Goal: Information Seeking & Learning: Learn about a topic

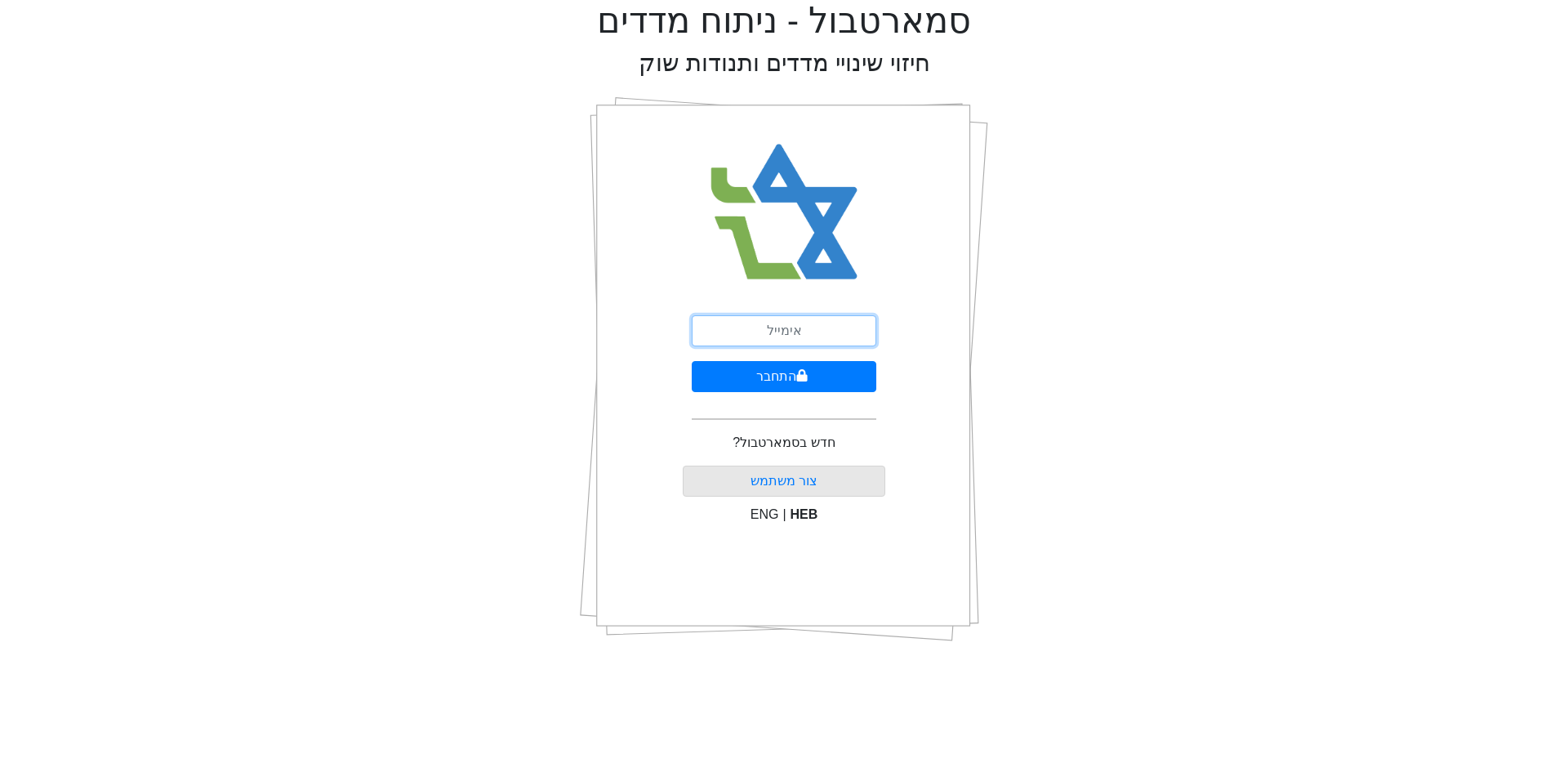
click at [790, 322] on input "email" at bounding box center [784, 331] width 185 height 31
type input "[EMAIL_ADDRESS][DOMAIN_NAME]"
click at [692, 361] on button "התחבר" at bounding box center [784, 376] width 185 height 31
click at [832, 286] on img at bounding box center [784, 212] width 177 height 179
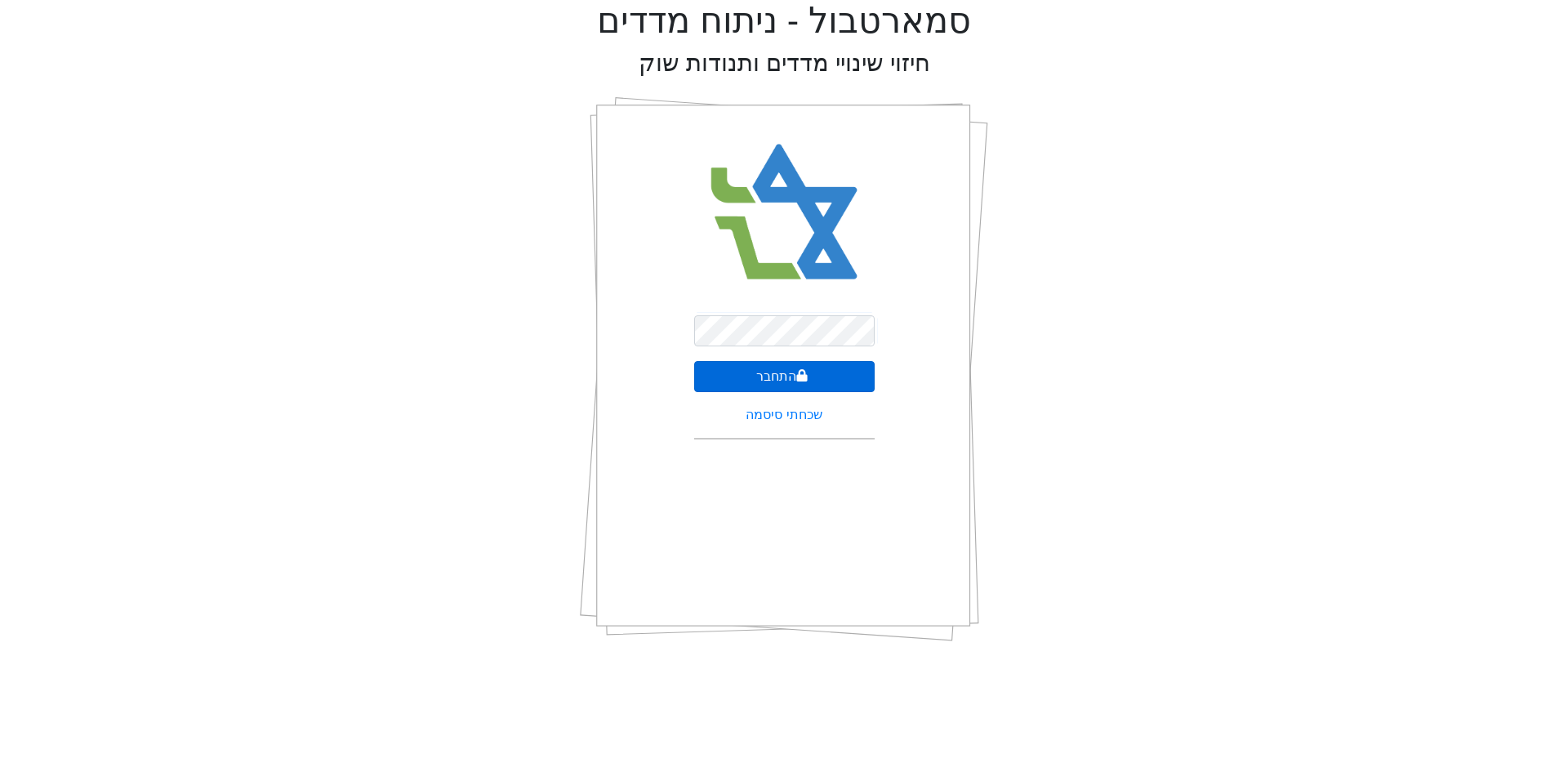
click at [773, 374] on button "התחבר" at bounding box center [784, 376] width 180 height 31
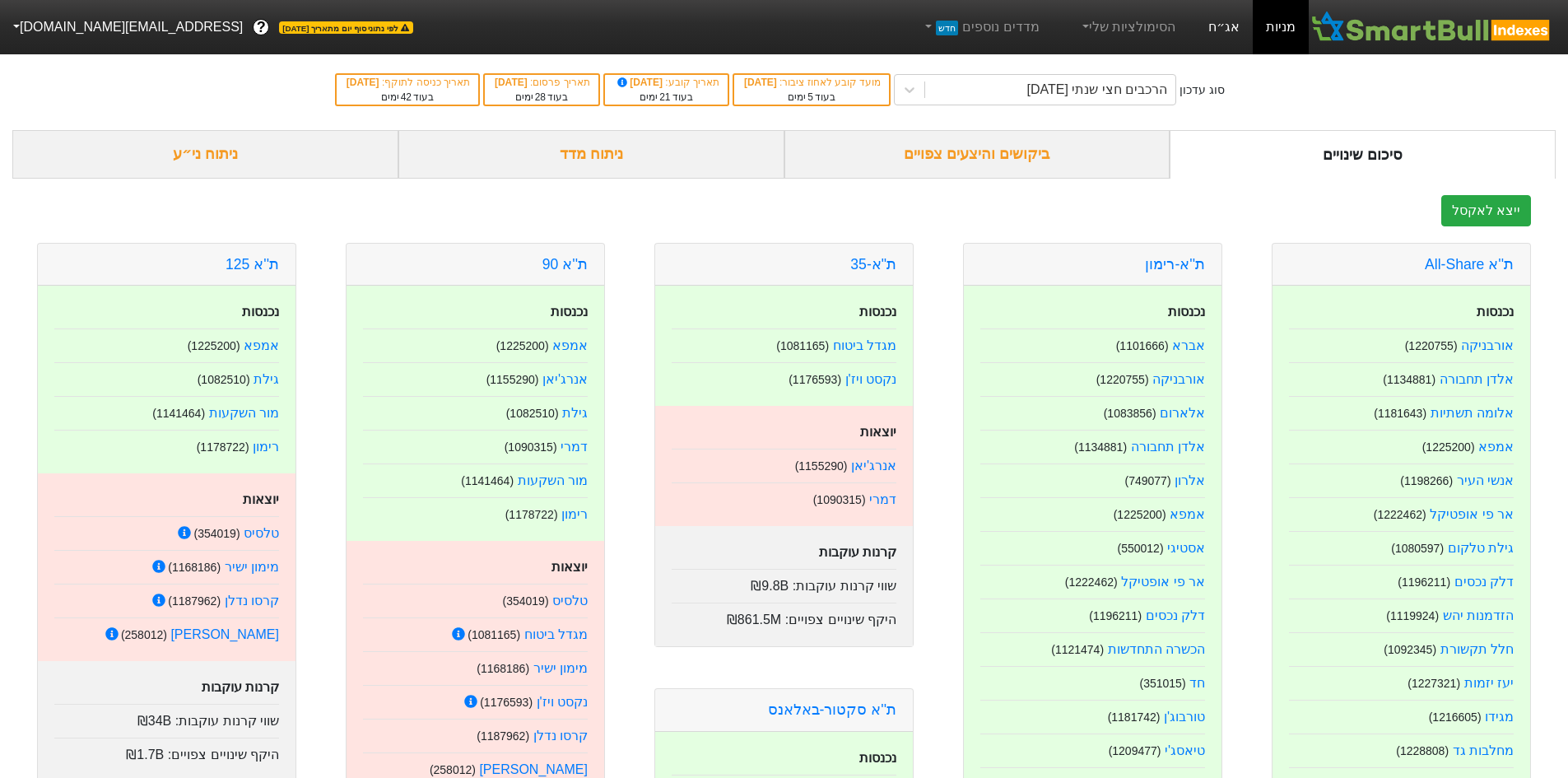
click at [1236, 37] on link "אג״ח" at bounding box center [1224, 27] width 57 height 55
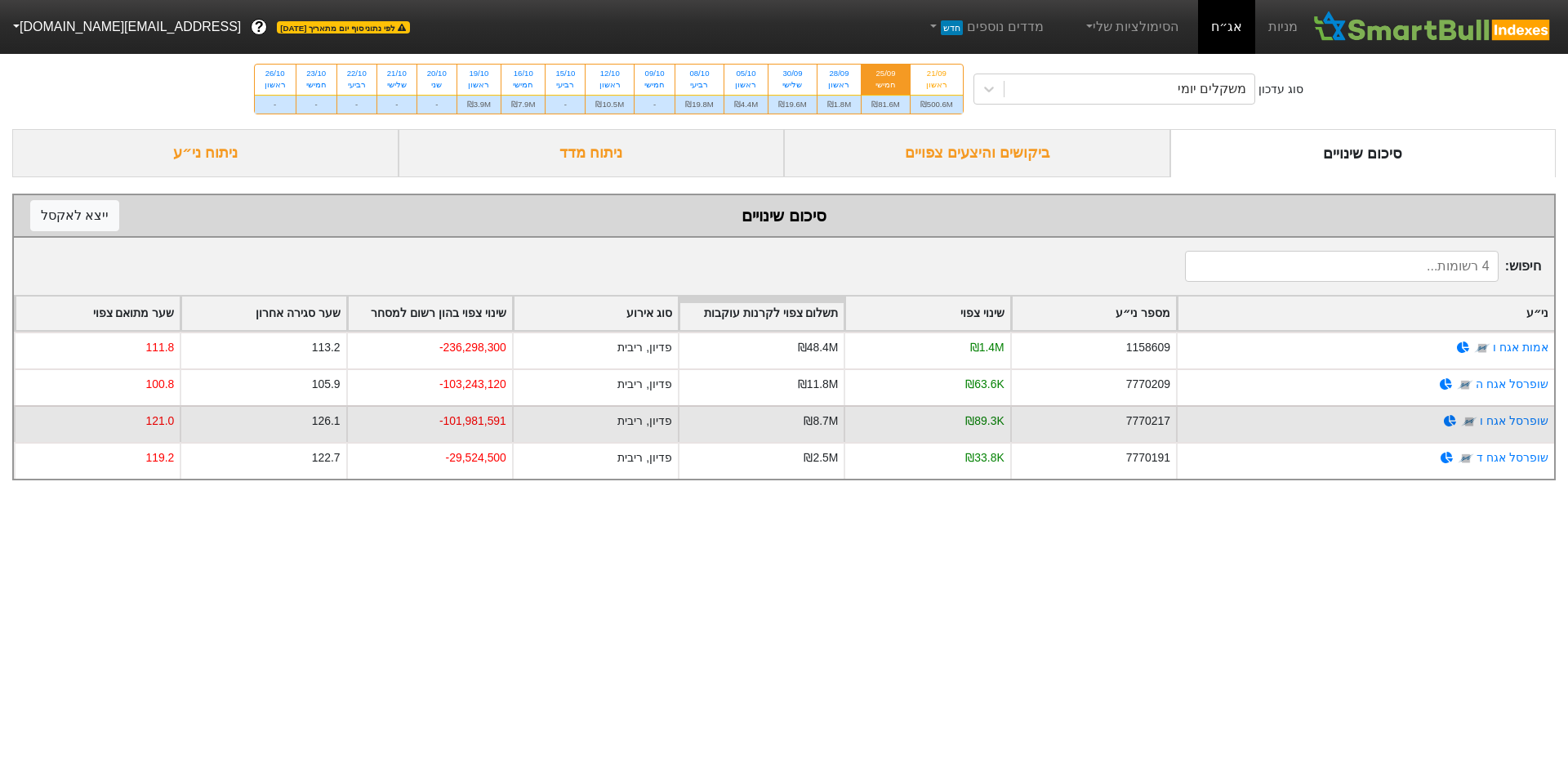
click at [419, 428] on div "-101,981,591" at bounding box center [429, 423] width 166 height 37
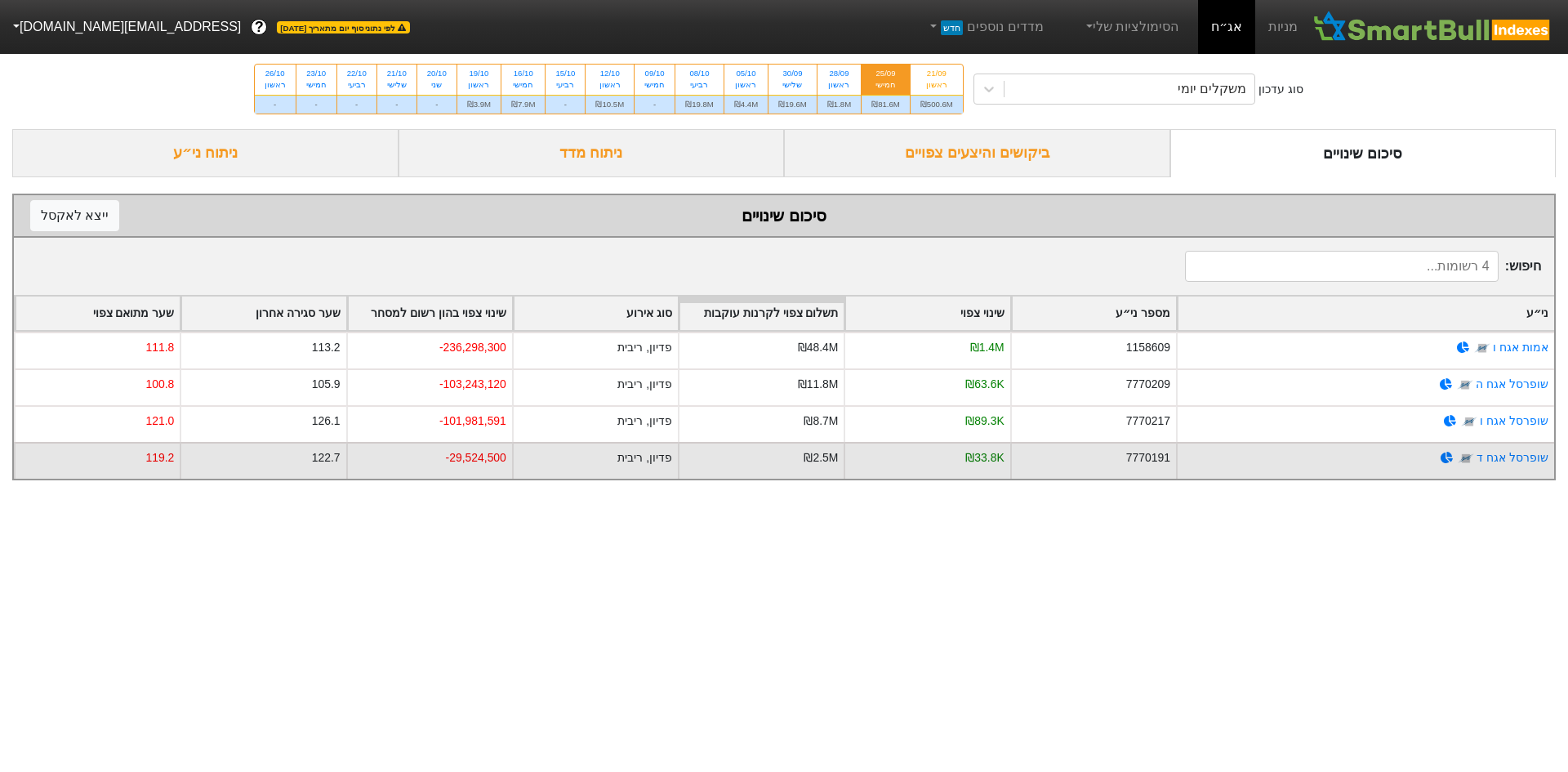
drag, startPoint x: 436, startPoint y: 462, endPoint x: 506, endPoint y: 478, distance: 71.8
click at [448, 471] on div "-29,524,500" at bounding box center [429, 460] width 166 height 37
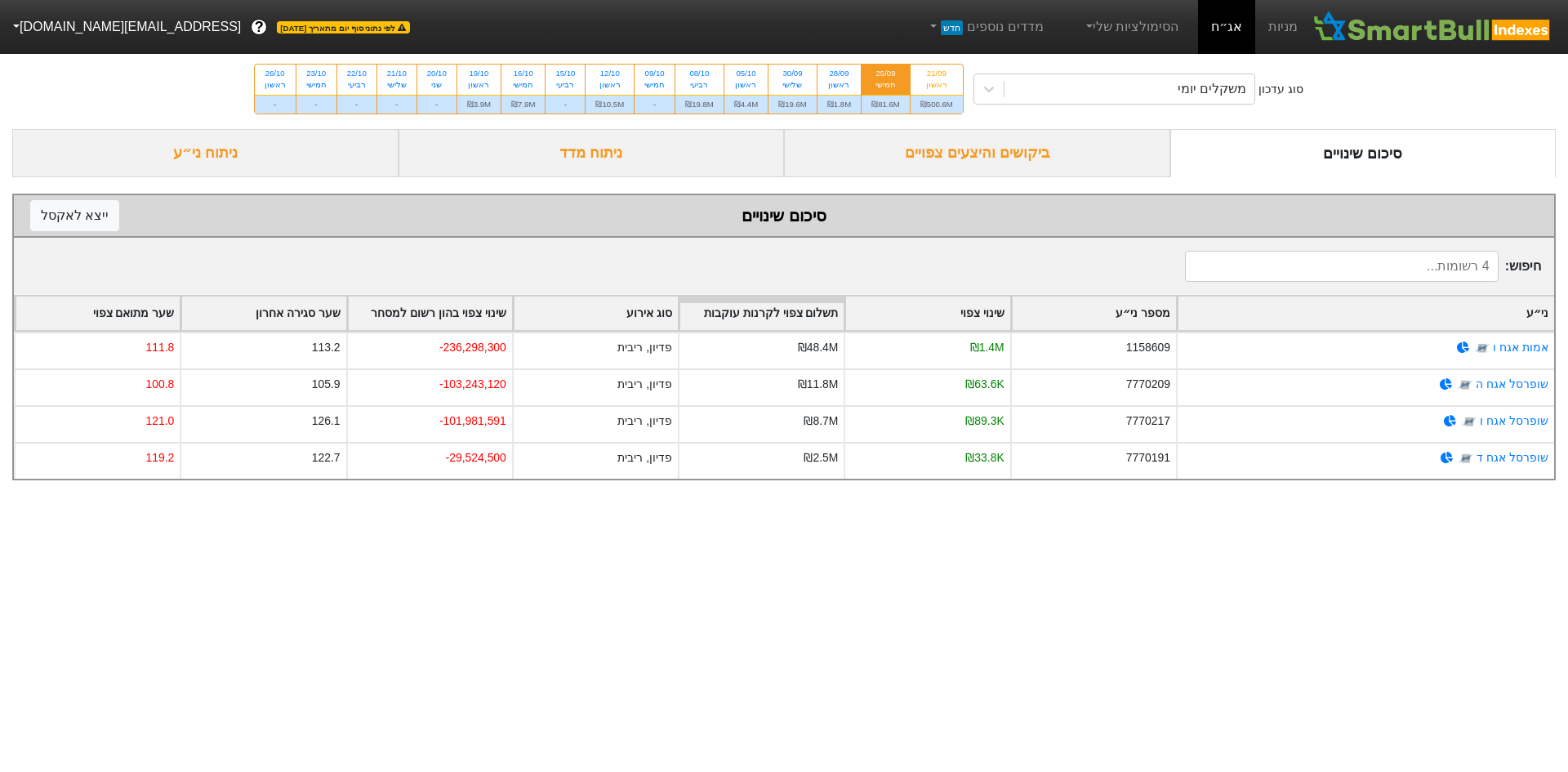
click at [915, 144] on div "ביקושים והיצעים צפויים" at bounding box center [977, 153] width 386 height 48
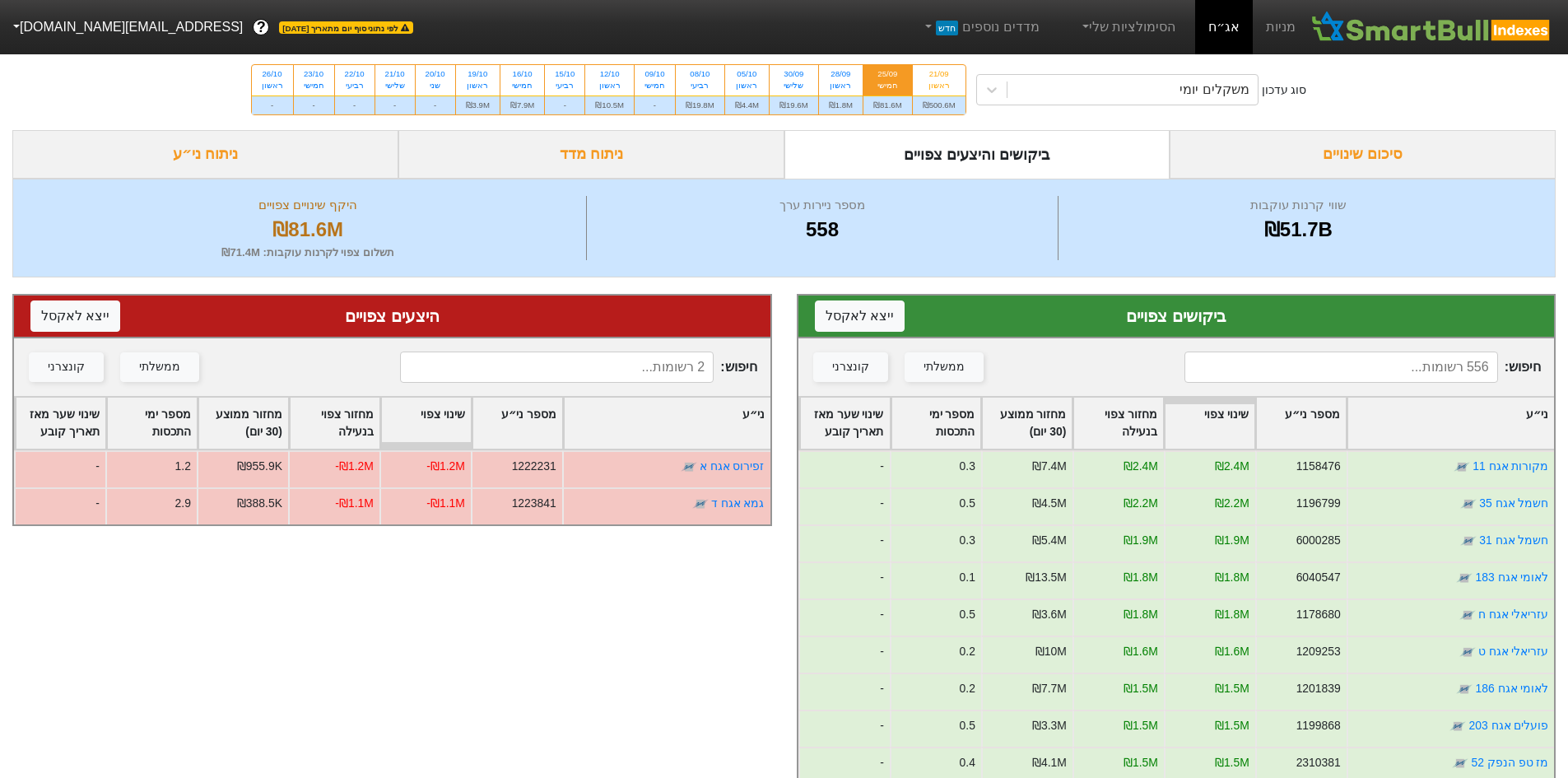
click at [566, 151] on div "ניתוח מדד" at bounding box center [592, 154] width 386 height 48
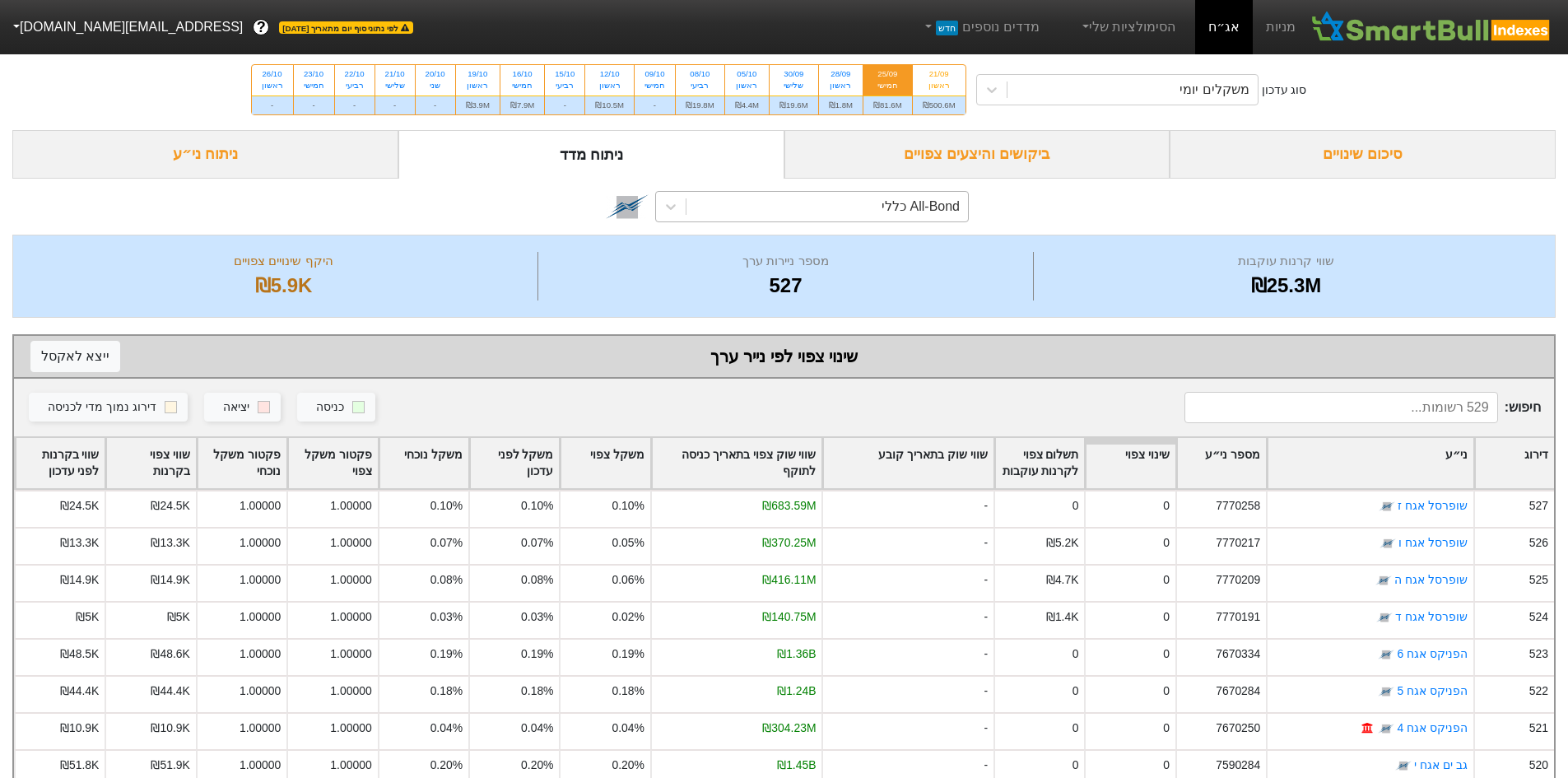
click at [855, 209] on div "All-Bond כללי" at bounding box center [827, 207] width 282 height 30
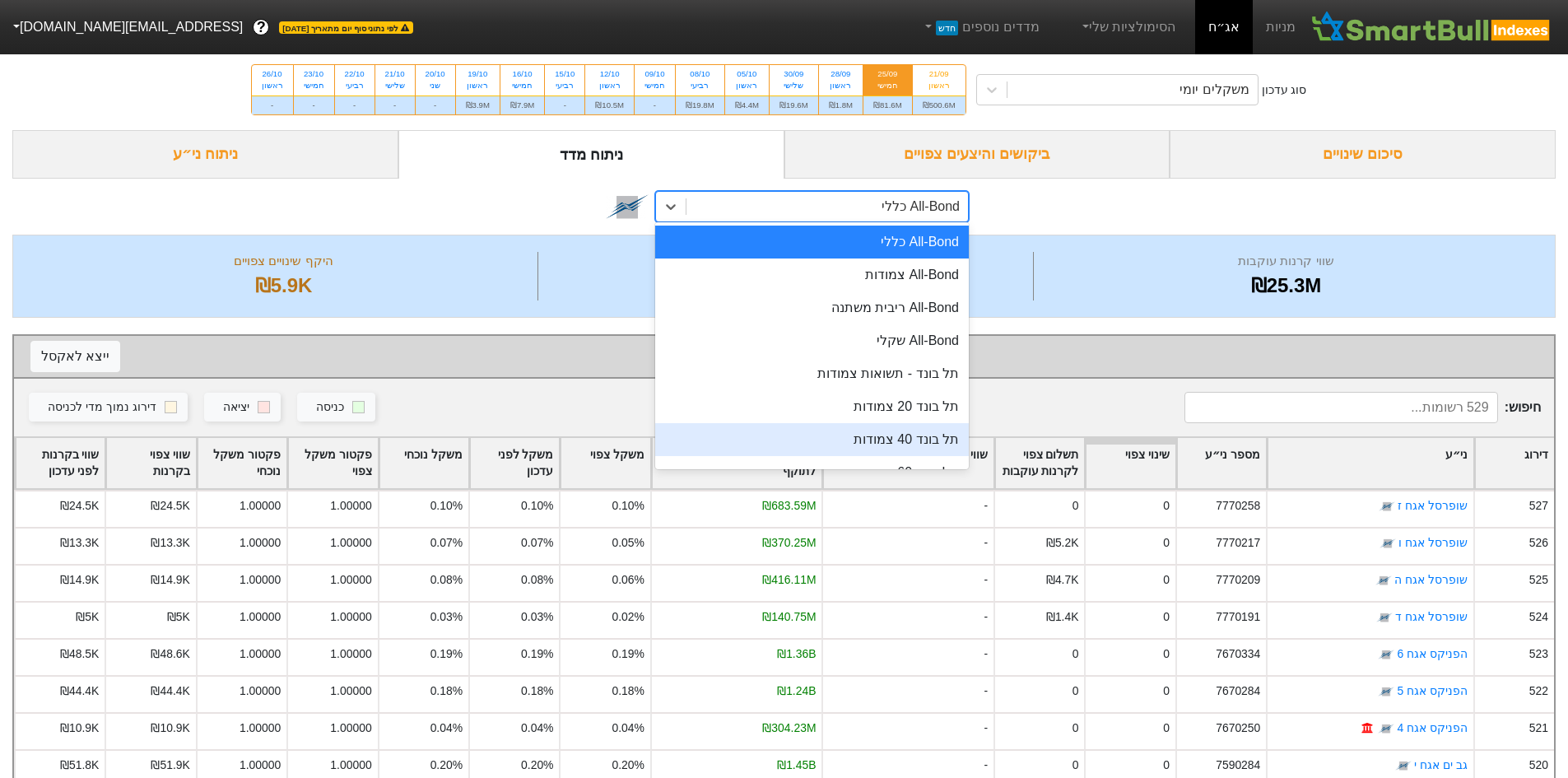
click at [913, 429] on div "תל בונד 40 צמודות" at bounding box center [812, 440] width 313 height 33
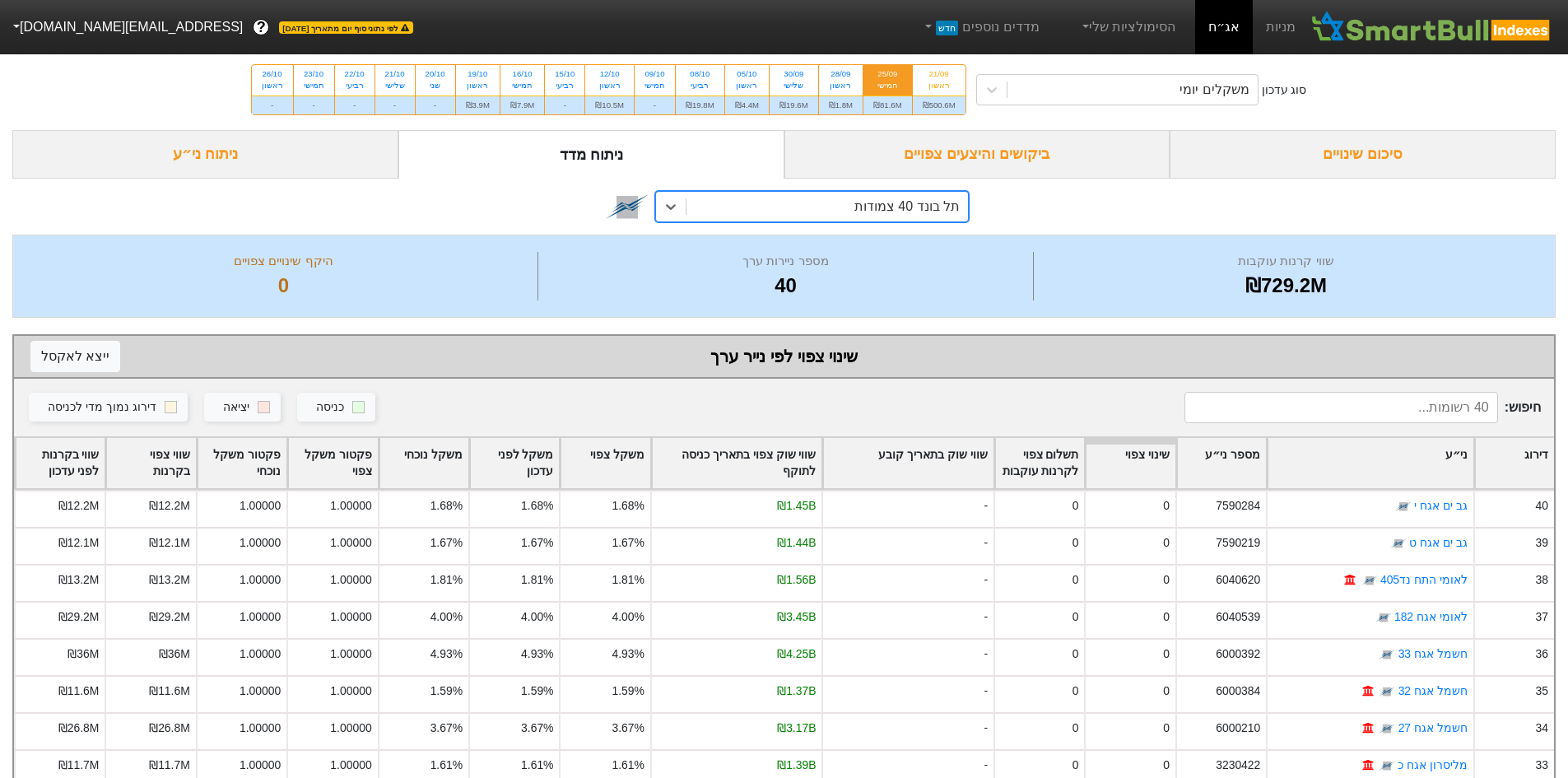
click at [855, 210] on div "תל בונד 40 צמודות" at bounding box center [827, 207] width 282 height 30
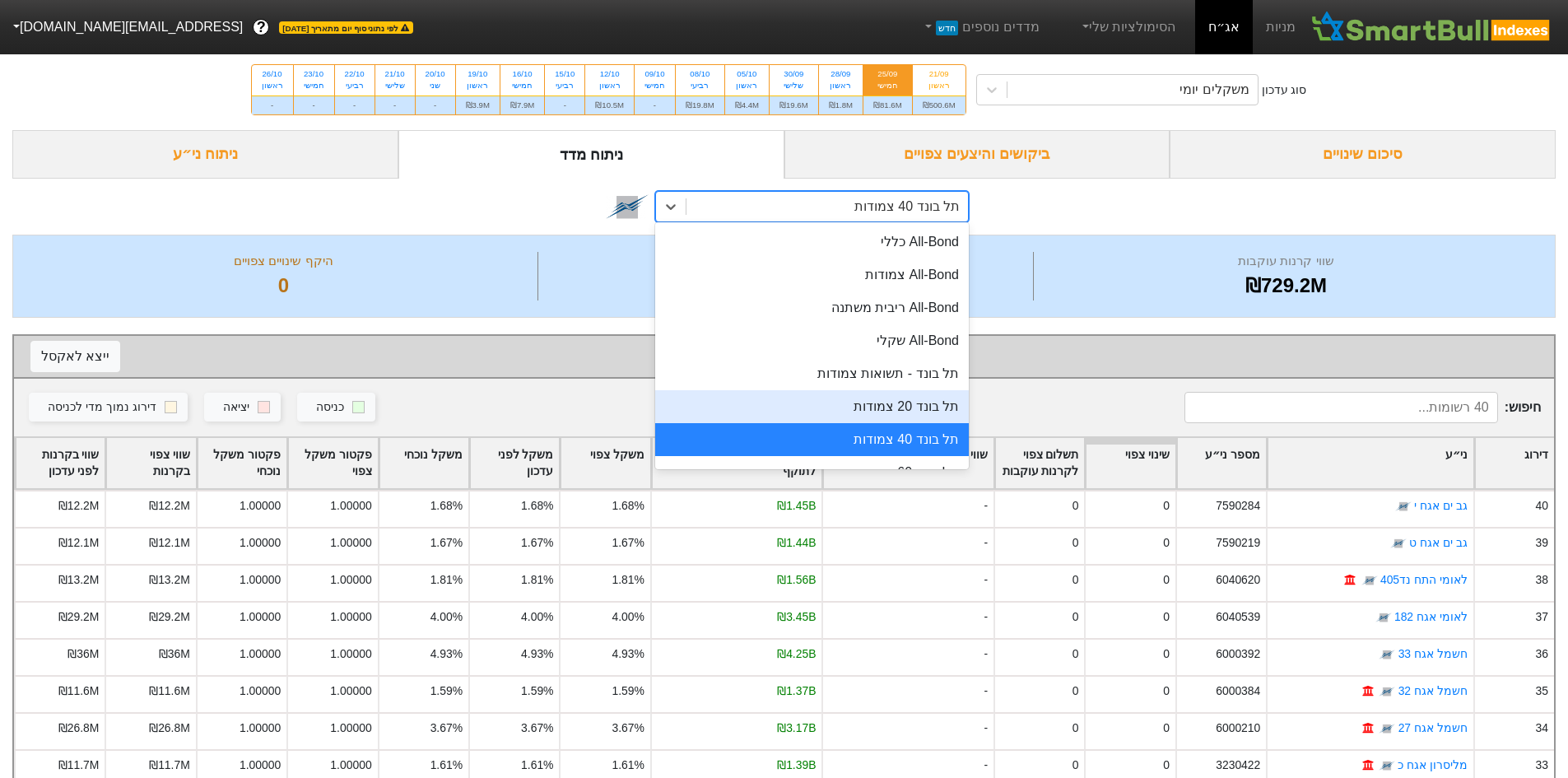
click at [896, 416] on div "תל בונד 20 צמודות" at bounding box center [812, 407] width 313 height 33
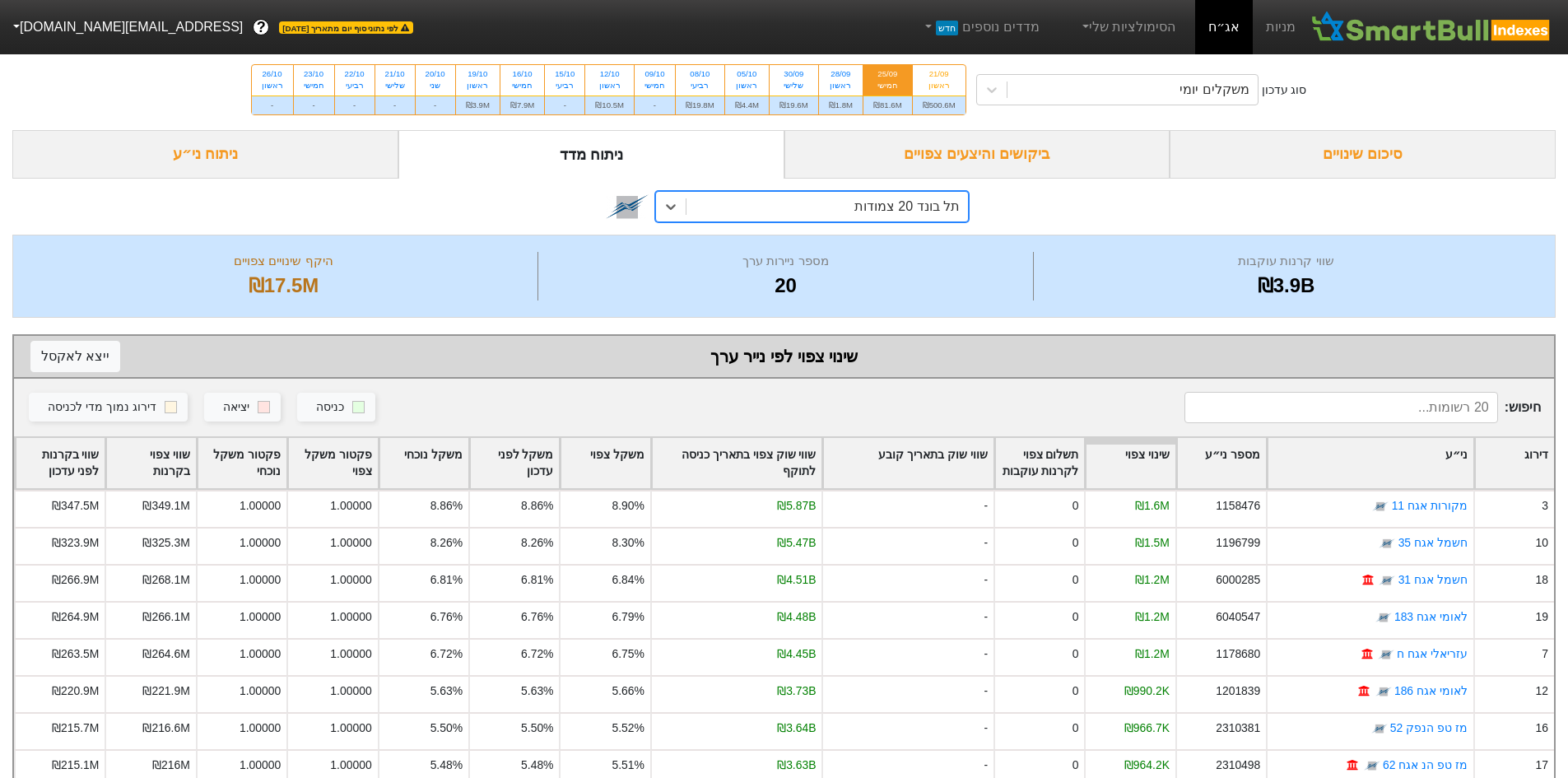
scroll to position [220, 0]
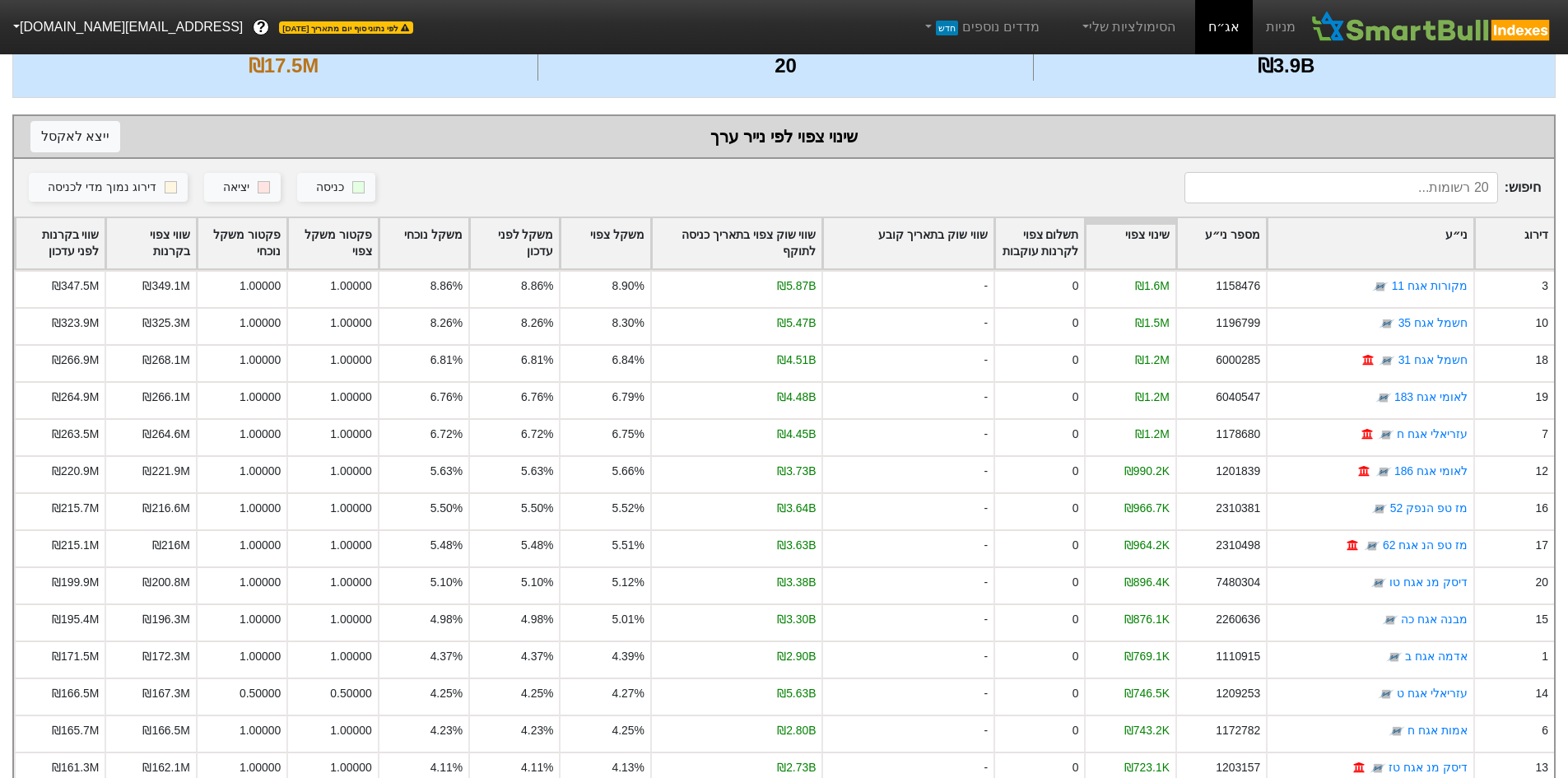
click at [796, 258] on div "שווי שוק צפוי בתאריך כניסה לתוקף" at bounding box center [737, 243] width 171 height 51
click at [784, 227] on div "שווי שוק צפוי בתאריך כניסה לתוקף" at bounding box center [737, 243] width 171 height 51
click at [1126, 248] on div "שינוי צפוי" at bounding box center [1130, 243] width 89 height 51
click at [1134, 237] on div "שינוי צפוי" at bounding box center [1130, 243] width 89 height 51
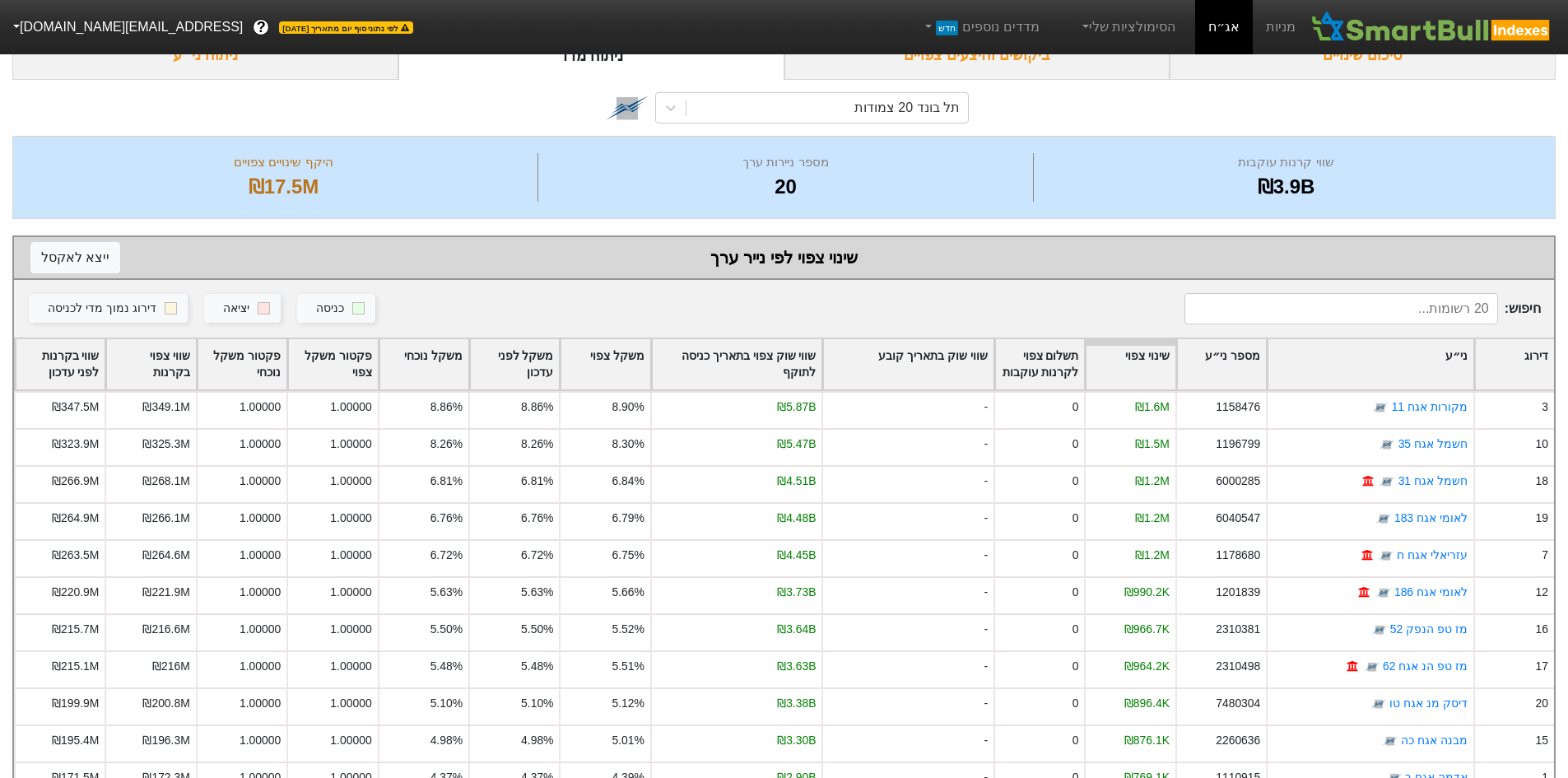
scroll to position [0, 0]
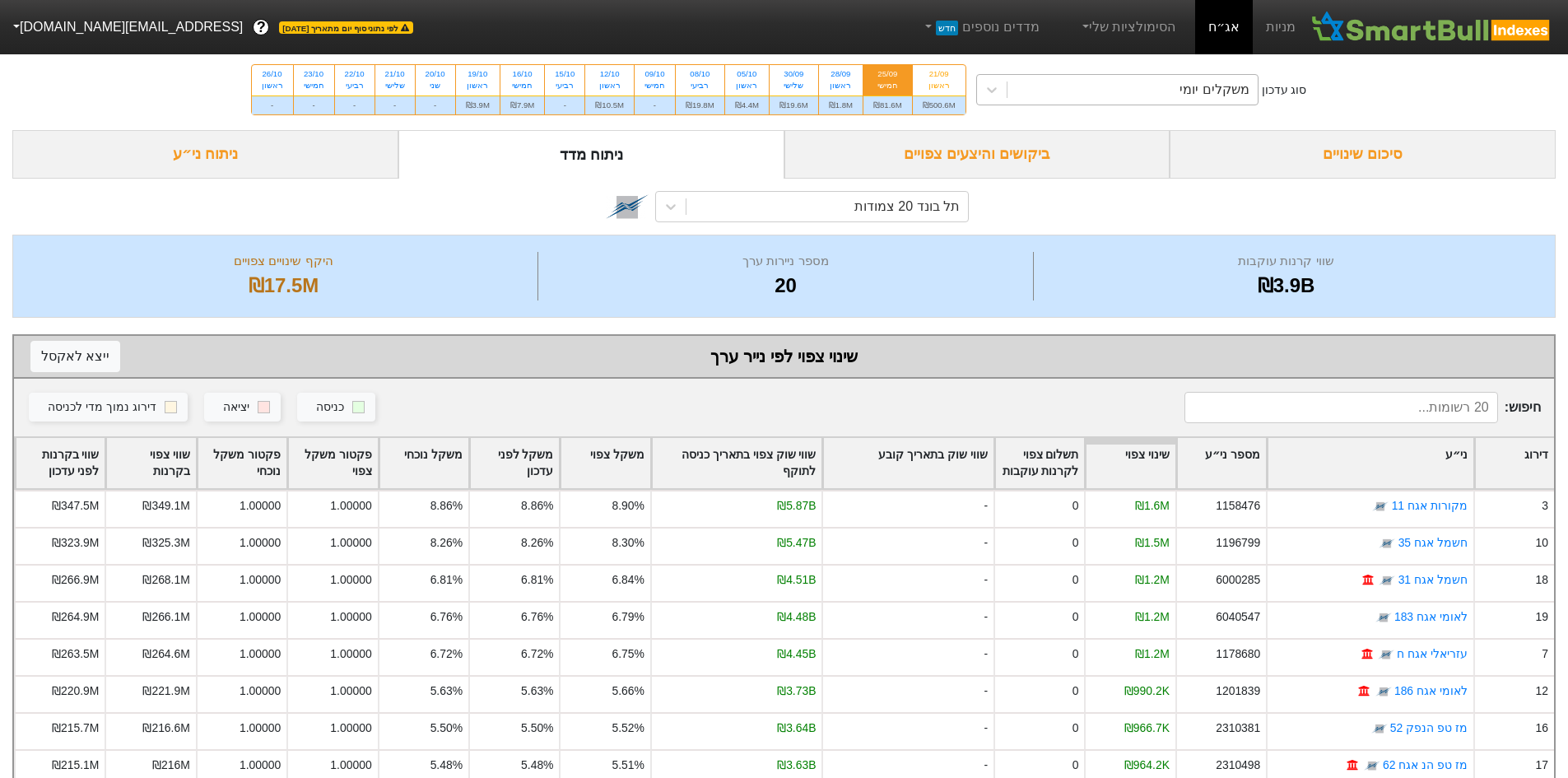
click at [1195, 92] on div "משקלים יומי" at bounding box center [1214, 89] width 70 height 19
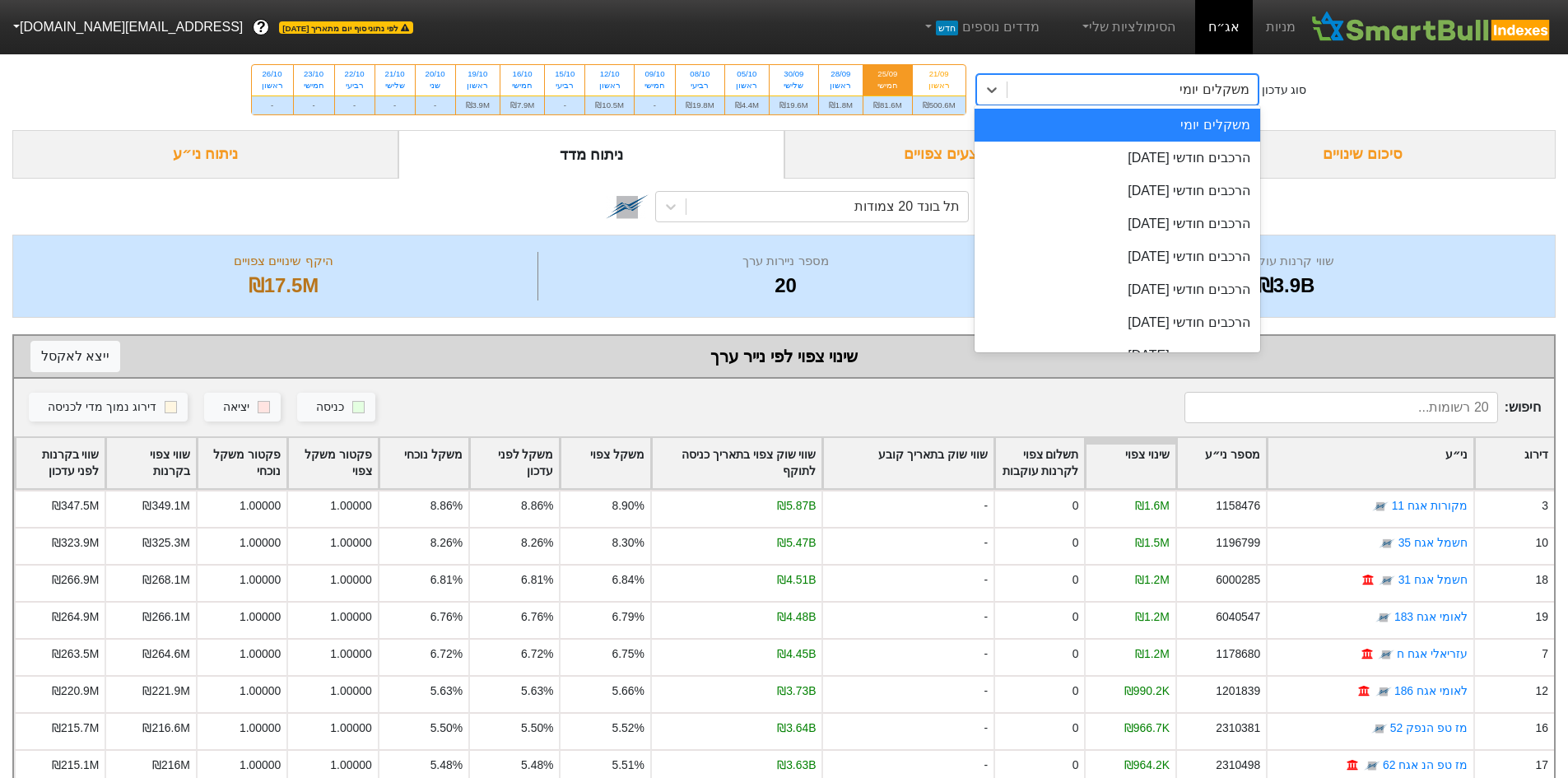
click at [1195, 92] on div "משקלים יומי" at bounding box center [1214, 89] width 70 height 19
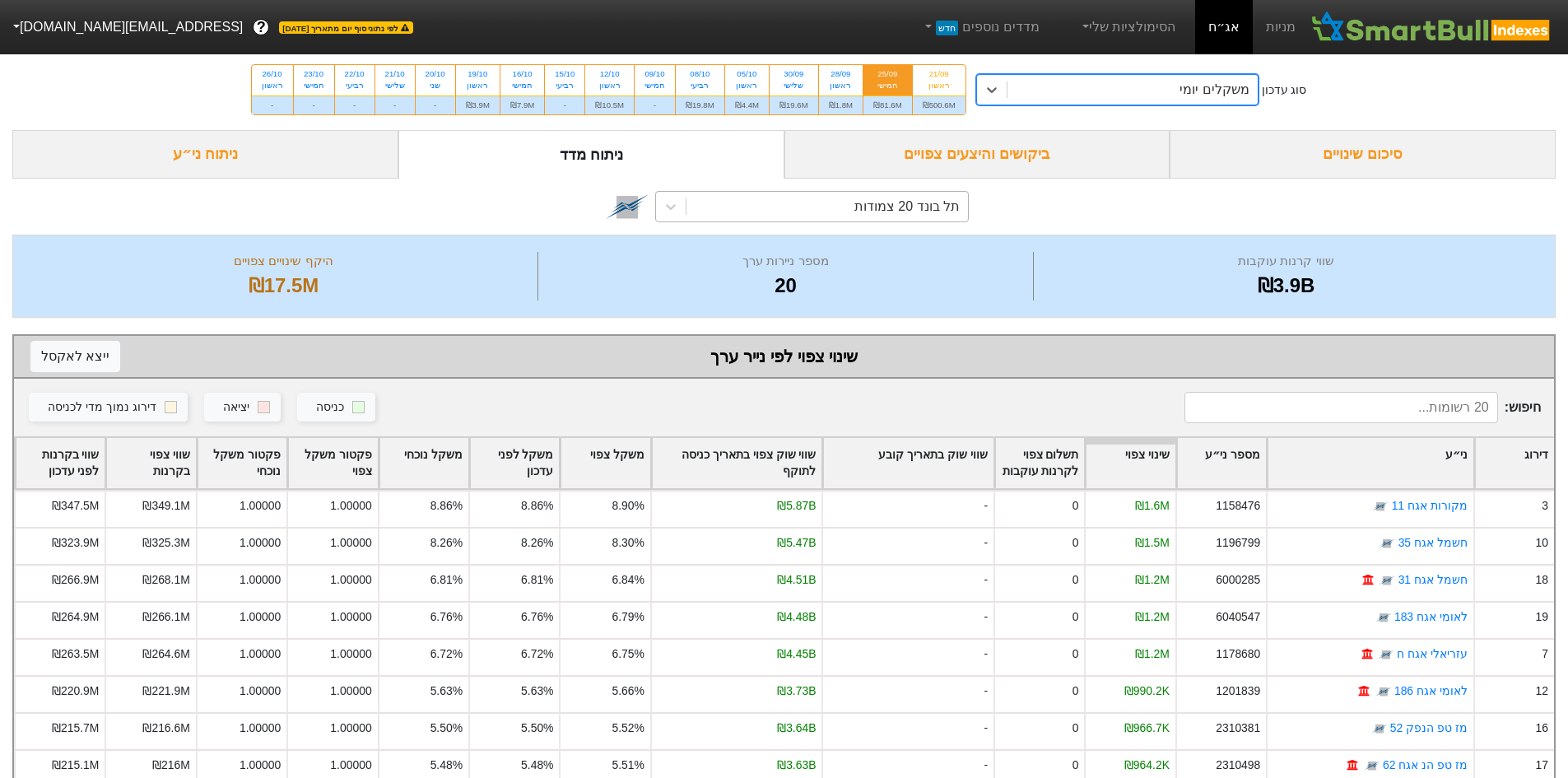
click at [734, 197] on div "תל בונד 20 צמודות" at bounding box center [827, 207] width 282 height 30
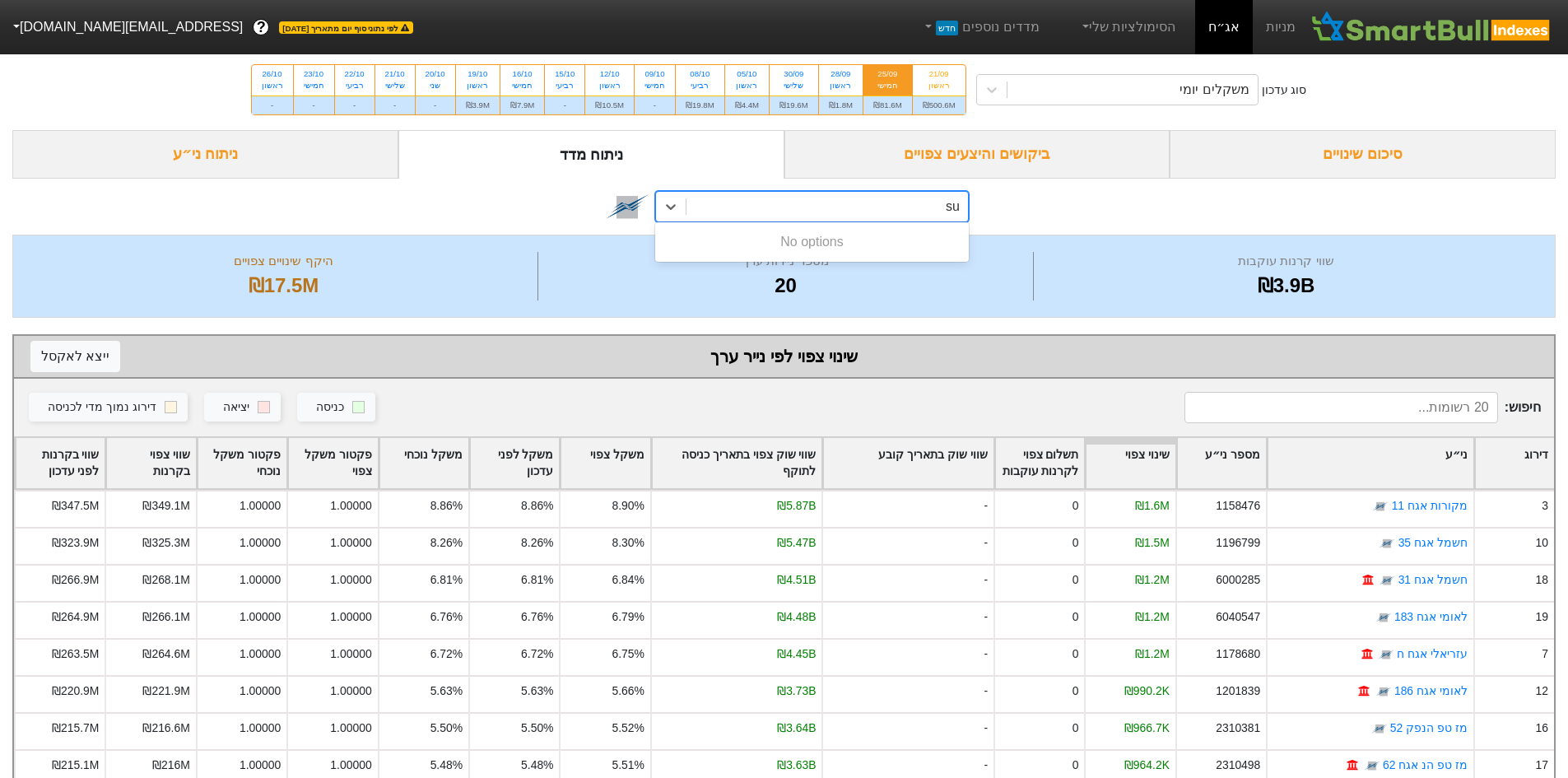
type input "s"
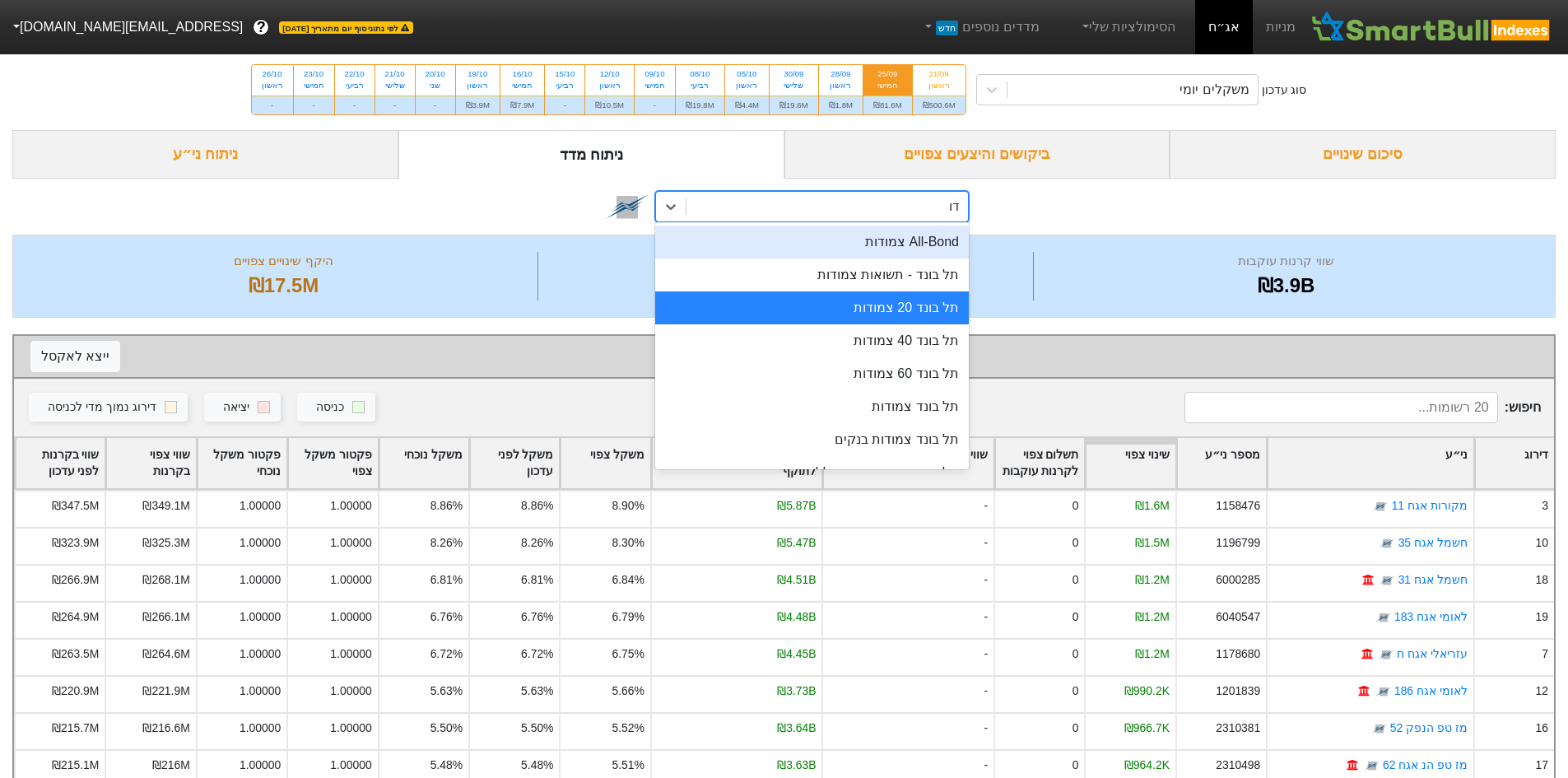
type input "ד"
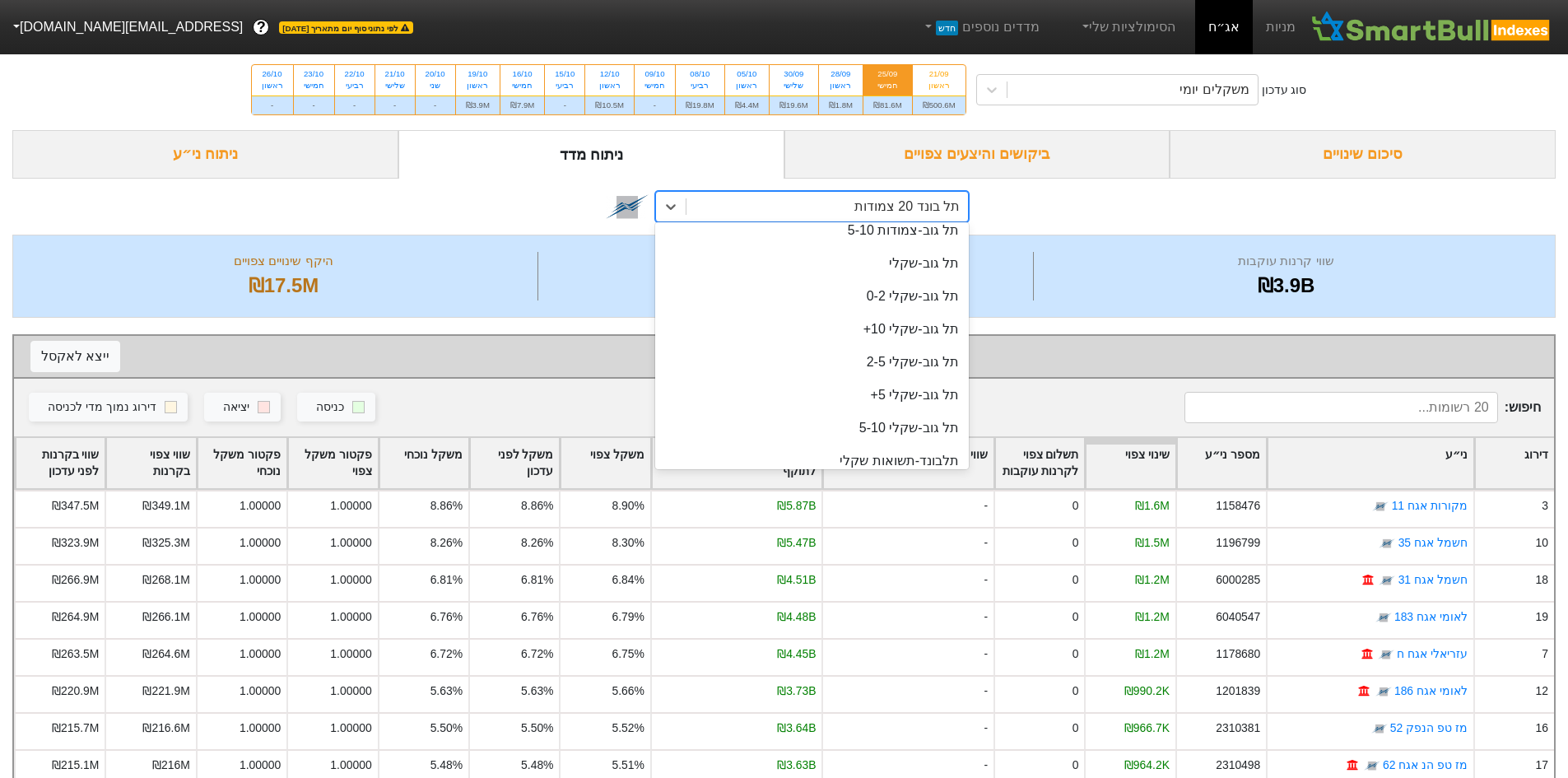
scroll to position [1274, 0]
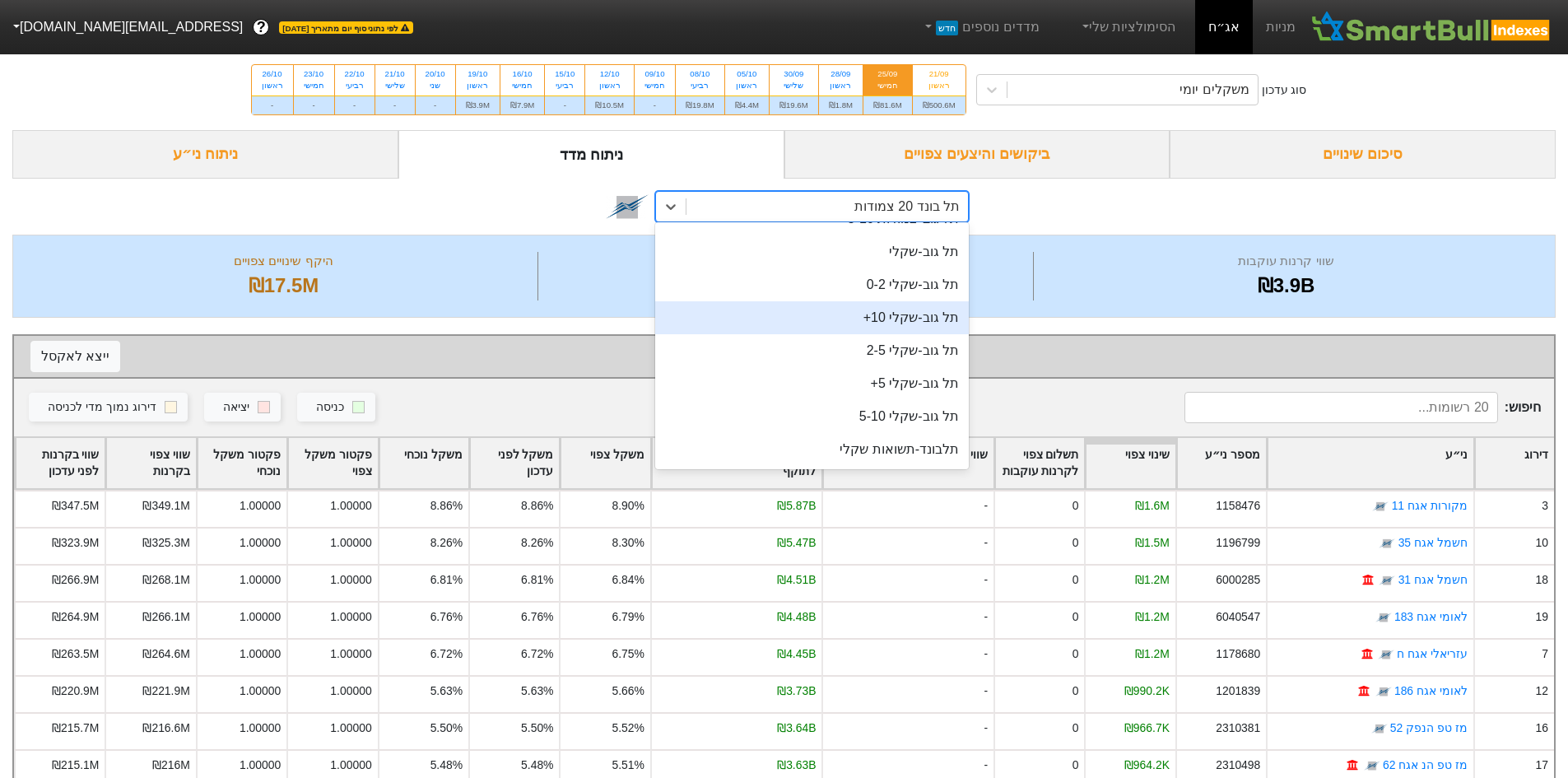
click at [1087, 210] on div "option תל בונד 20 צמודות, selected. option תל גוב-שקלי 10+ focused, 42 of 46. 4…" at bounding box center [784, 207] width 1544 height 56
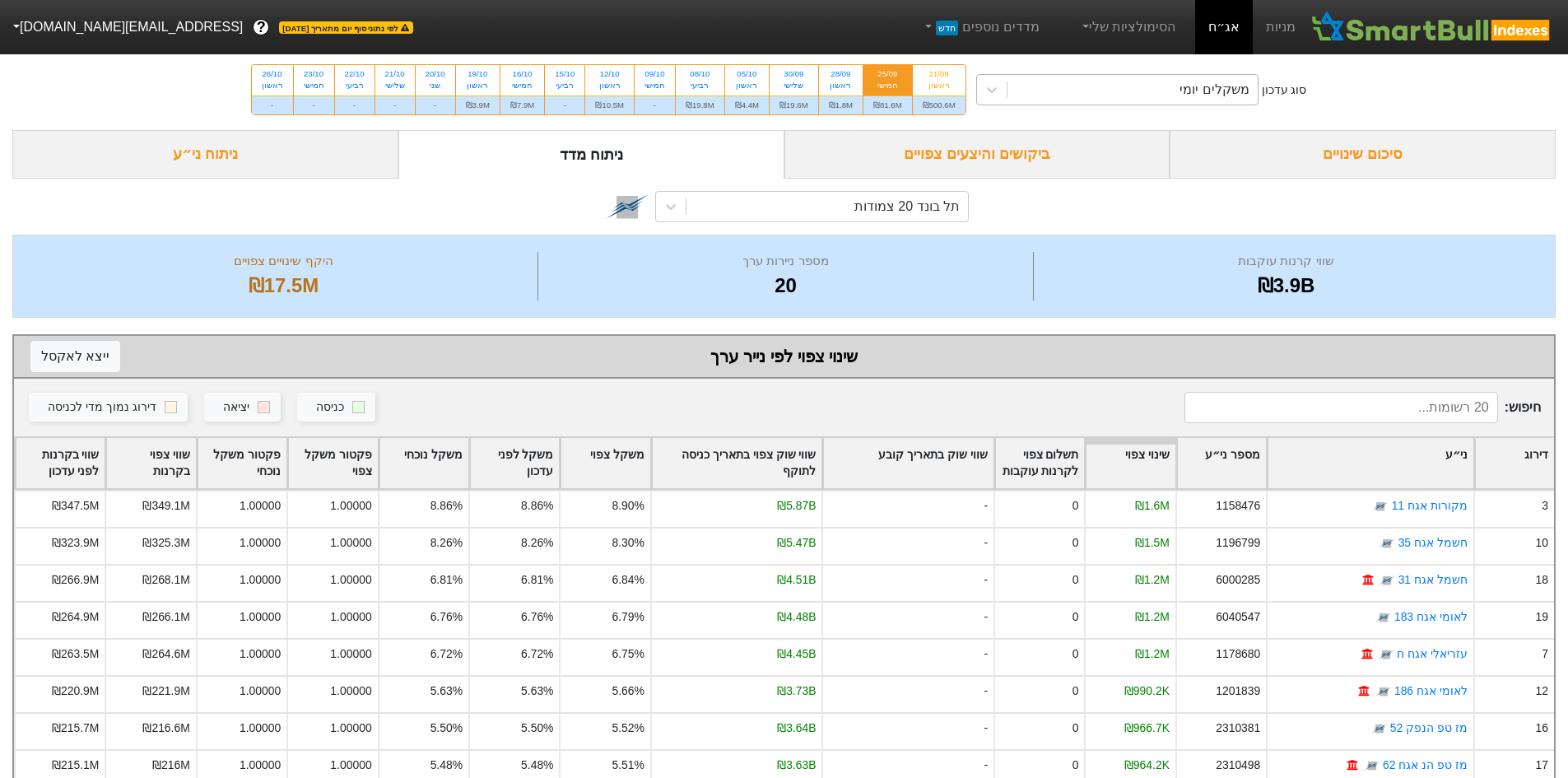
click at [1072, 92] on div "משקלים יומי" at bounding box center [1133, 90] width 250 height 30
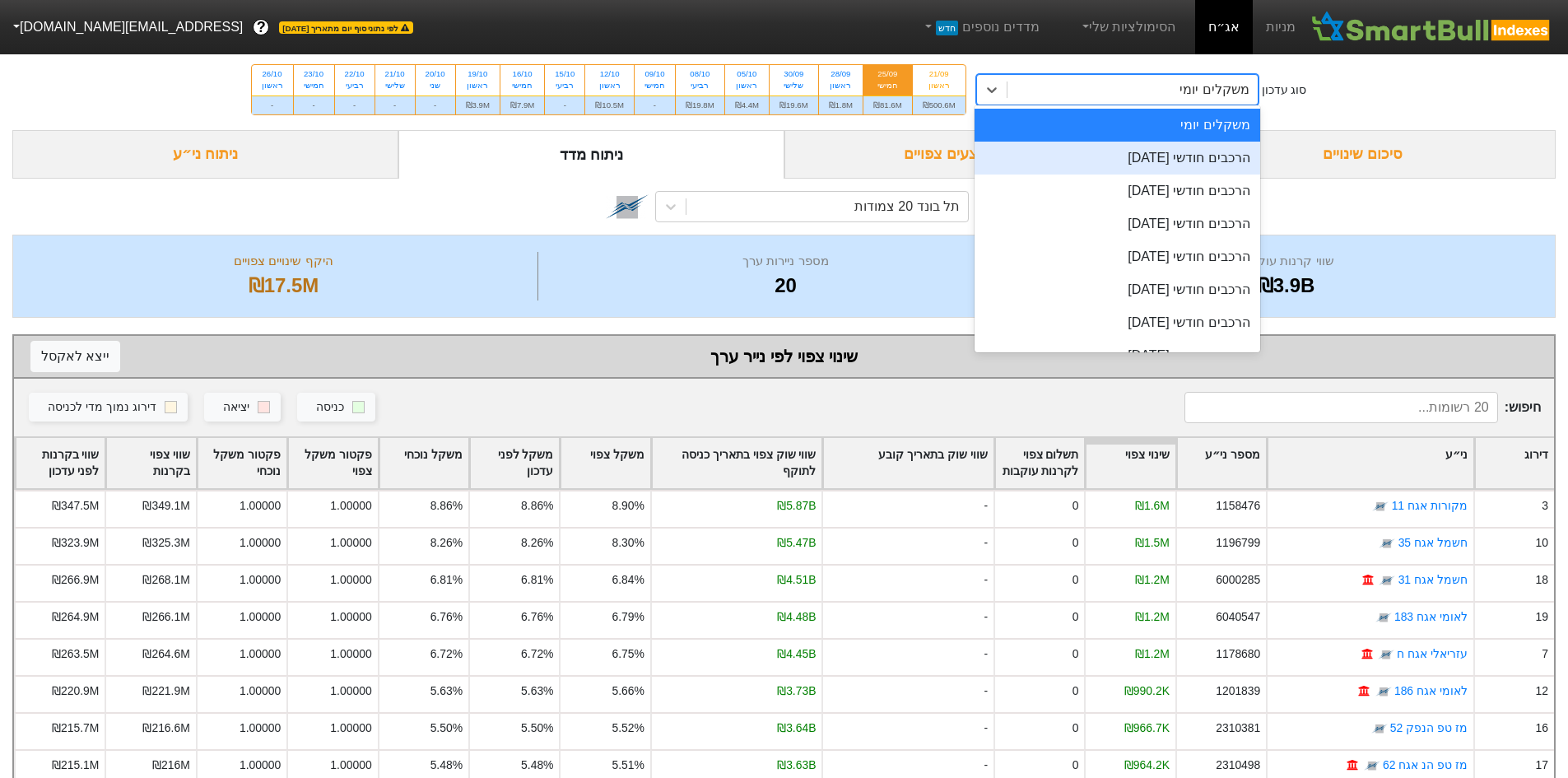
click at [1104, 160] on div "הרכבים חודשי [DATE]" at bounding box center [1117, 159] width 286 height 33
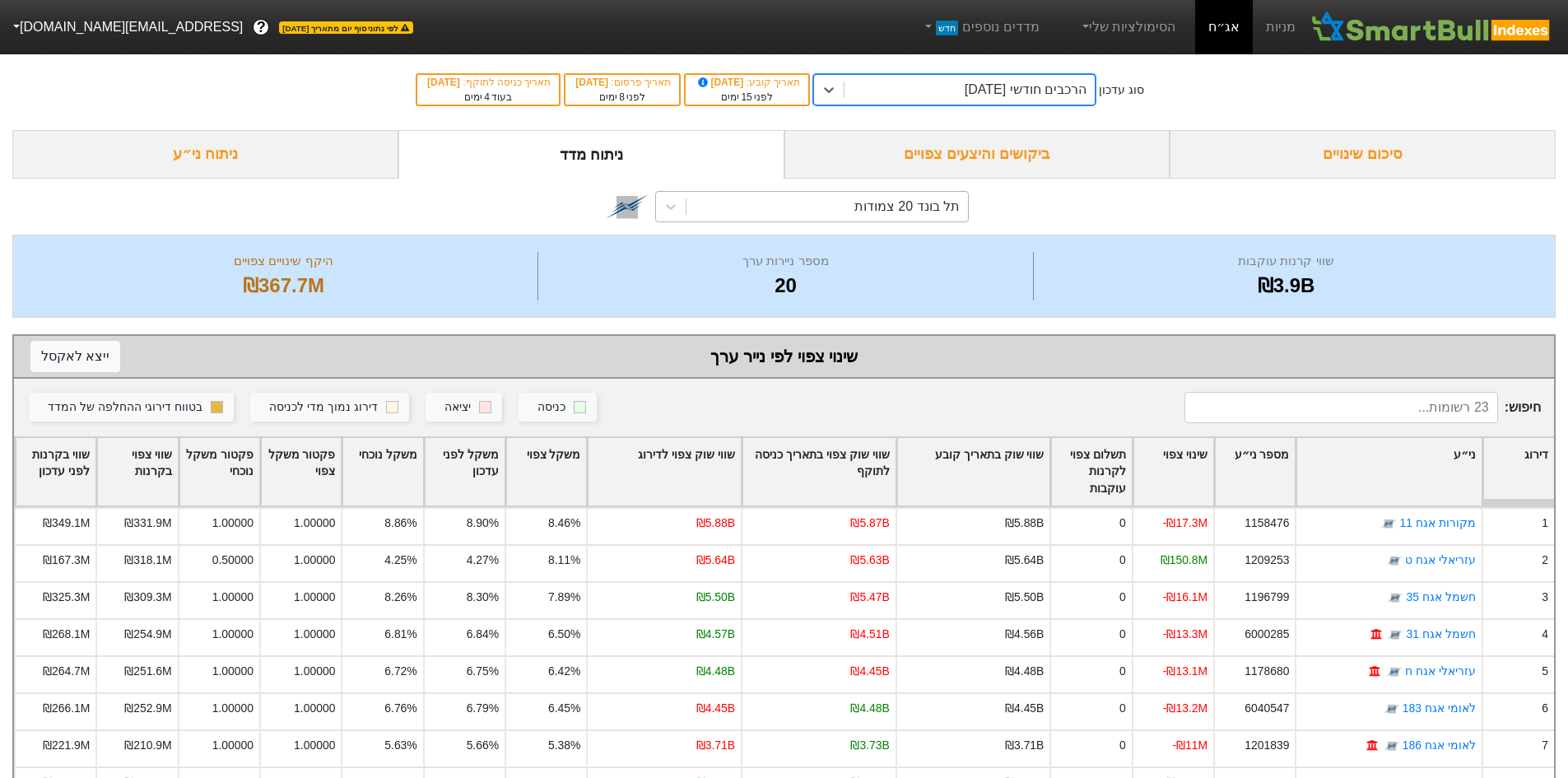
click at [708, 207] on div "תל בונד 20 צמודות" at bounding box center [827, 207] width 282 height 30
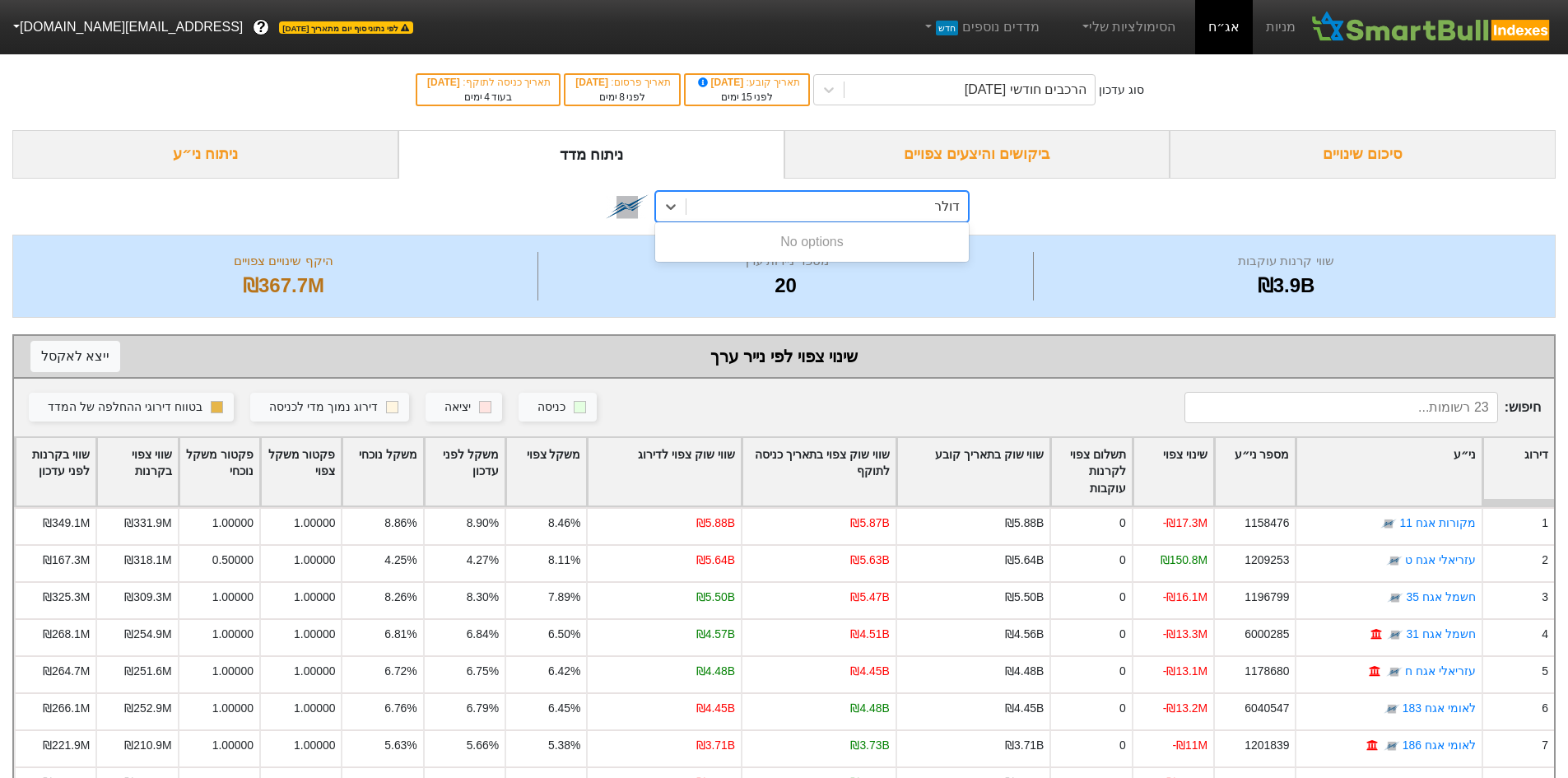
type input "דולר"
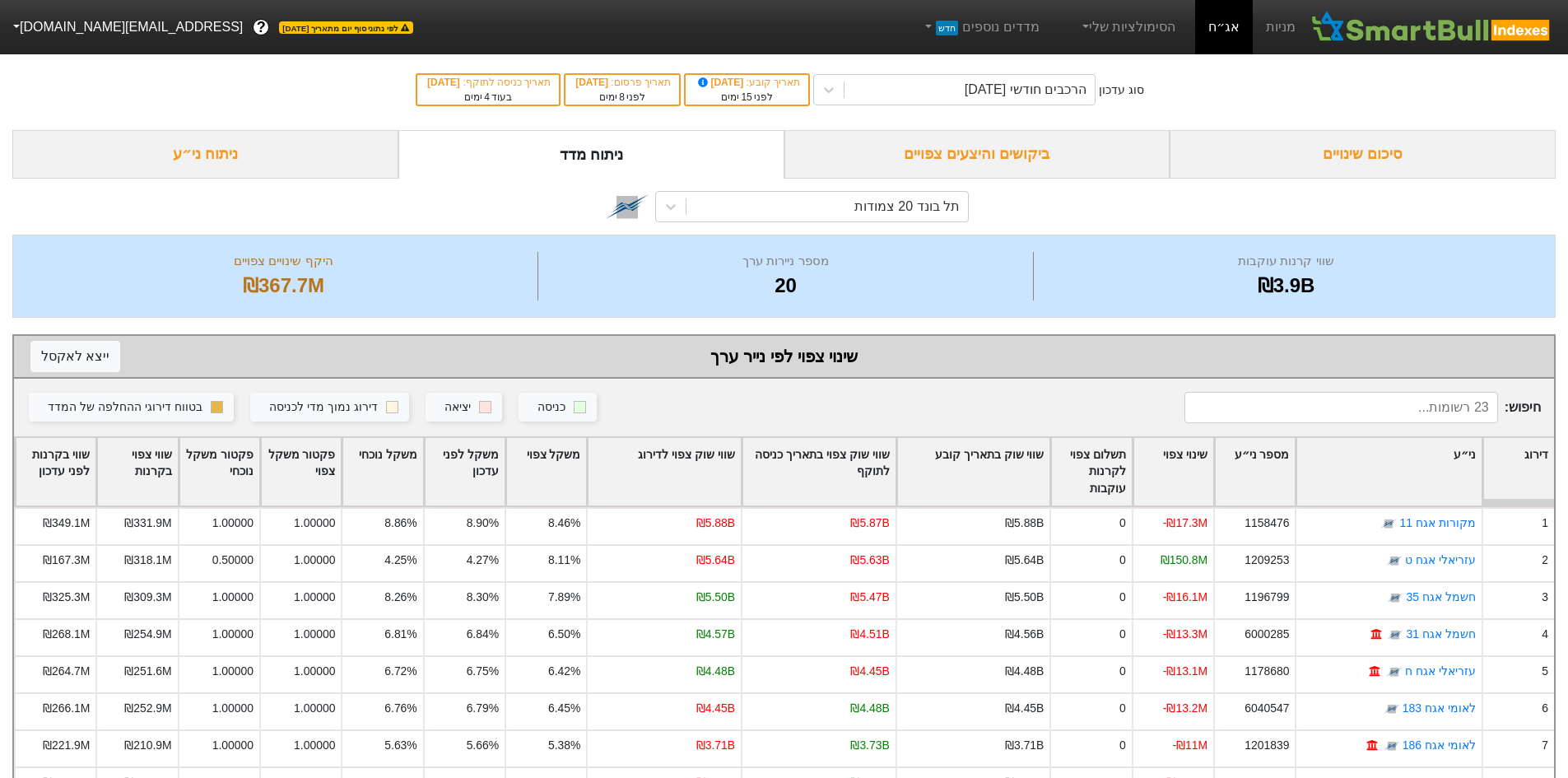
click at [1104, 181] on div "תל בונד 20 צמודות" at bounding box center [784, 207] width 1544 height 56
click at [143, 150] on div "ניתוח ני״ע" at bounding box center [205, 154] width 386 height 48
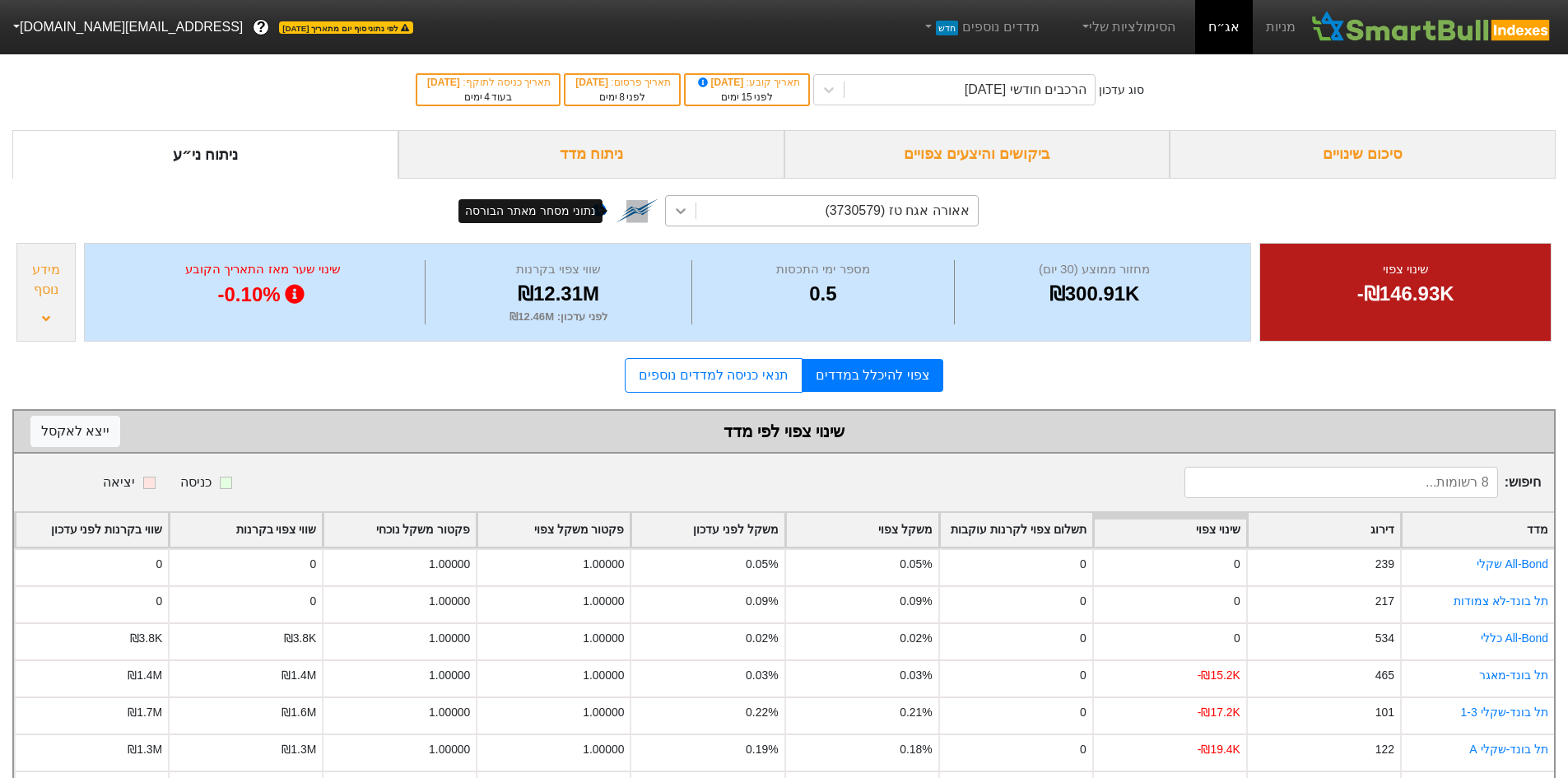
click at [693, 213] on div at bounding box center [681, 210] width 30 height 30
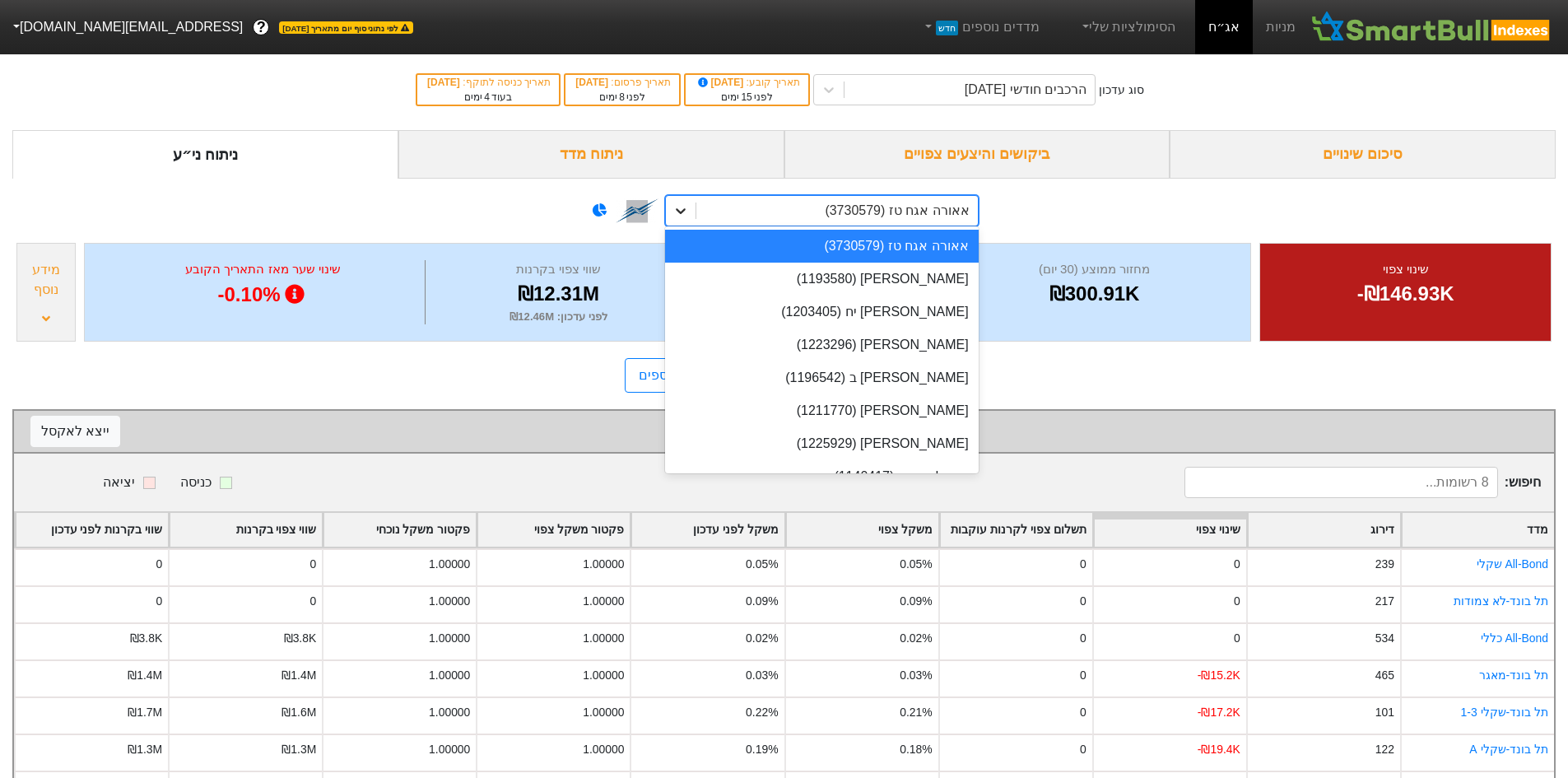
type input "ש"
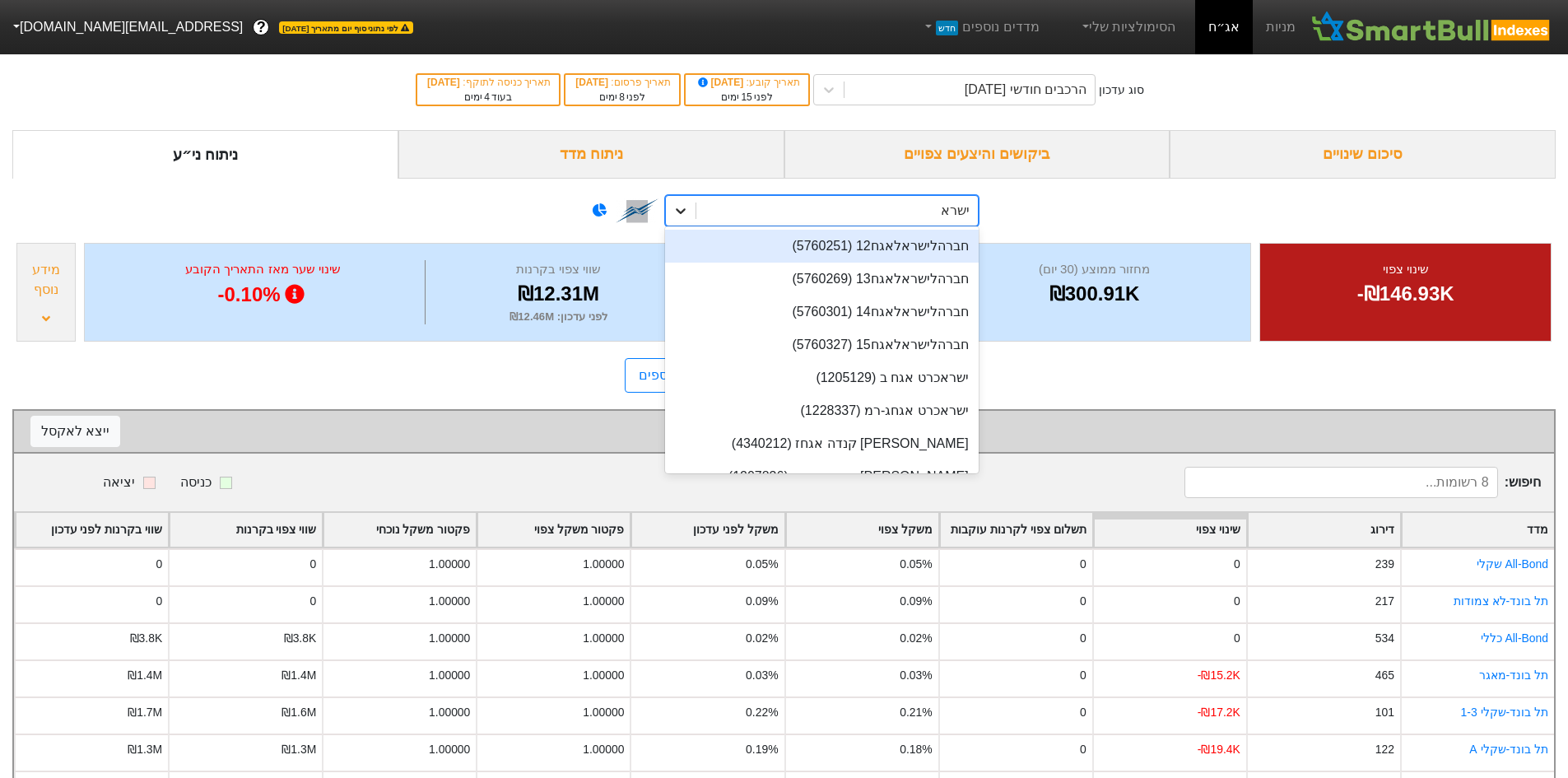
type input "ישראמ"
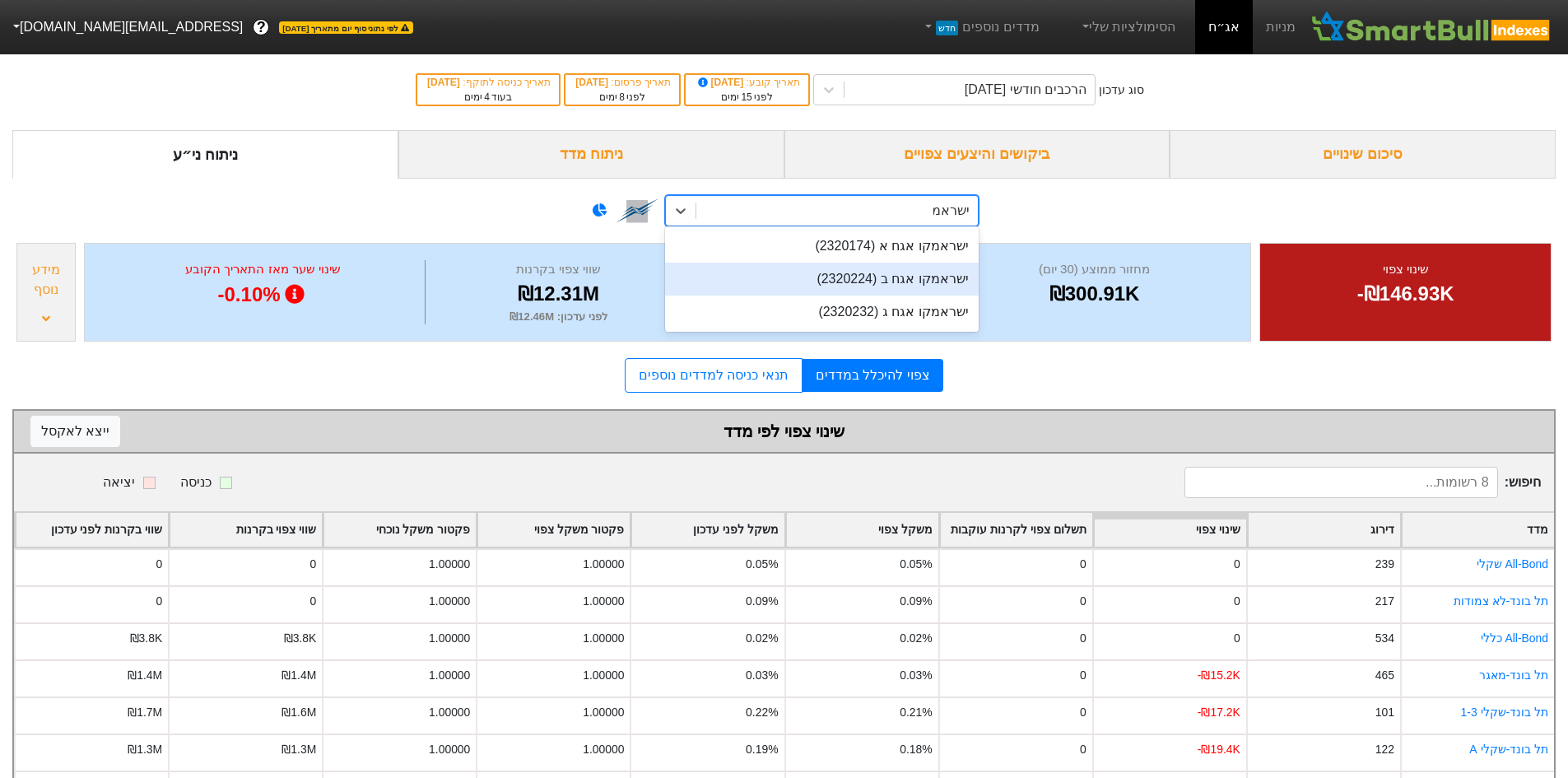
click at [819, 271] on div "ישראמקו אגח ב (2320224)" at bounding box center [822, 279] width 313 height 33
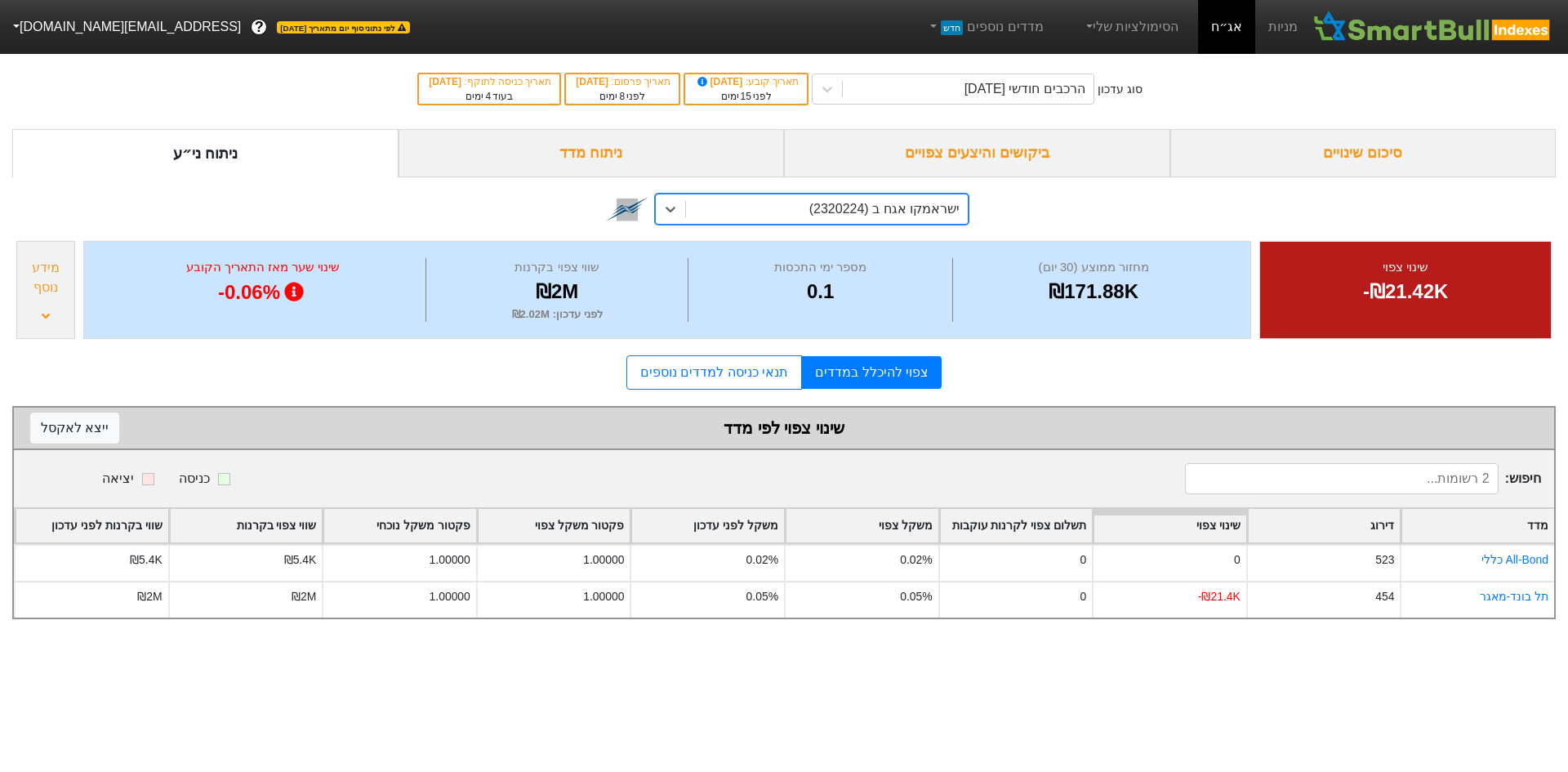
click at [865, 202] on div "ישראמקו אגח ב (2320224)" at bounding box center [884, 209] width 150 height 19
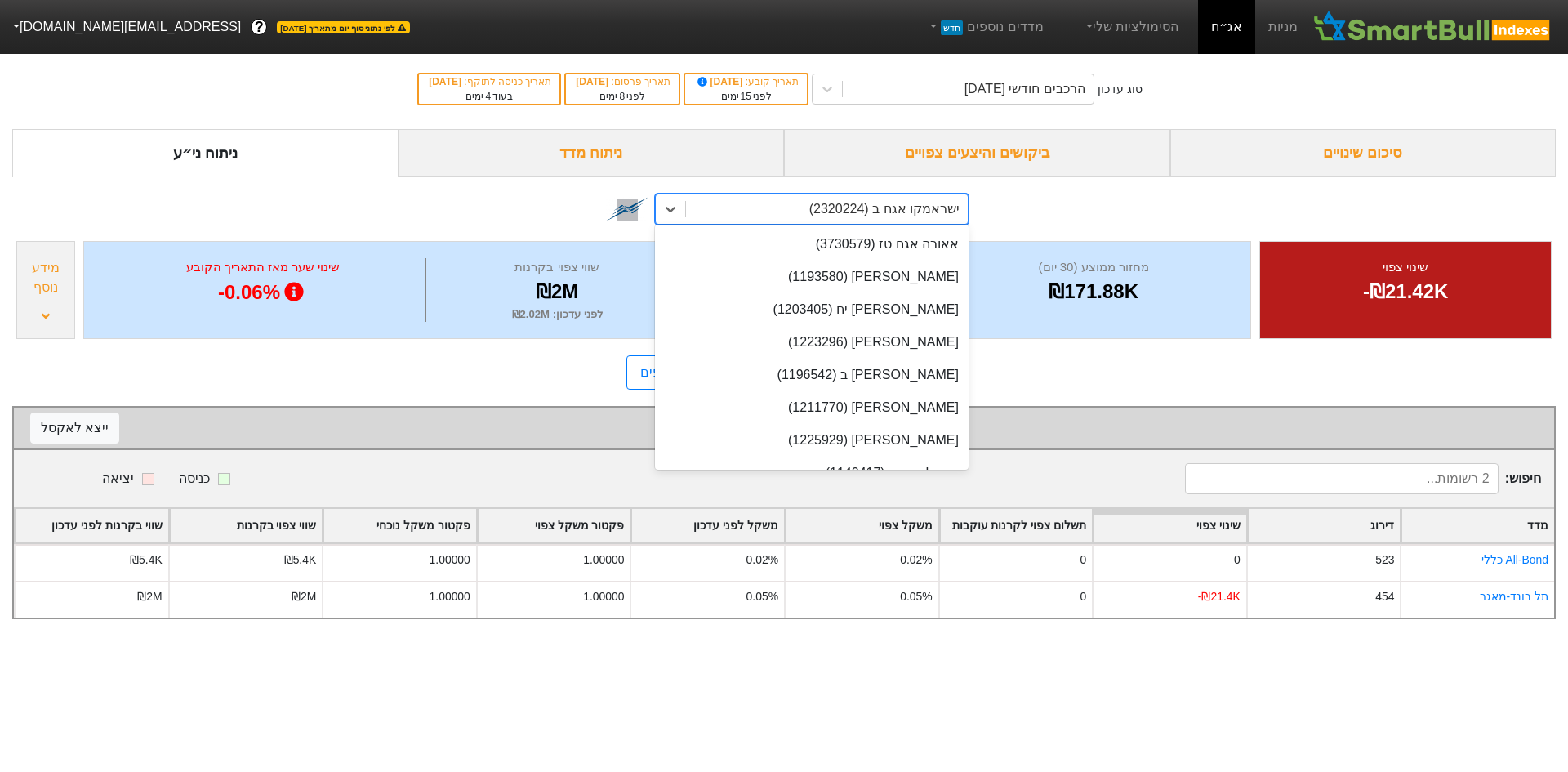
scroll to position [13689, 0]
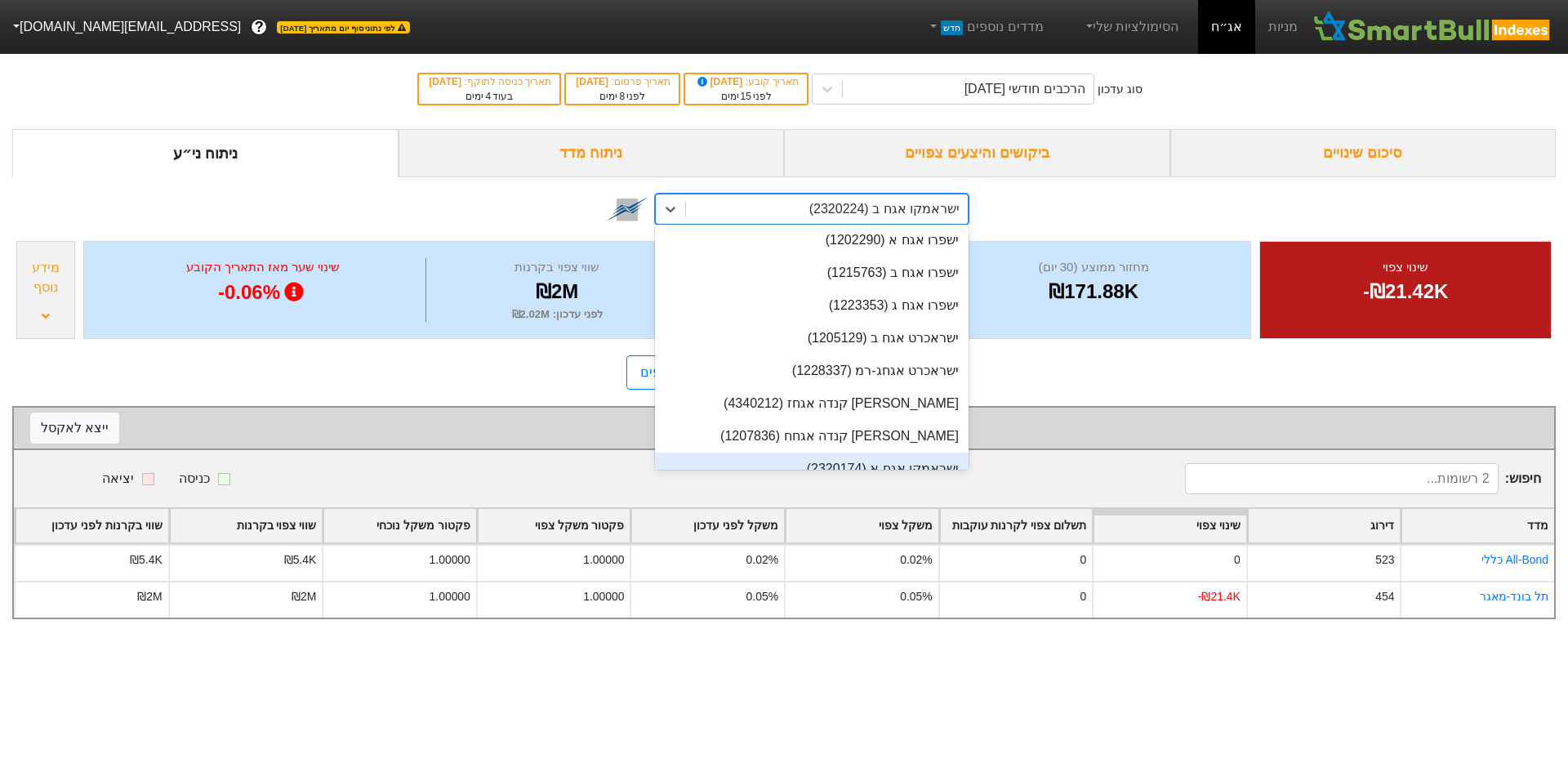
click at [899, 453] on div "ישראמקו אגח א (2320174)" at bounding box center [811, 469] width 314 height 33
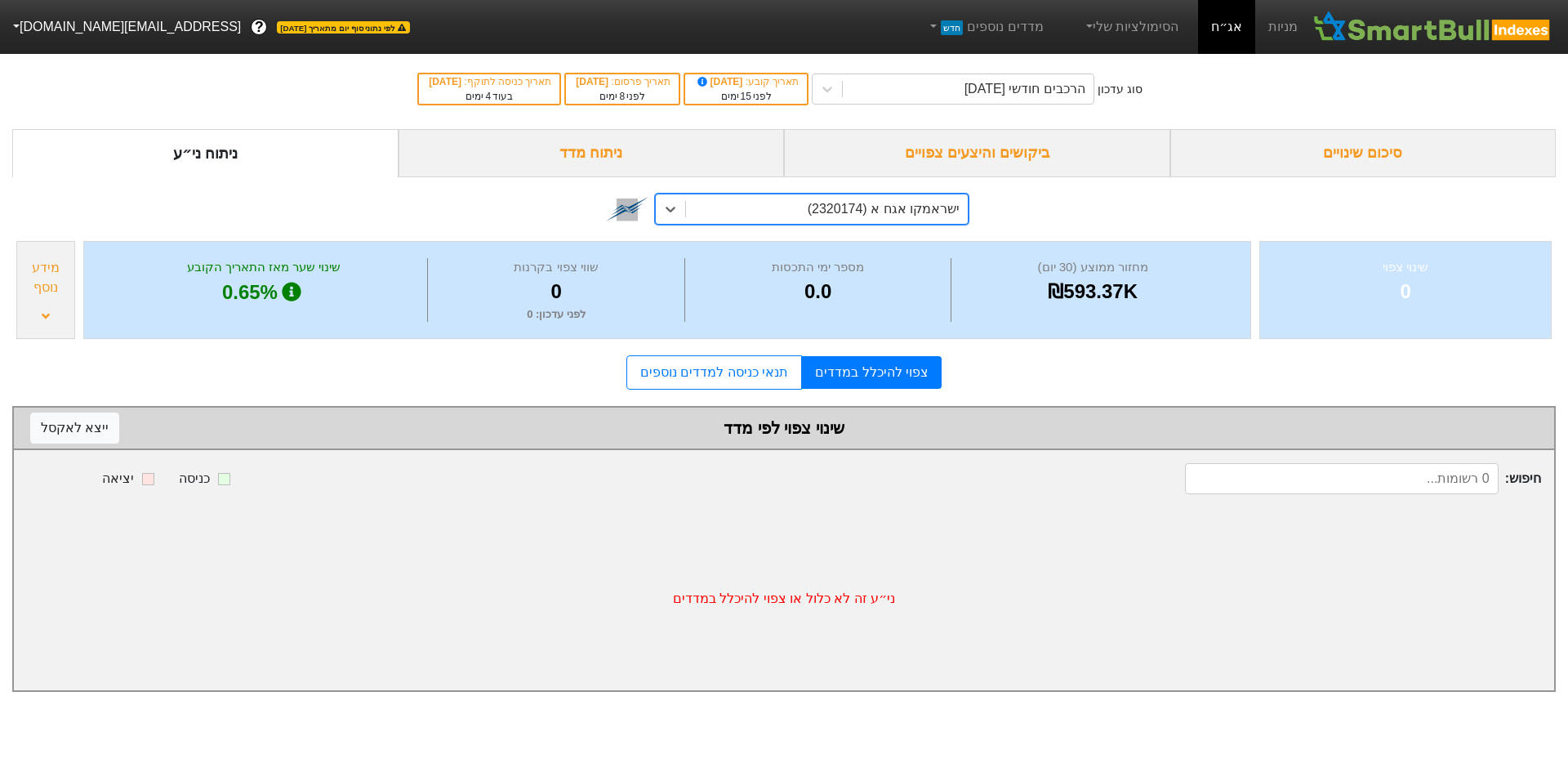
click at [873, 219] on div "ישראמקו אגח א (2320174)" at bounding box center [827, 209] width 281 height 29
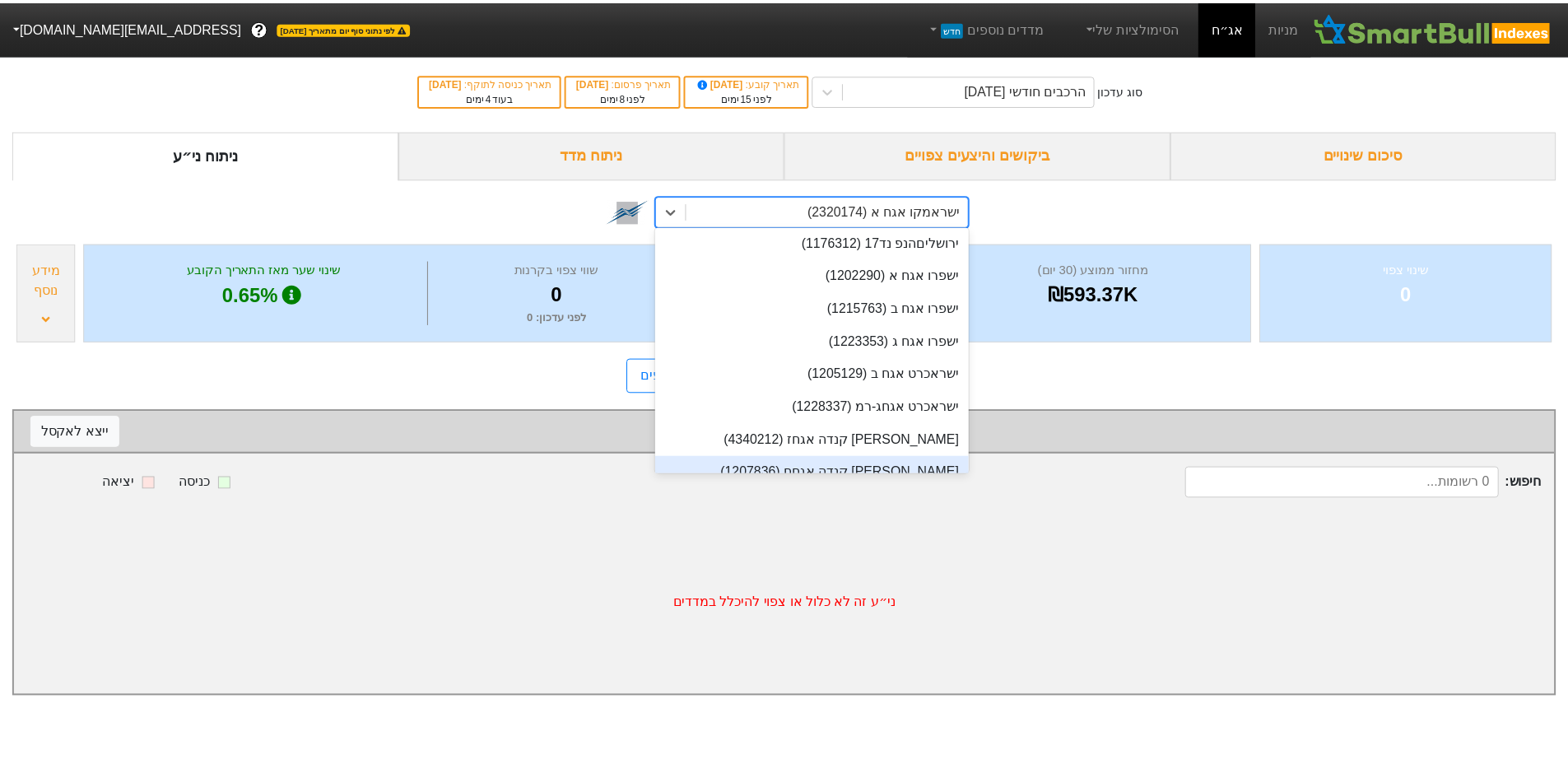
scroll to position [13871, 0]
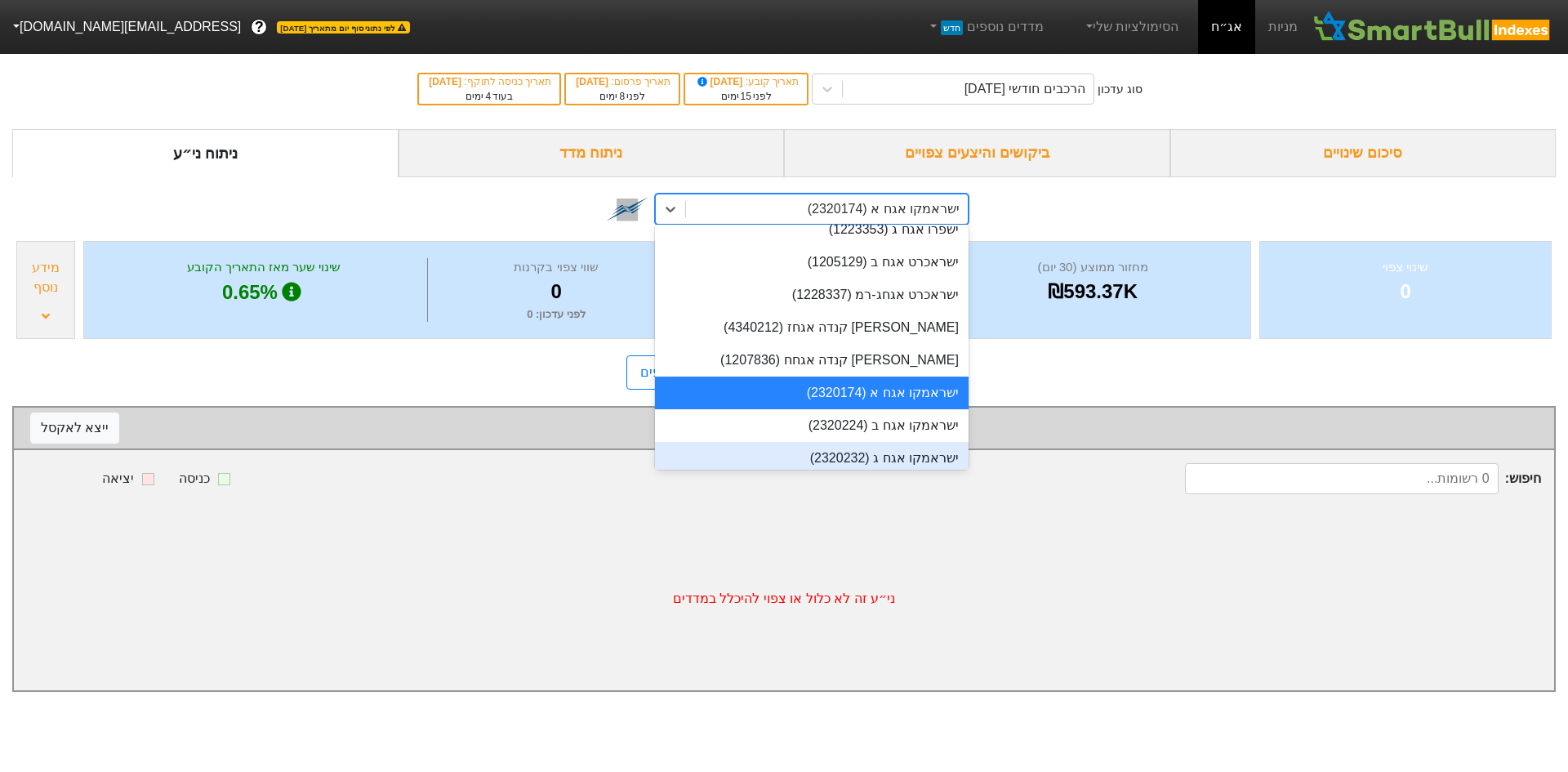
click at [918, 442] on div "ישראמקו אגח ג (2320232)" at bounding box center [811, 458] width 314 height 33
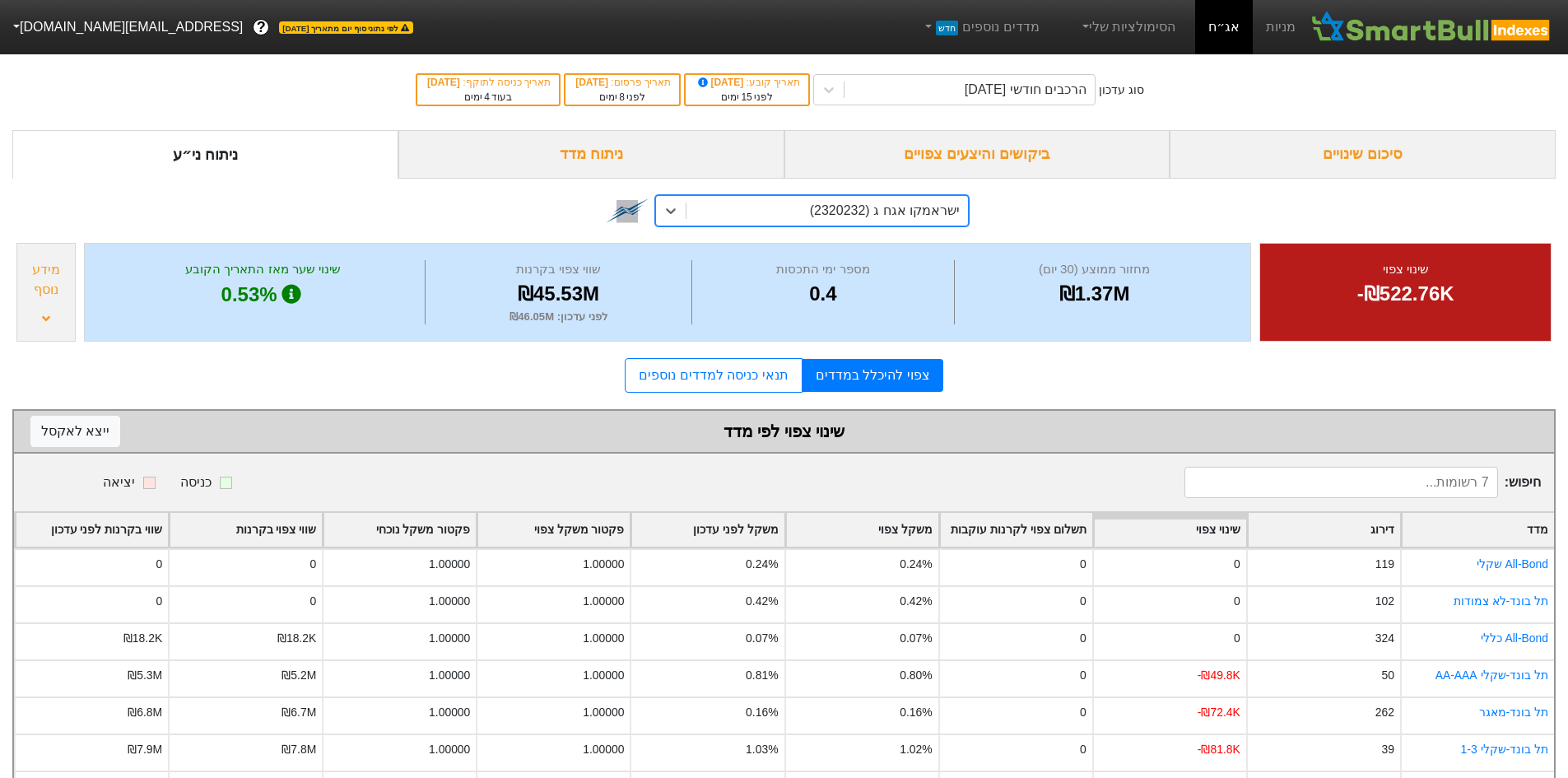
click at [876, 212] on div "ישראמקו אגח ג (2320232)" at bounding box center [886, 210] width 150 height 19
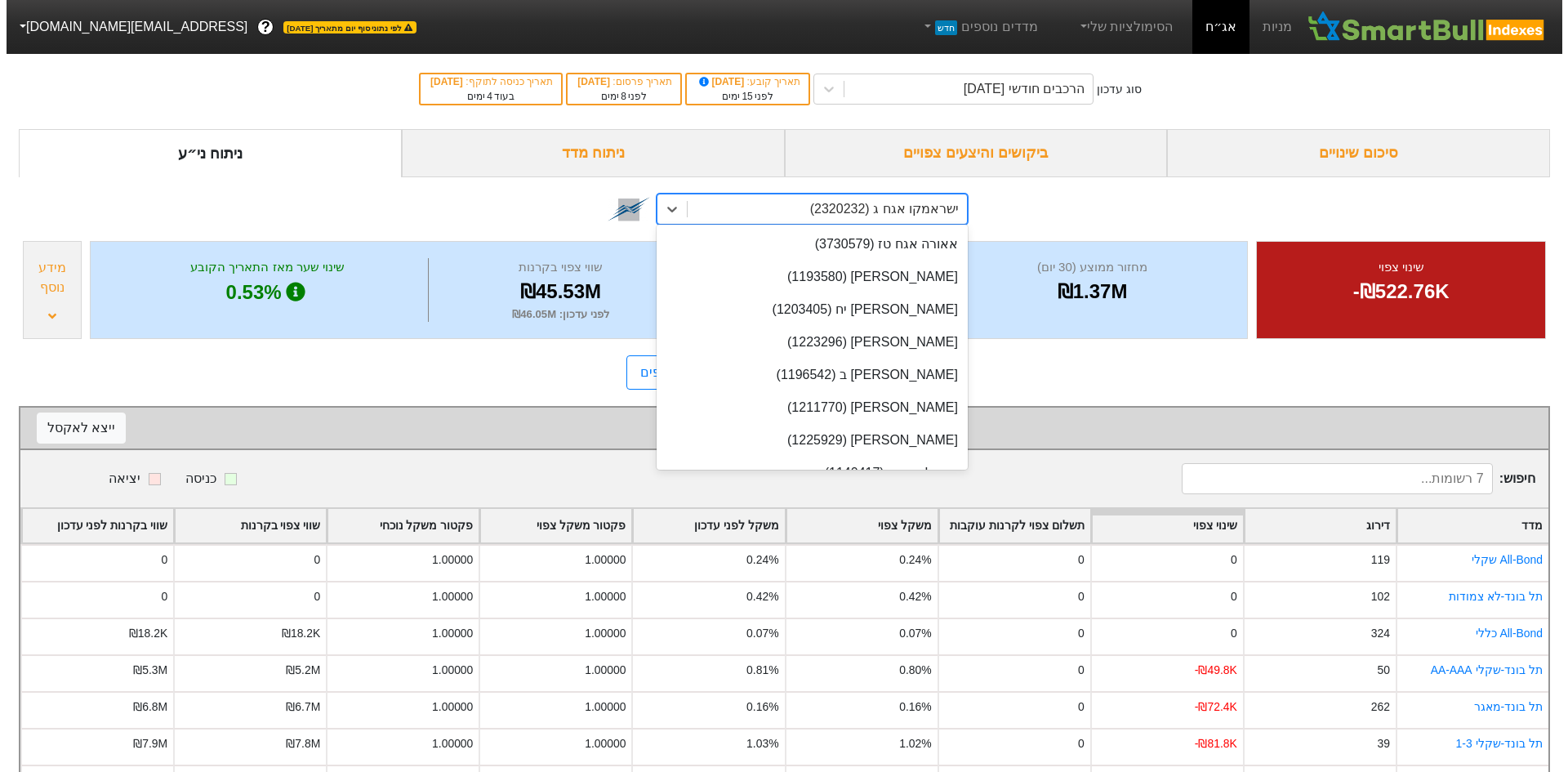
scroll to position [13721, 0]
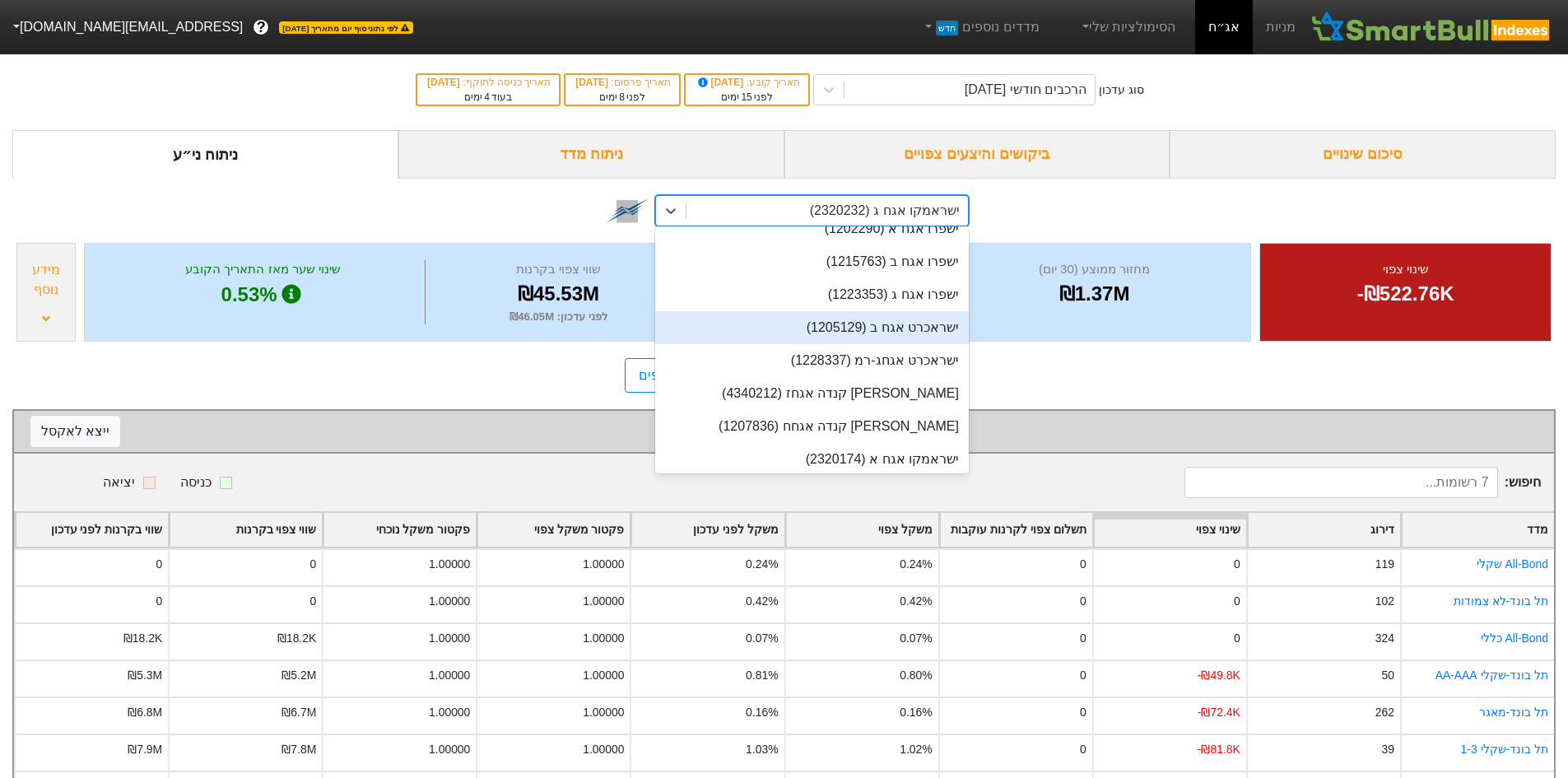
click at [906, 204] on div "ישראמקו אגח ג (2320232)" at bounding box center [886, 210] width 150 height 19
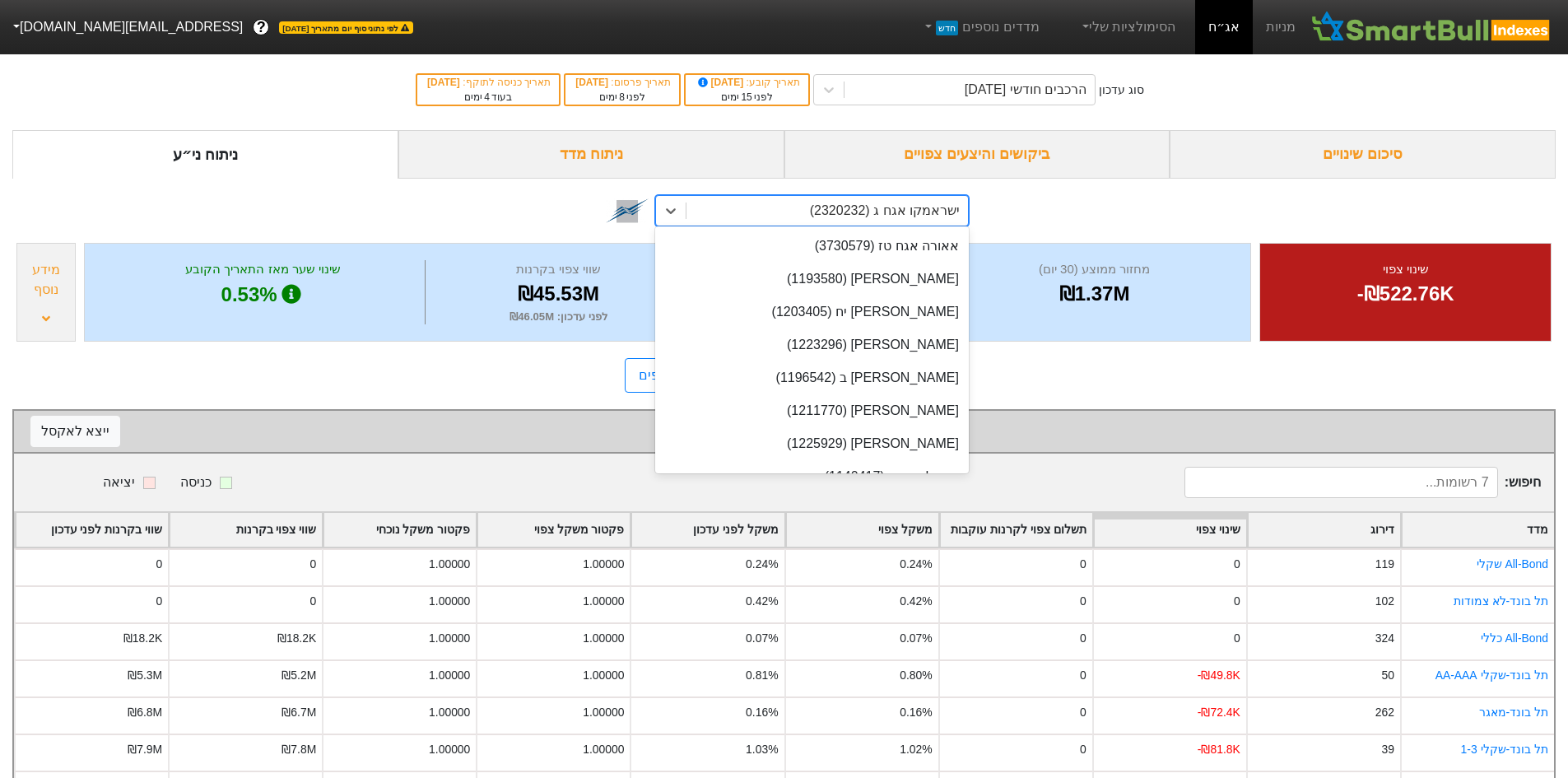
click at [906, 204] on div "ישראמקו אגח ג (2320232)" at bounding box center [886, 210] width 150 height 19
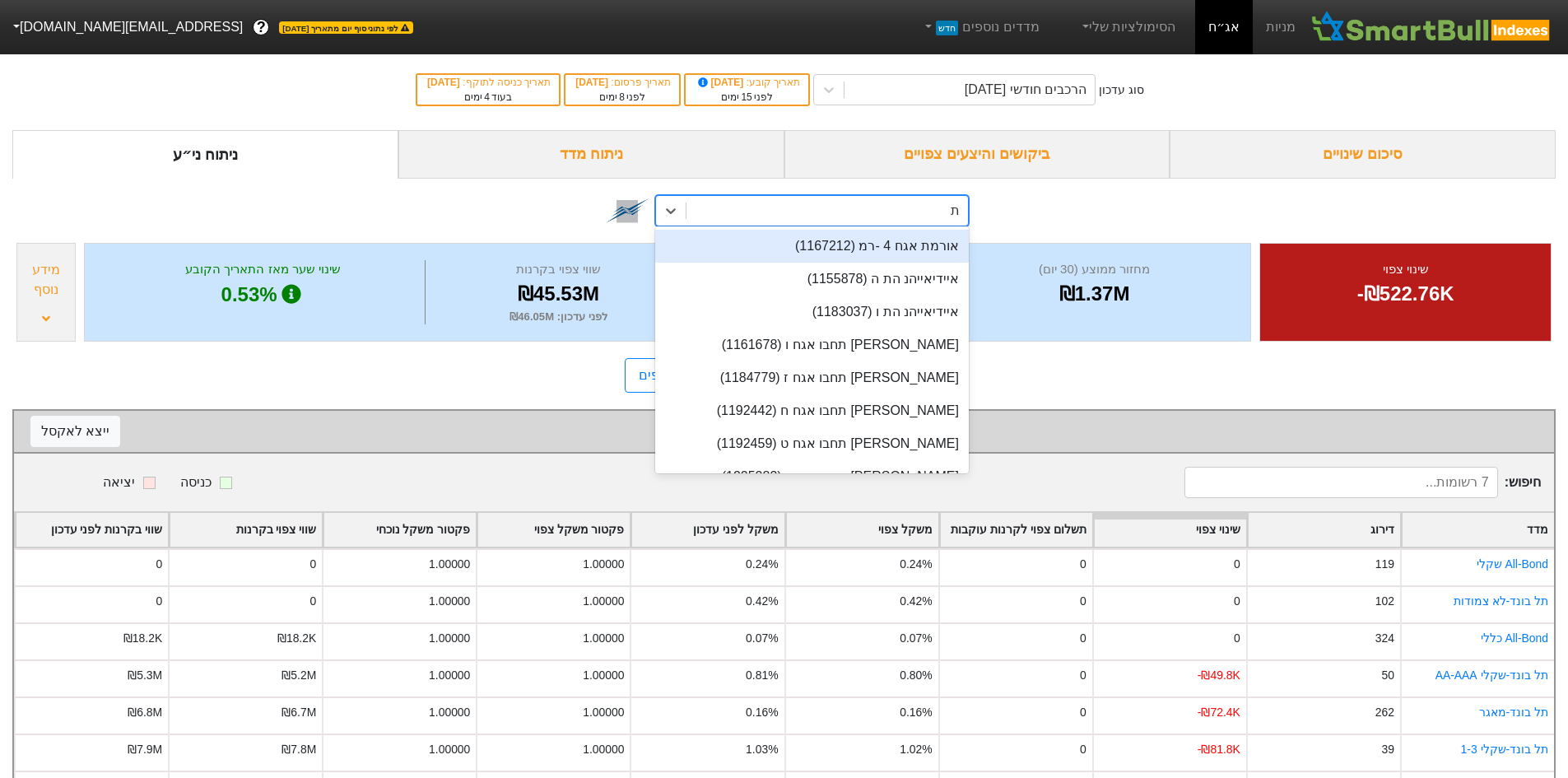
type input "תמר"
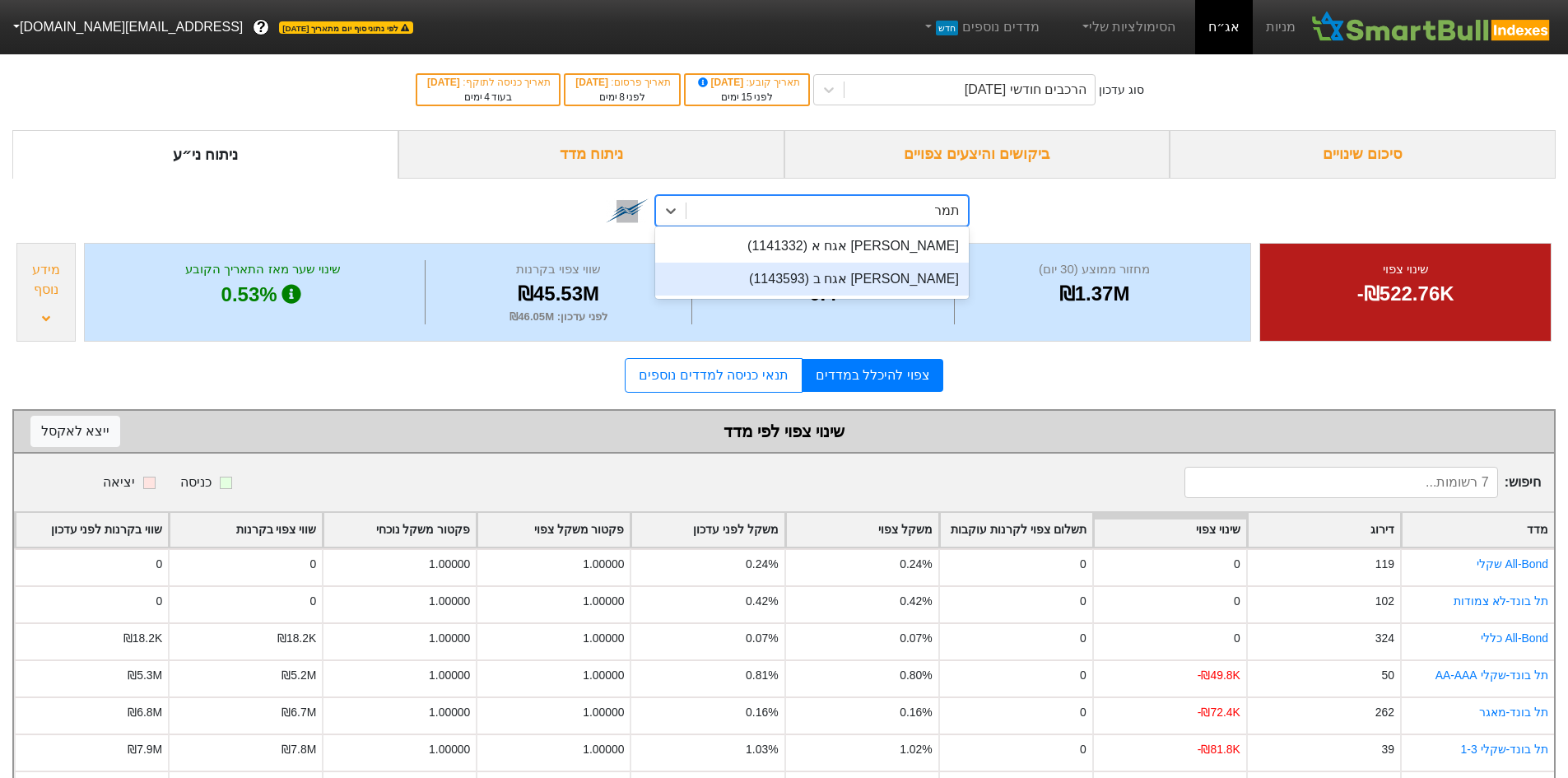
click at [900, 279] on div "[PERSON_NAME] אגח ב (1143593)" at bounding box center [812, 279] width 313 height 33
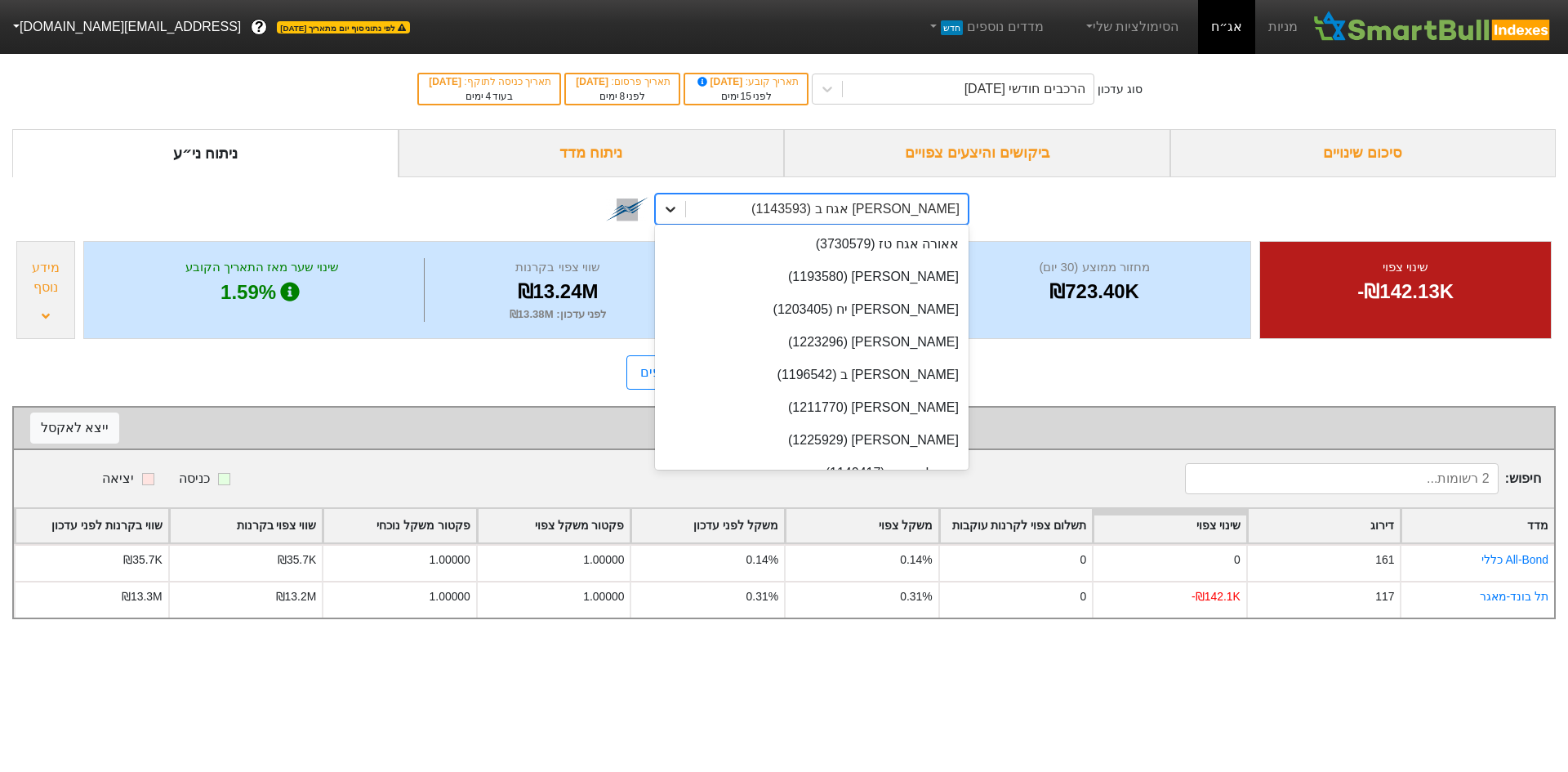
click at [682, 210] on div at bounding box center [670, 209] width 29 height 29
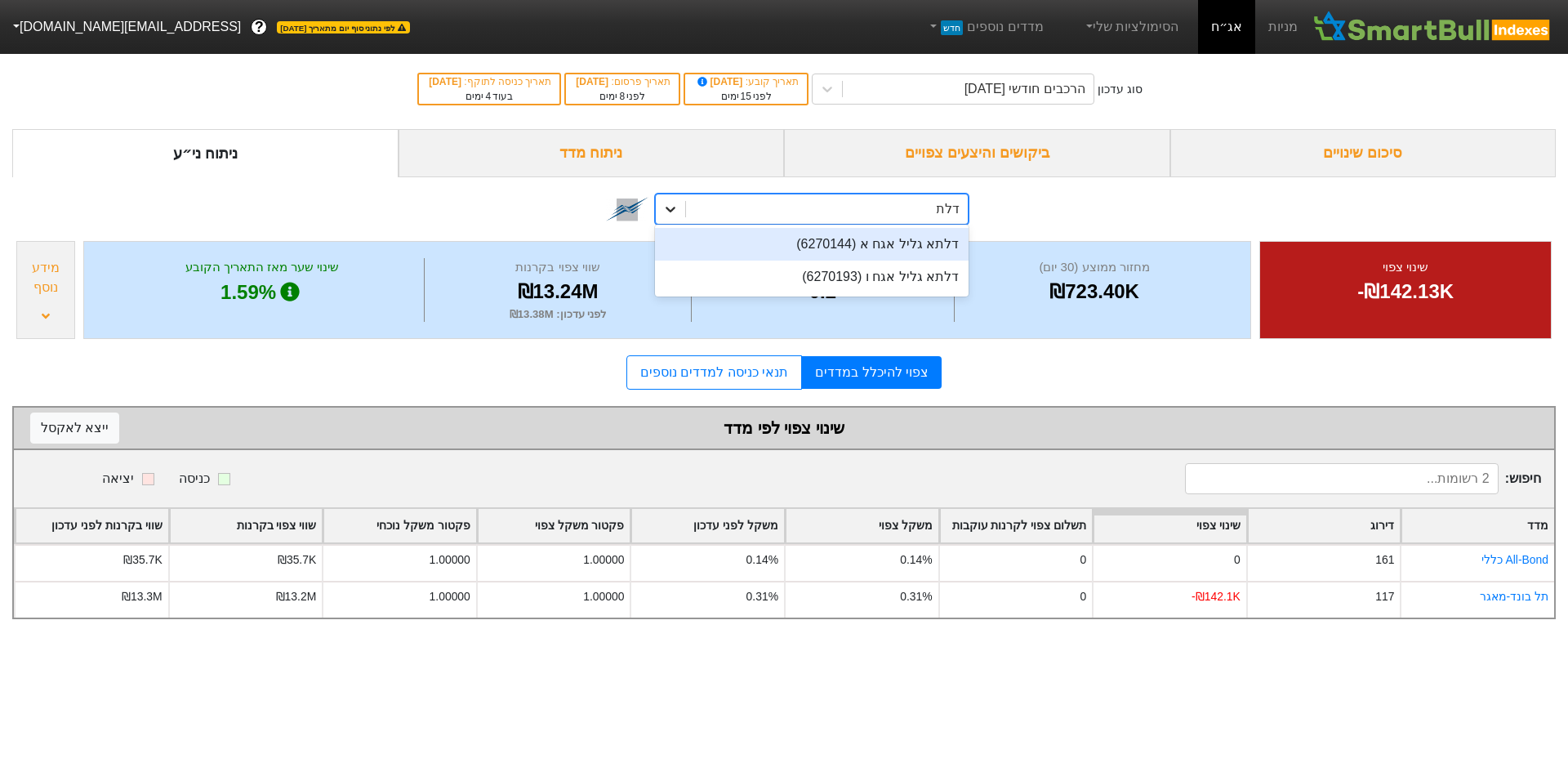
type input "דלתא"
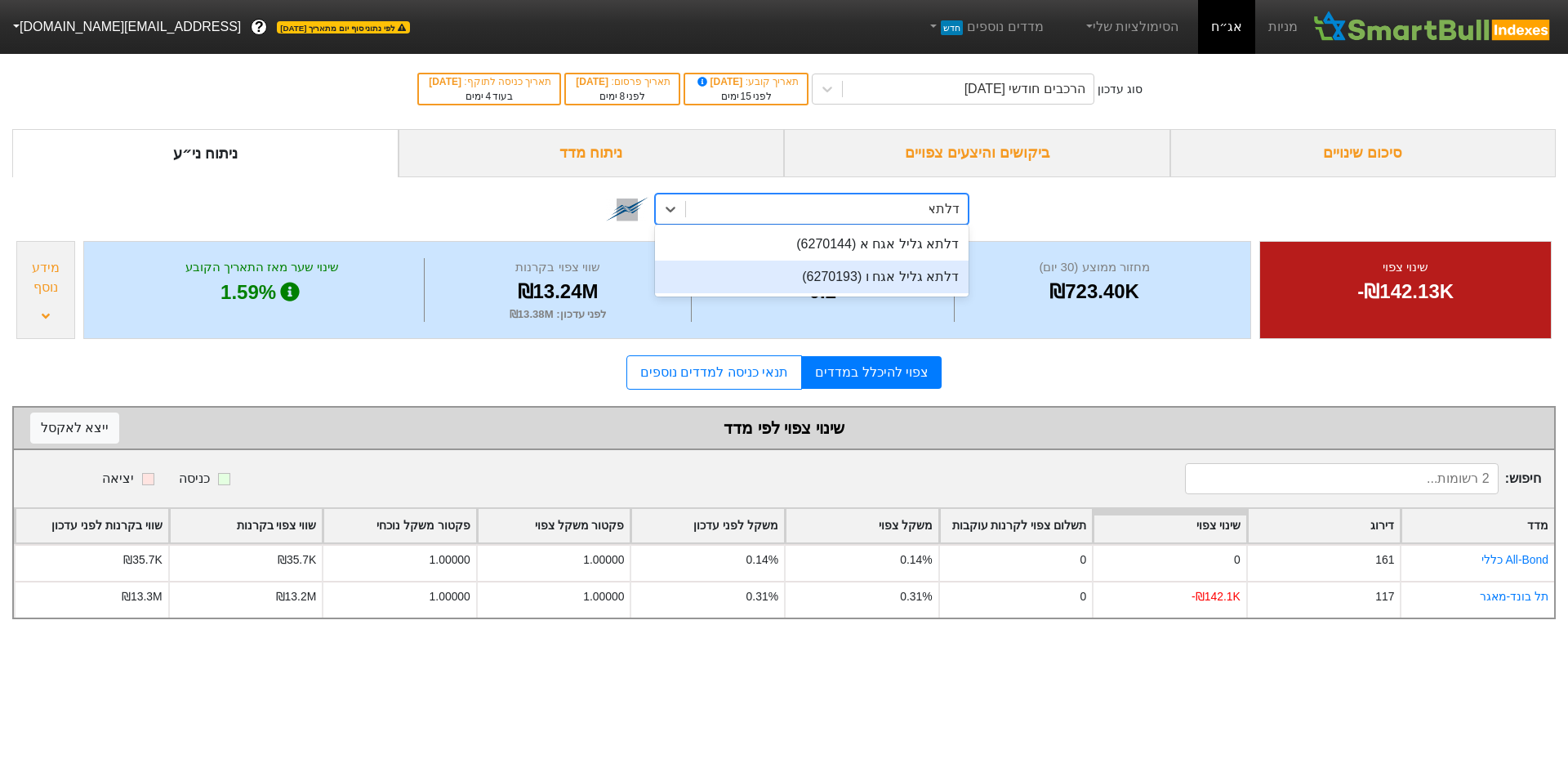
click at [920, 277] on div "דלתא גליל אגח ו (6270193)" at bounding box center [811, 277] width 314 height 33
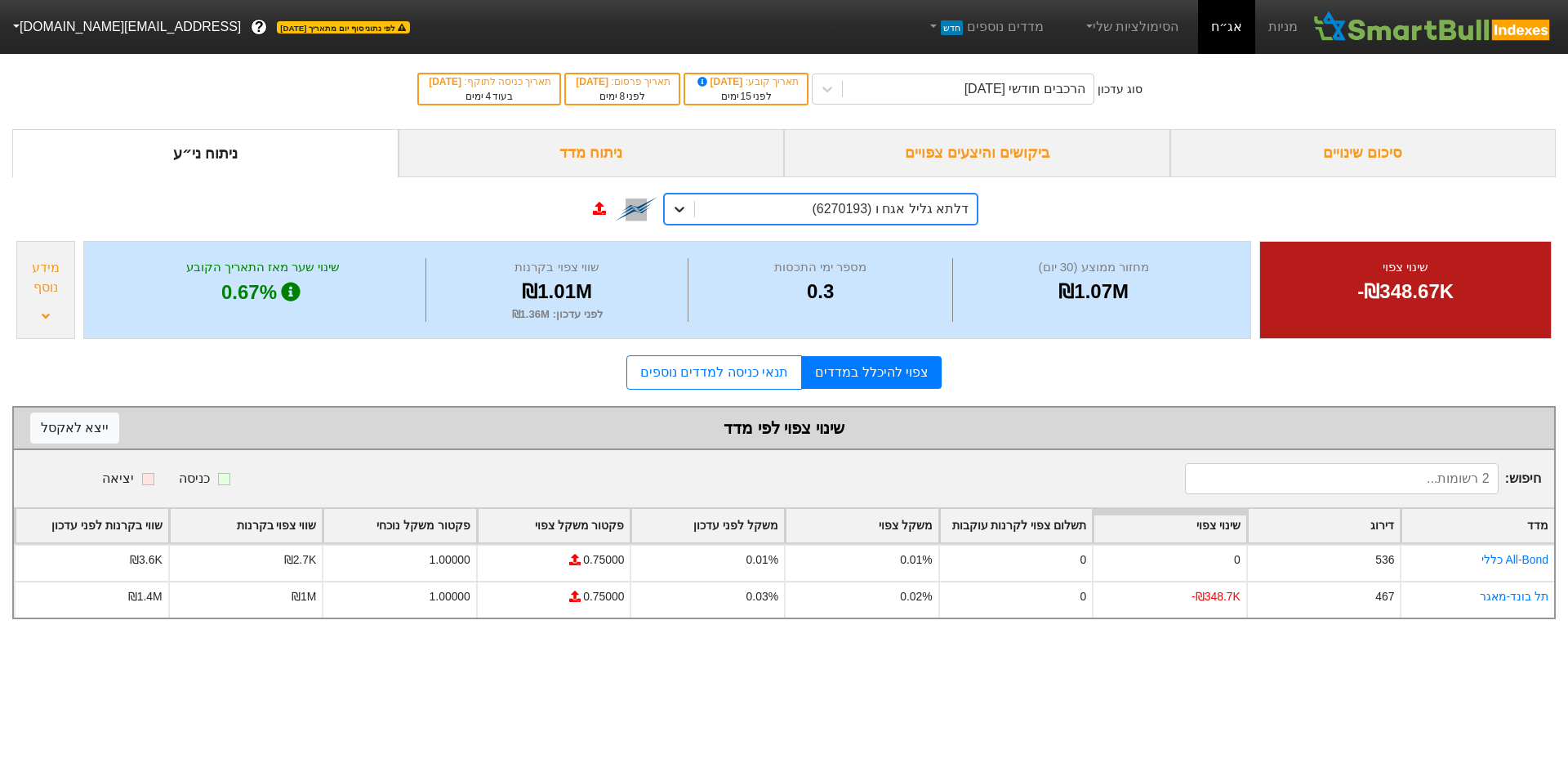
click at [693, 211] on div at bounding box center [680, 209] width 29 height 29
type input "[PERSON_NAME]"
click at [732, 375] on link "תנאי כניסה למדדים נוספים" at bounding box center [714, 372] width 176 height 34
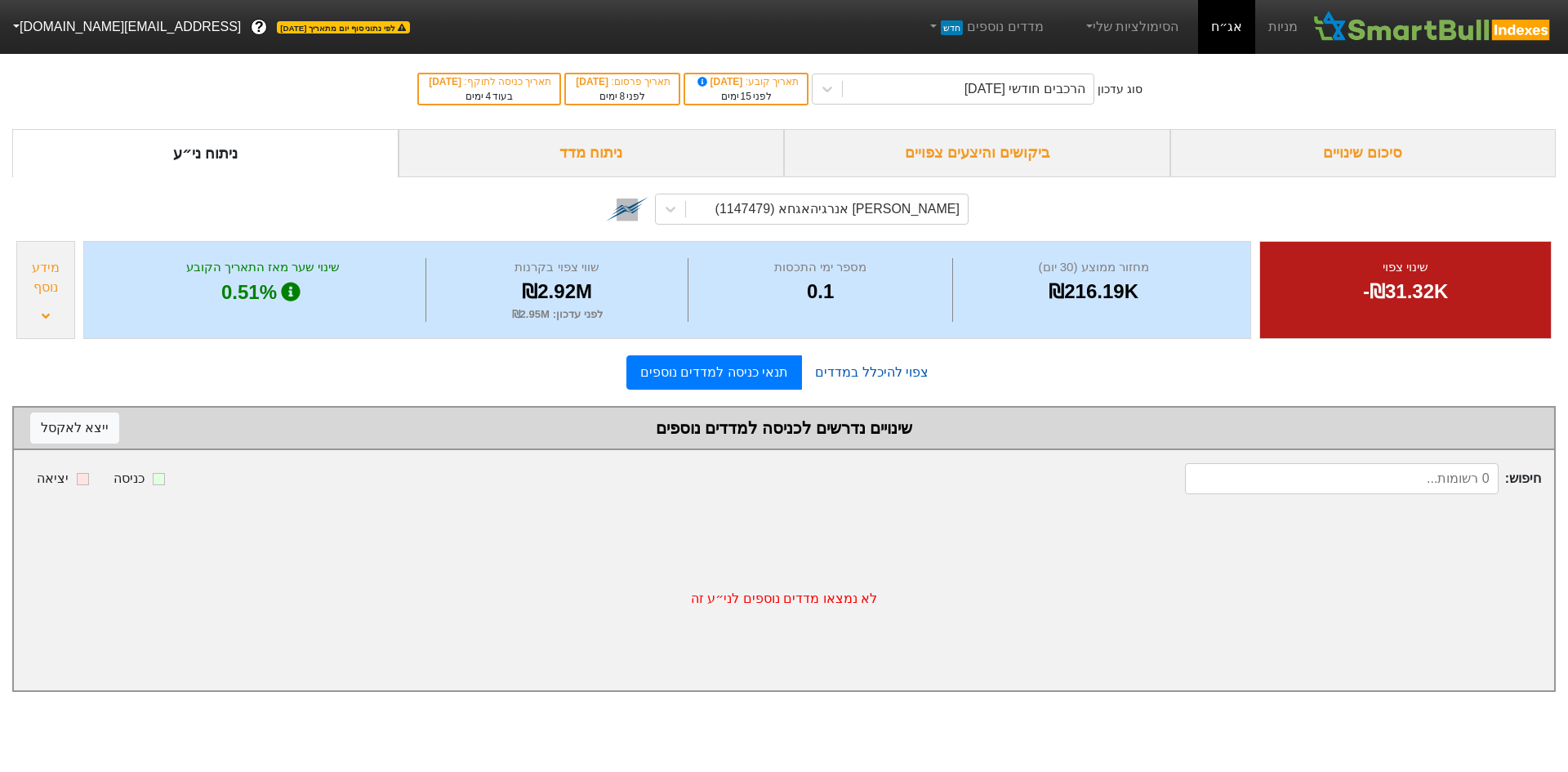
click at [894, 374] on link "צפוי להיכלל במדדים" at bounding box center [872, 373] width 140 height 33
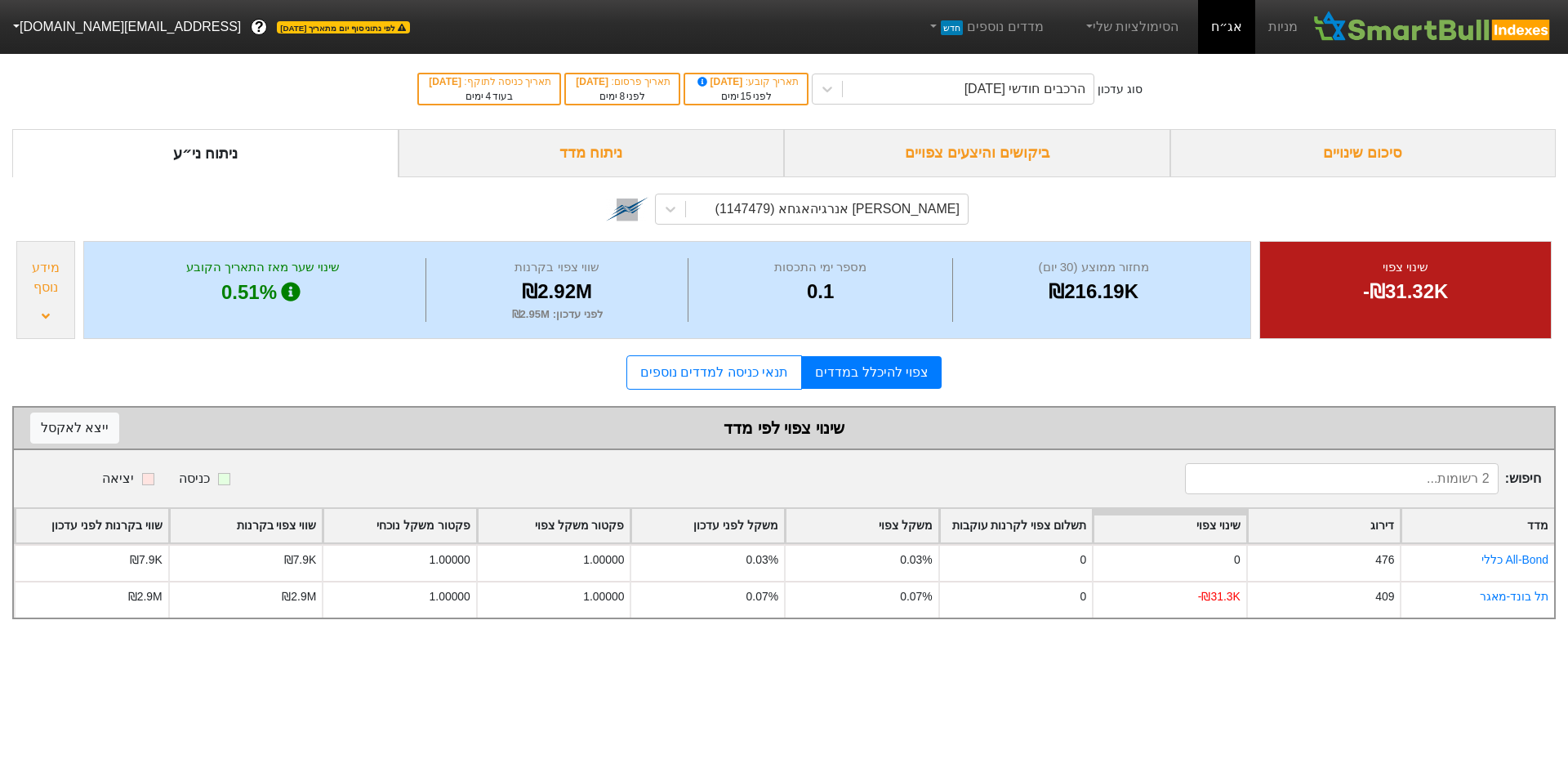
click at [901, 182] on div "[PERSON_NAME] אנרגיהאגחא (1147479)" at bounding box center [784, 209] width 369 height 55
click at [47, 309] on icon at bounding box center [45, 316] width 8 height 13
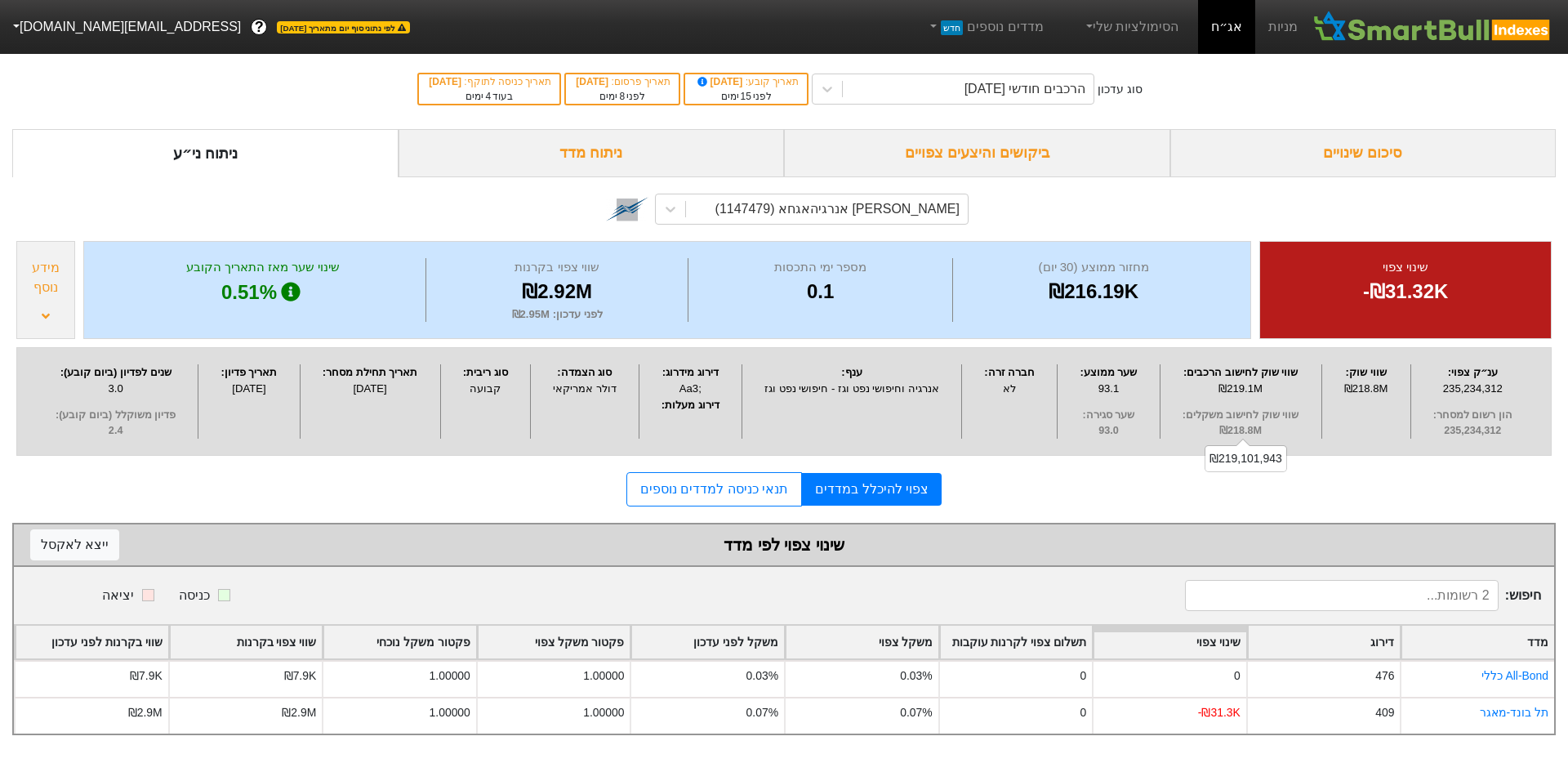
click at [1257, 421] on span "שווי שוק לחישוב משקלים :" at bounding box center [1241, 415] width 153 height 16
click at [1342, 411] on div "שווי שוק : ₪218.8M" at bounding box center [1366, 401] width 89 height 74
click at [680, 211] on div at bounding box center [670, 209] width 29 height 29
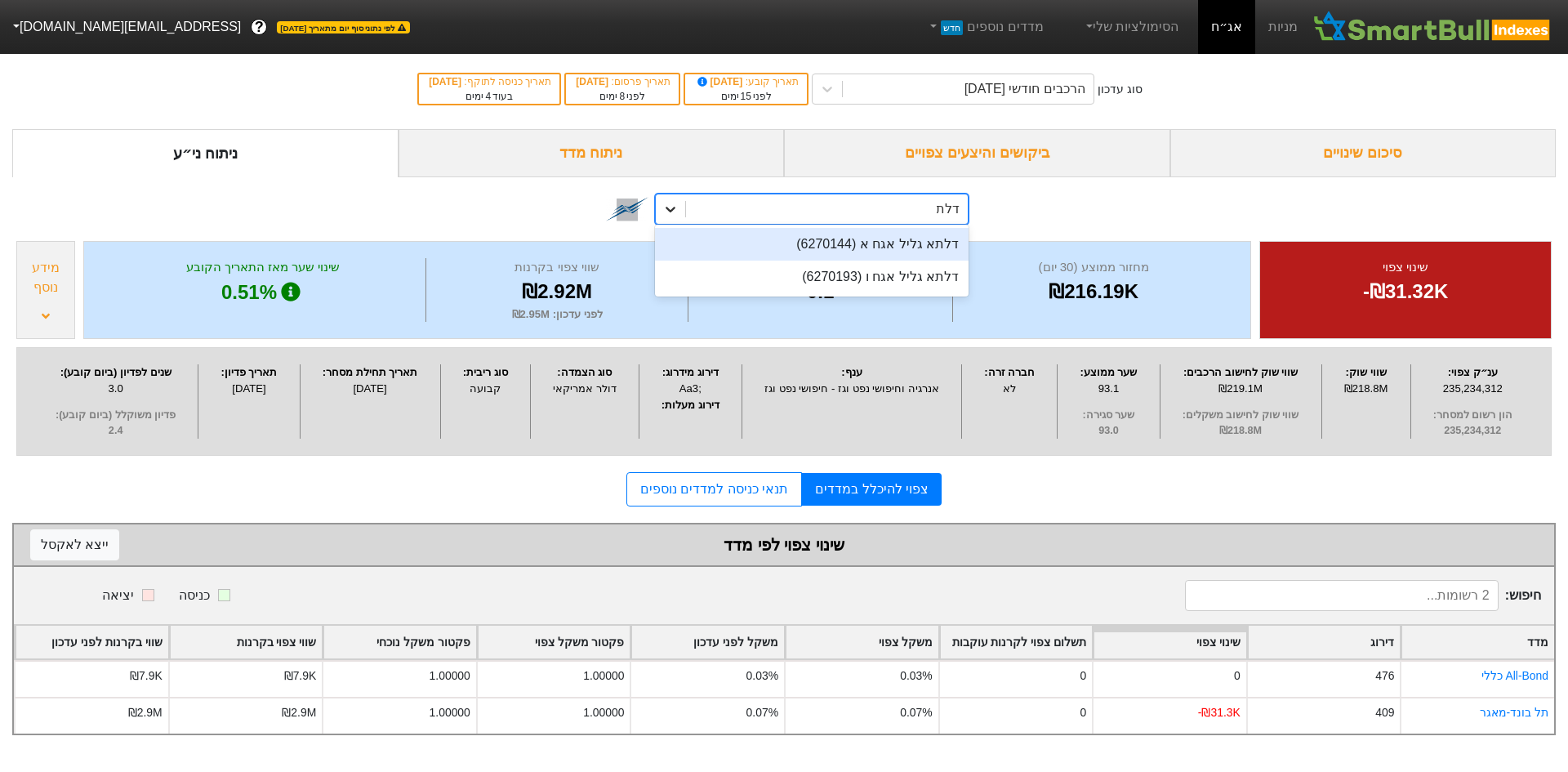
type input "דלתא"
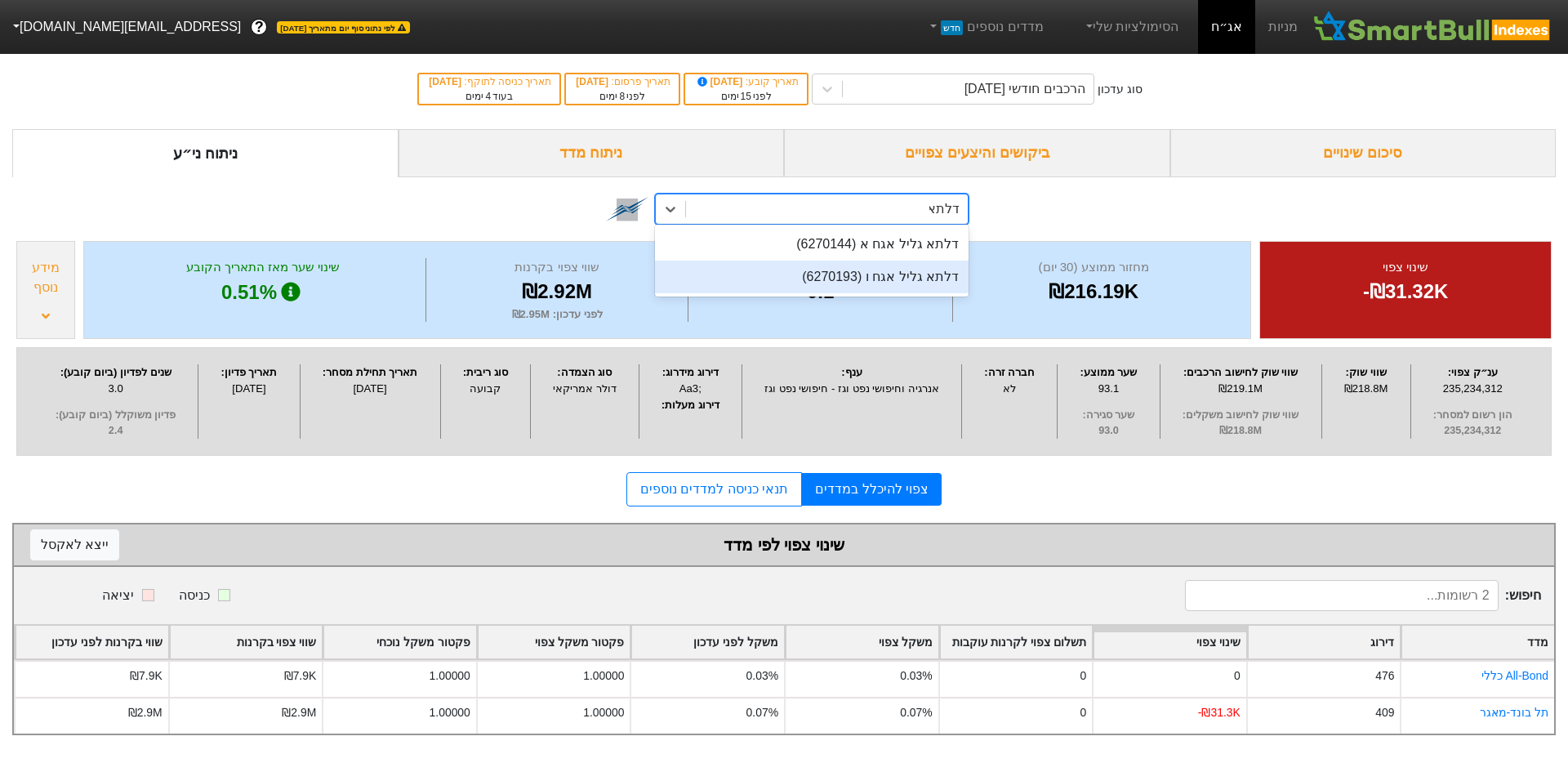
click at [913, 275] on div "דלתא גליל אגח ו (6270193)" at bounding box center [811, 277] width 314 height 33
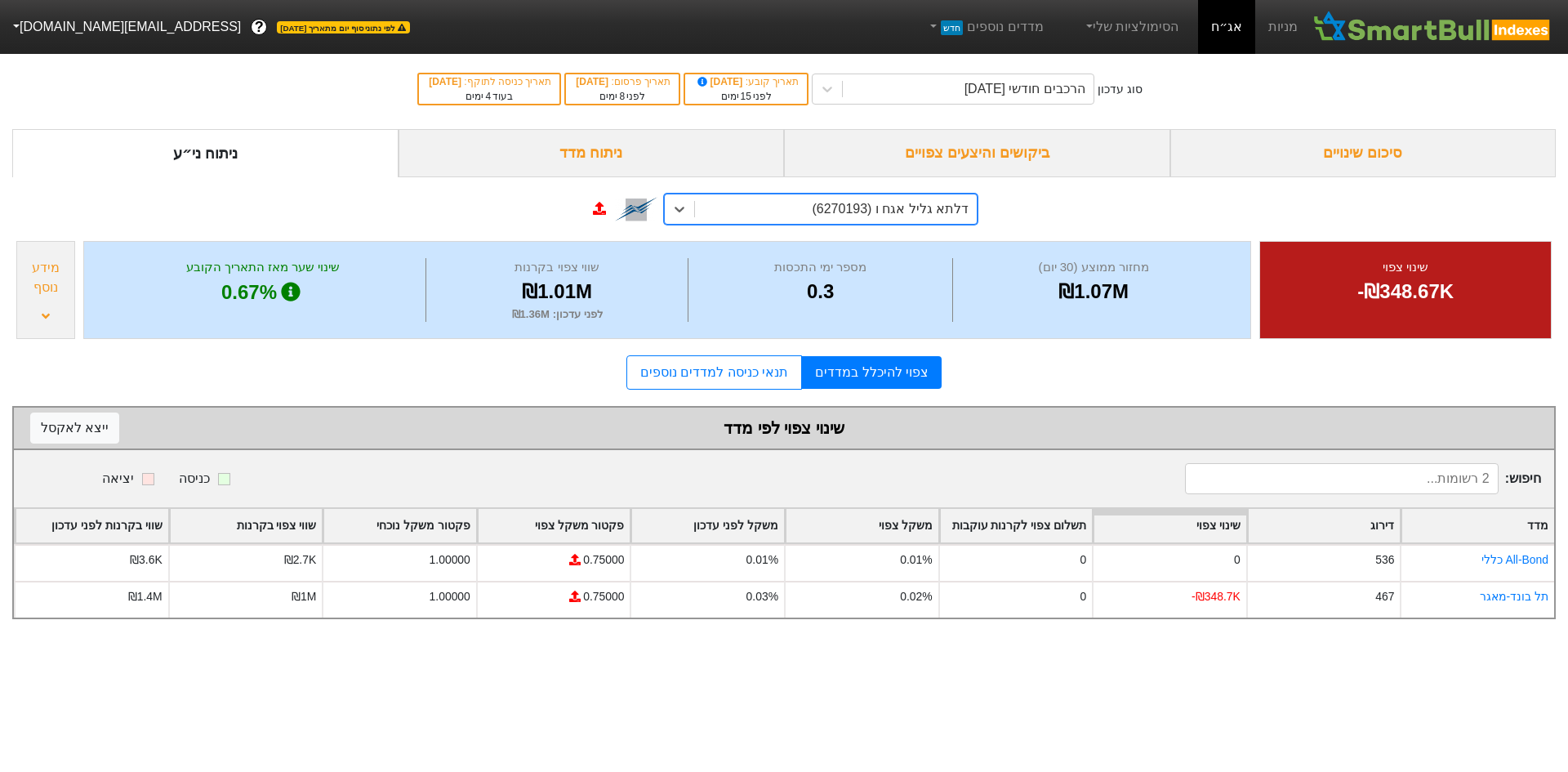
click at [17, 294] on div "מידע נוסף" at bounding box center [46, 290] width 59 height 98
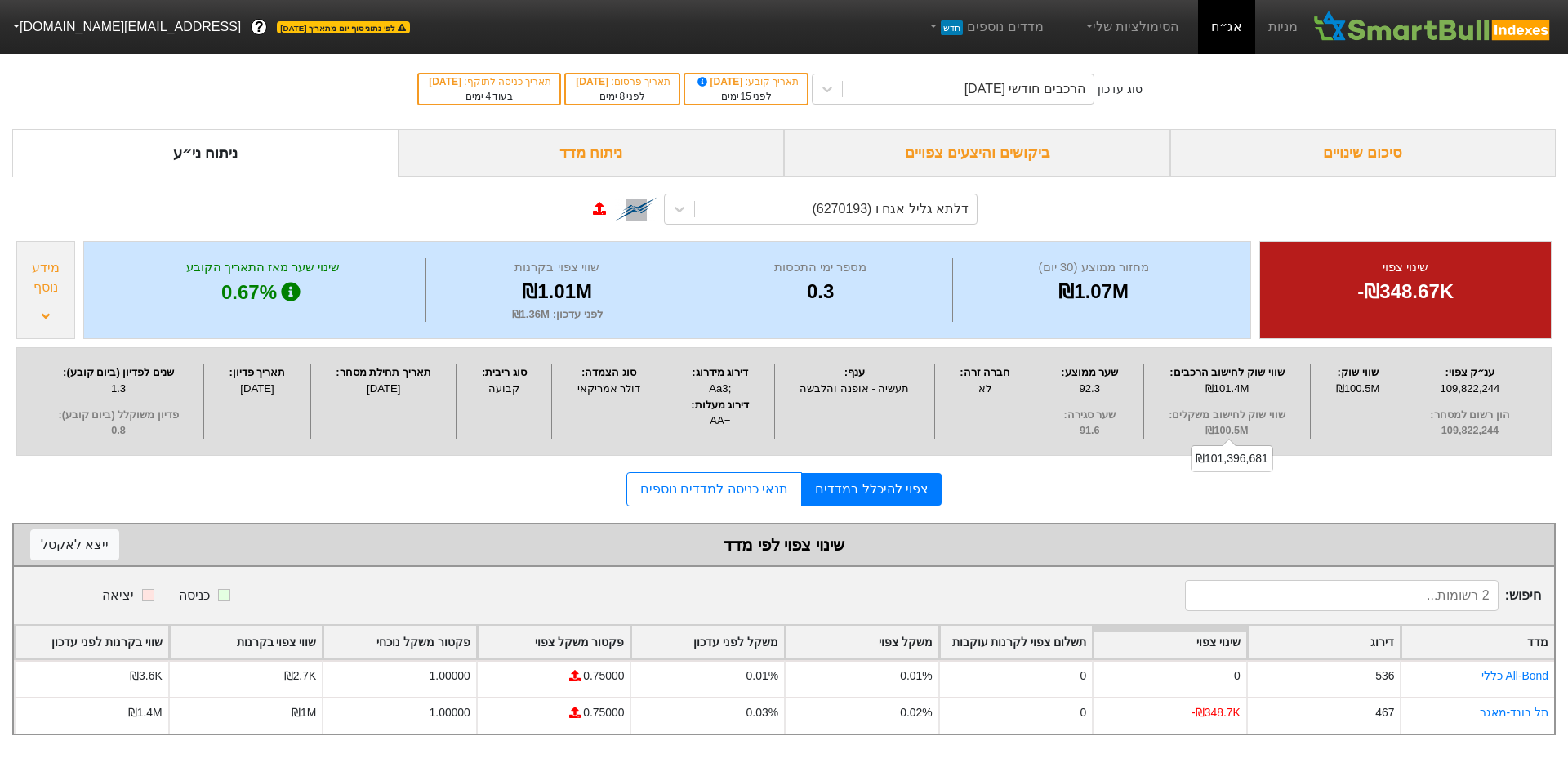
click at [1223, 430] on span "₪100.5M" at bounding box center [1227, 431] width 158 height 16
click at [1242, 386] on div "₪101.4M" at bounding box center [1227, 389] width 158 height 17
click at [1241, 387] on div "₪101.4M" at bounding box center [1227, 389] width 158 height 17
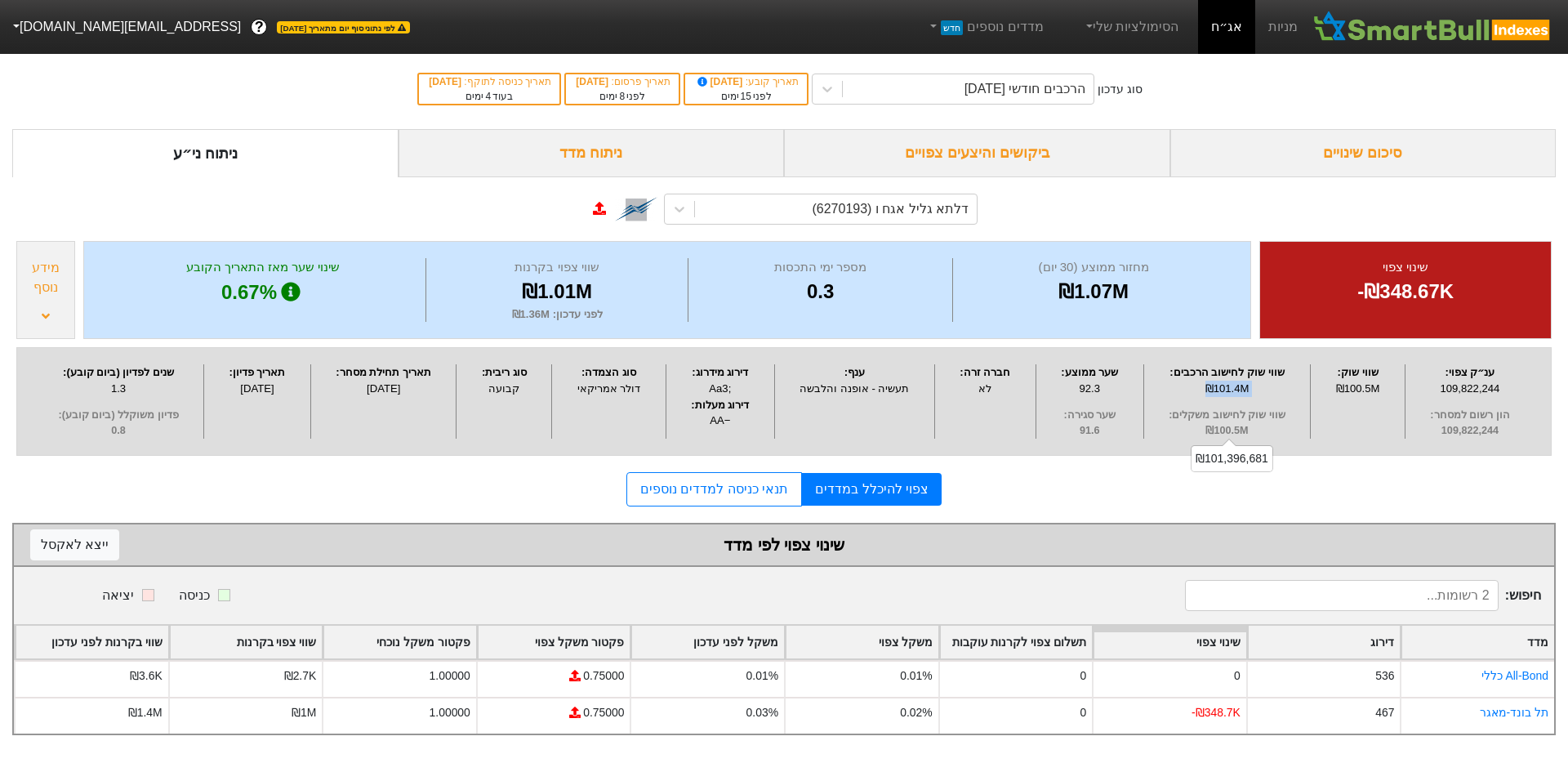
click at [1241, 387] on div "₪101.4M" at bounding box center [1227, 389] width 158 height 17
click at [1337, 442] on div "ענ״ק צפוי : 109,822,244 הון רשום למסחר : 109,822,244 שווי שוק : ₪100.5M שווי שו…" at bounding box center [784, 400] width 1535 height 108
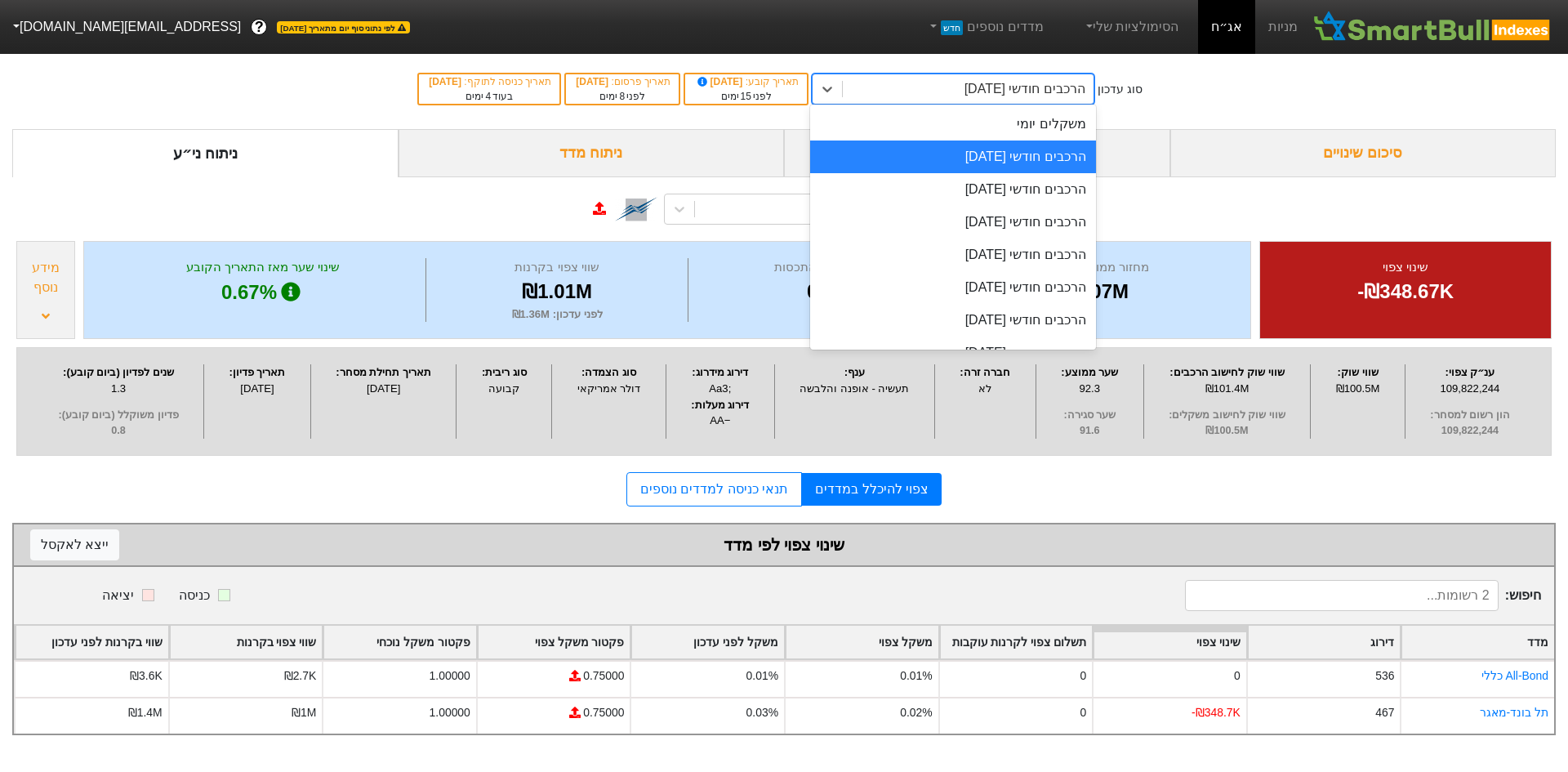
click at [1004, 103] on div "הרכבים חודשי [DATE]" at bounding box center [952, 89] width 282 height 31
click at [1005, 97] on div "הרכבים חודשי [DATE]" at bounding box center [1024, 88] width 120 height 19
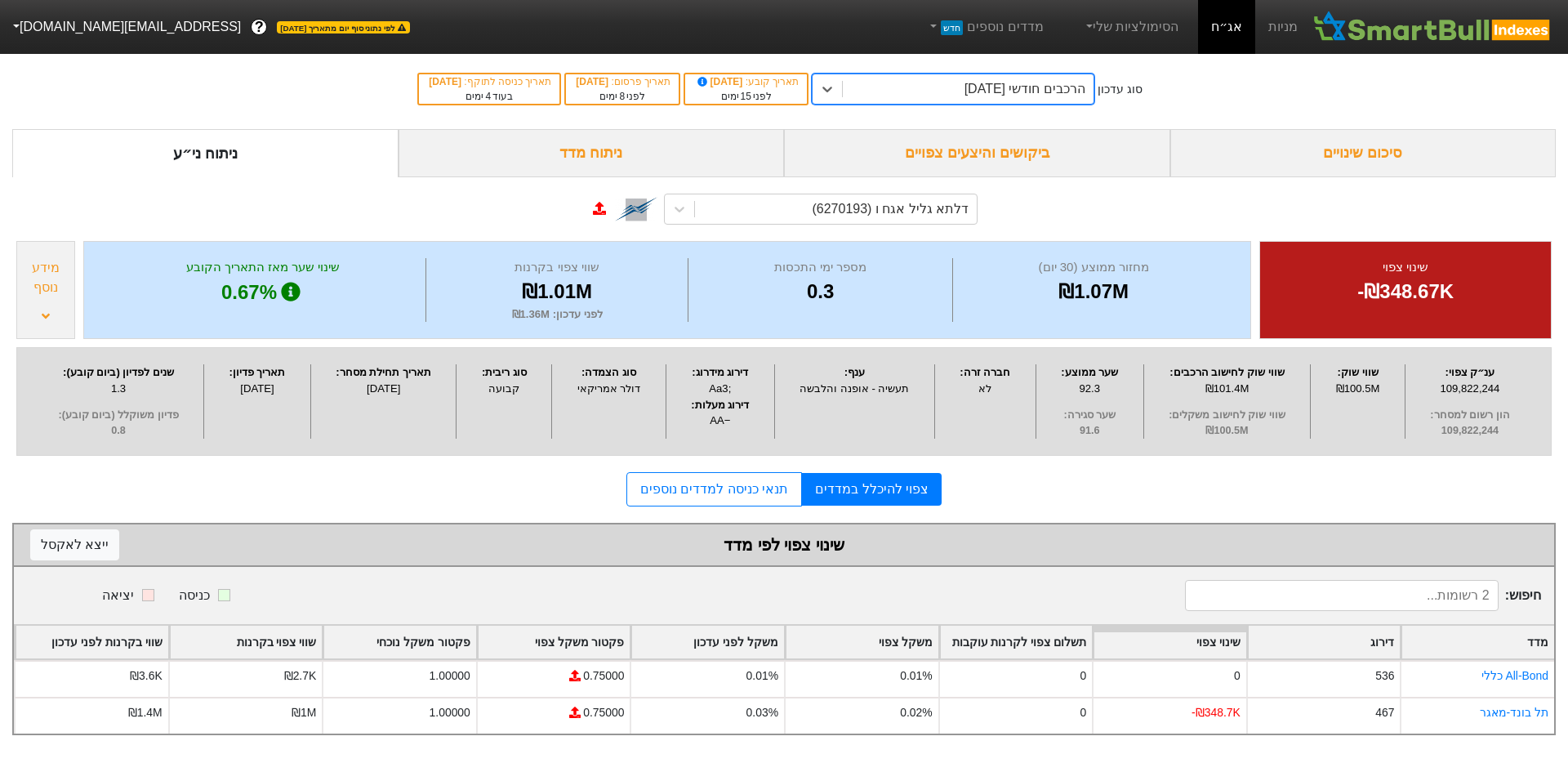
click at [994, 95] on div "הרכבים חודשי [DATE]" at bounding box center [1024, 88] width 120 height 19
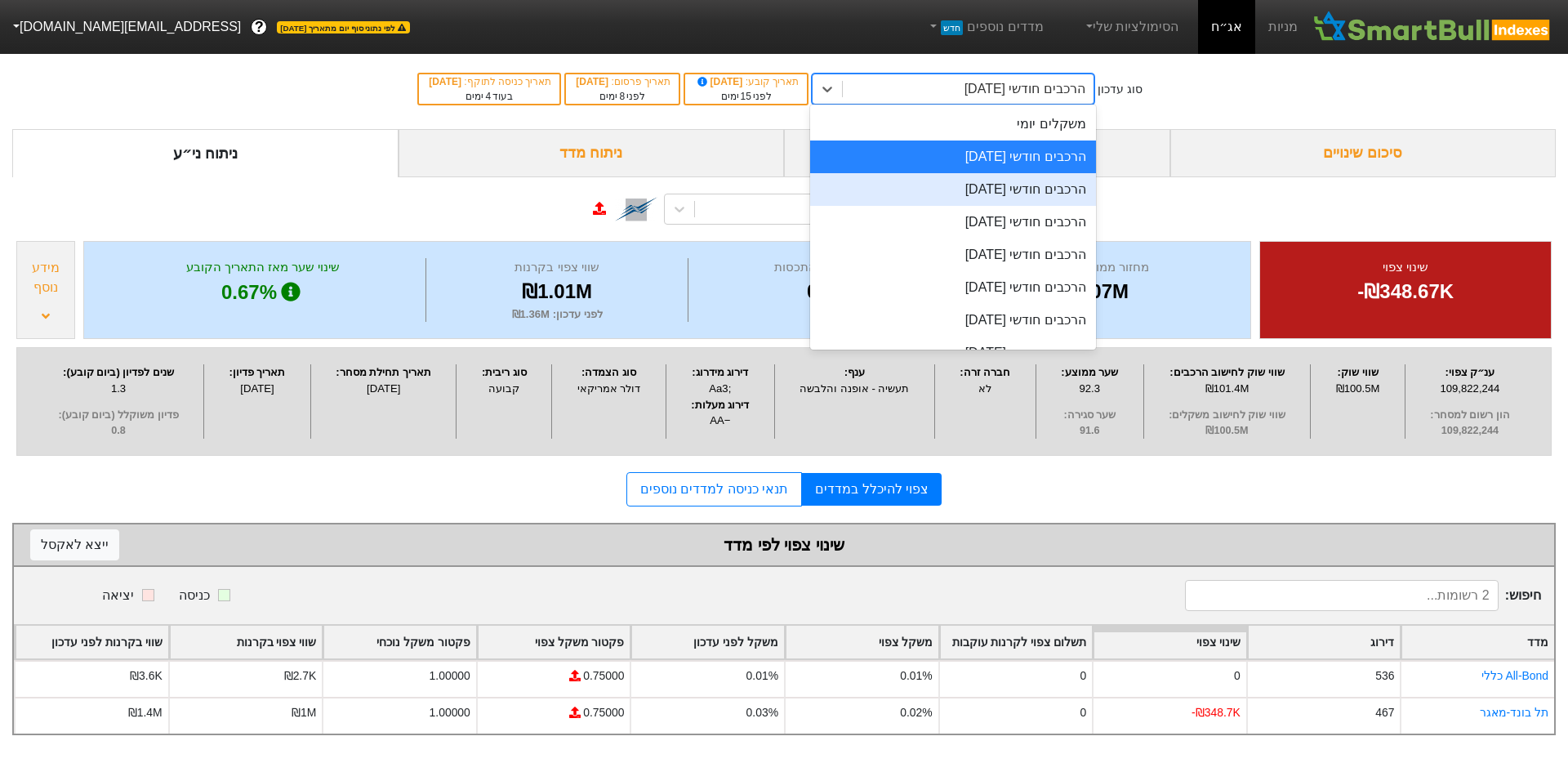
click at [1027, 193] on div "הרכבים חודשי [DATE]" at bounding box center [953, 190] width 286 height 33
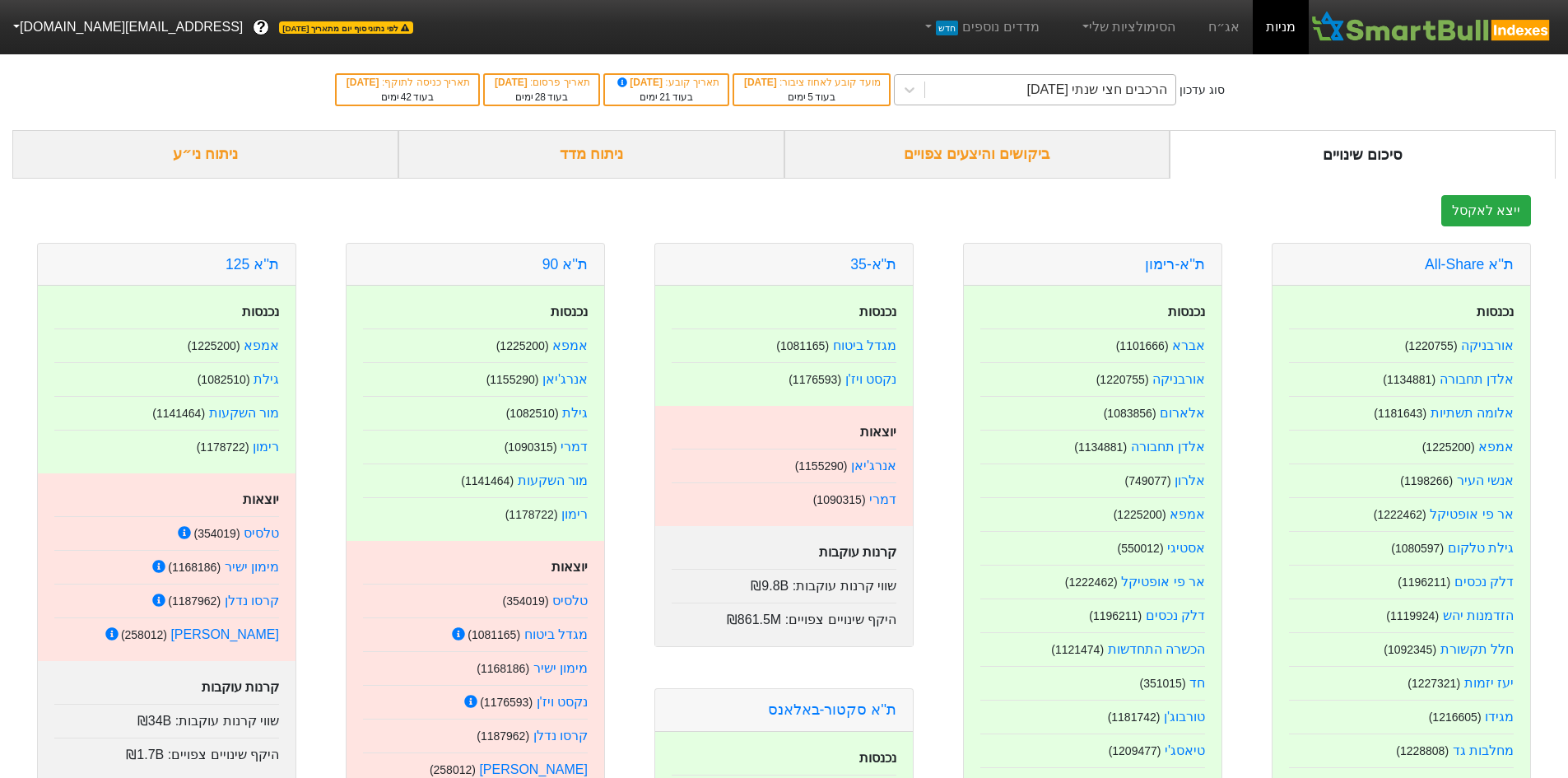
click at [971, 94] on div "הרכבים חצי שנתי [DATE]" at bounding box center [1051, 90] width 250 height 30
click at [1214, 23] on link "אג״ח" at bounding box center [1224, 27] width 57 height 55
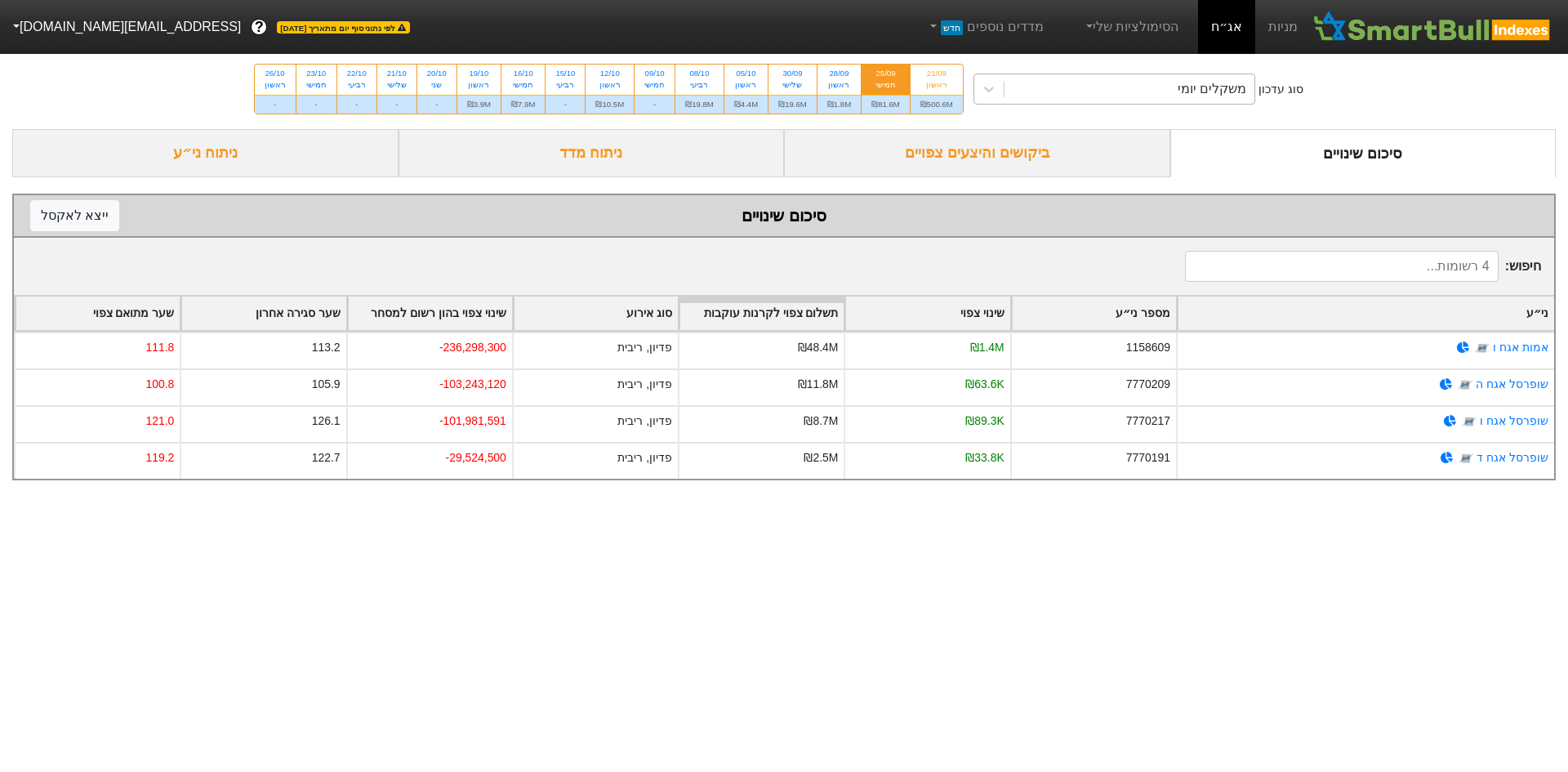
click at [1006, 84] on div "משקלים יומי" at bounding box center [1129, 89] width 251 height 29
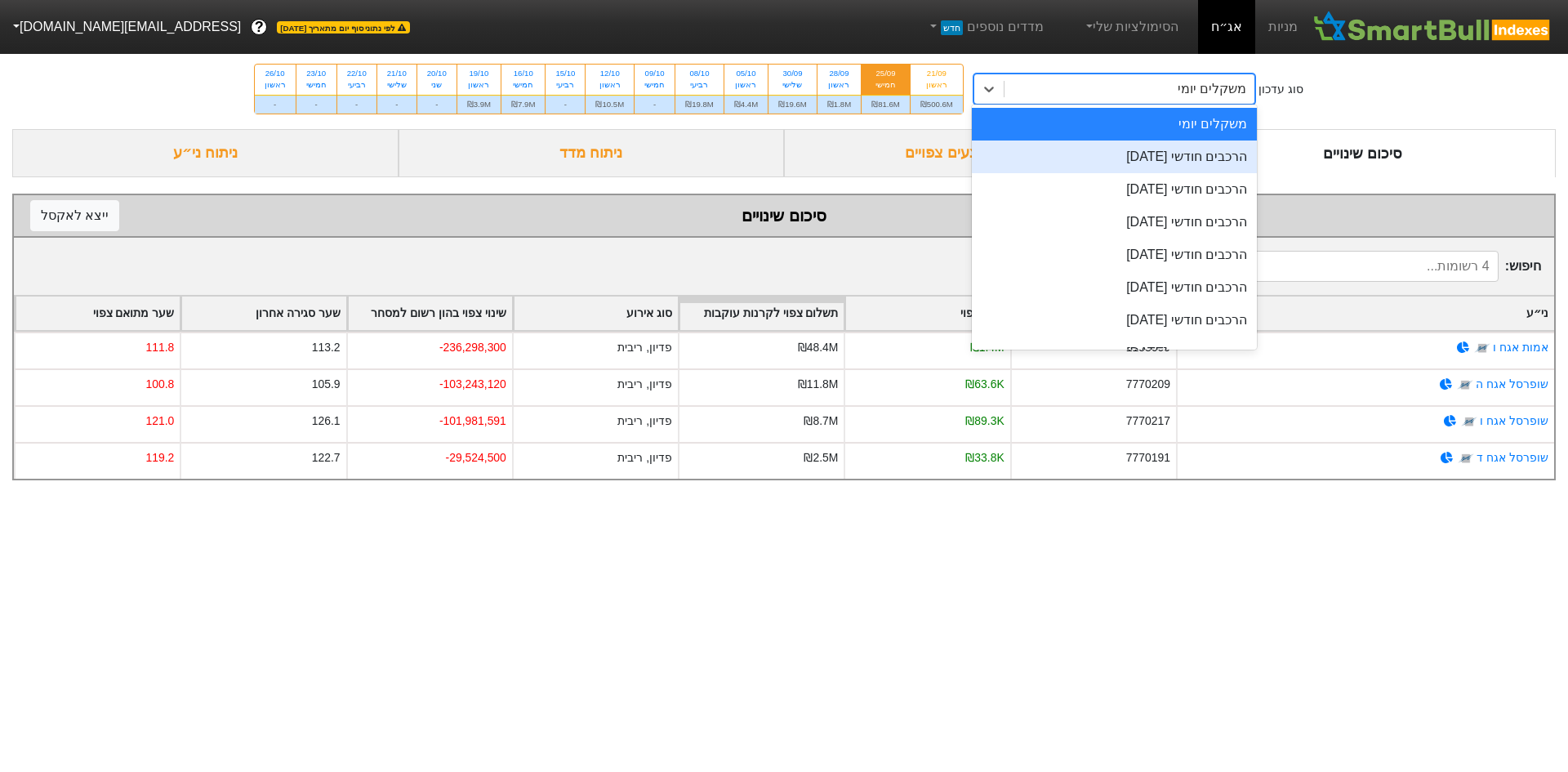
click at [1078, 154] on div "הרכבים חודשי [DATE]" at bounding box center [1114, 157] width 286 height 33
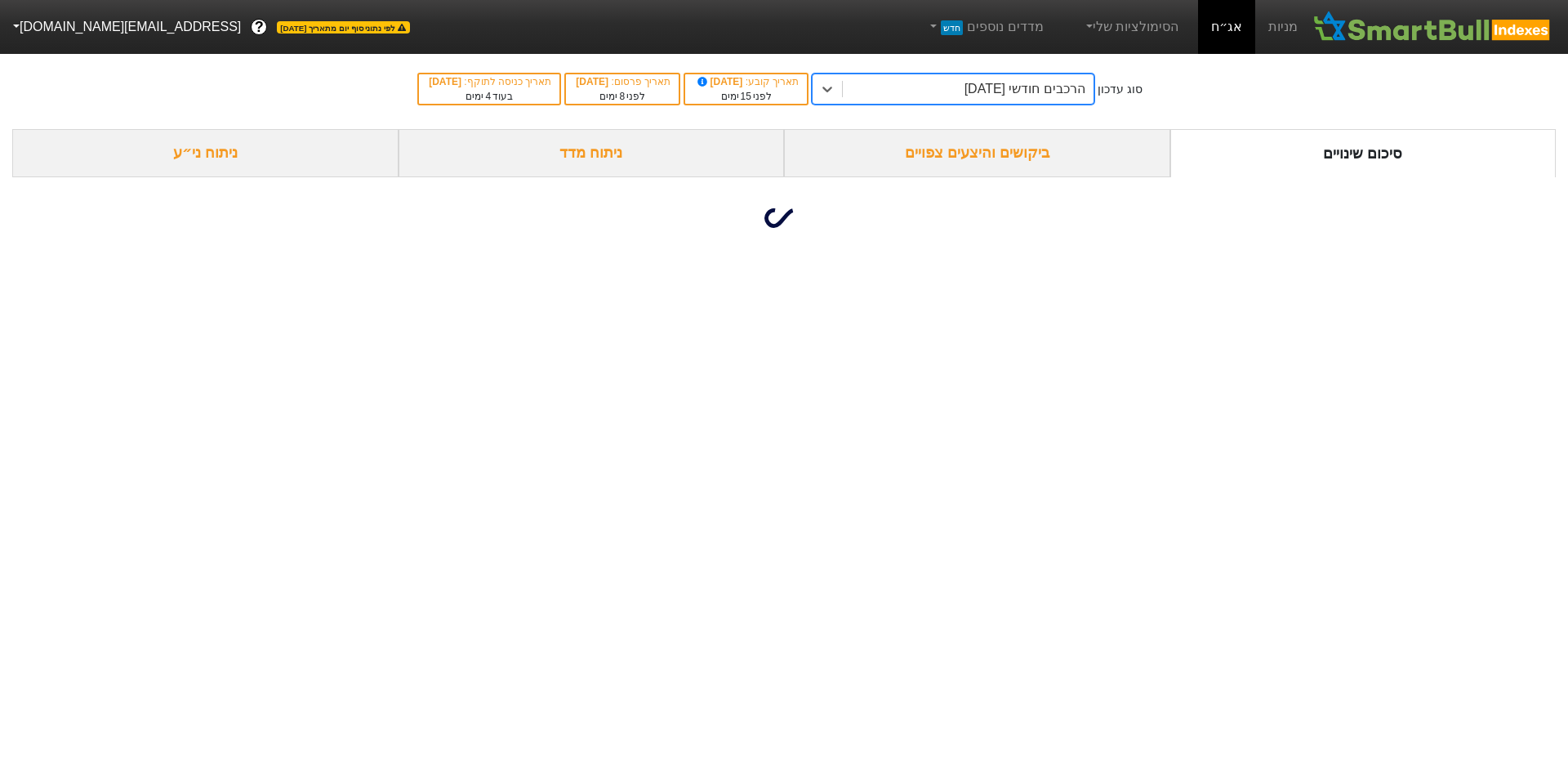
click at [647, 159] on div "ניתוח מדד" at bounding box center [591, 153] width 386 height 48
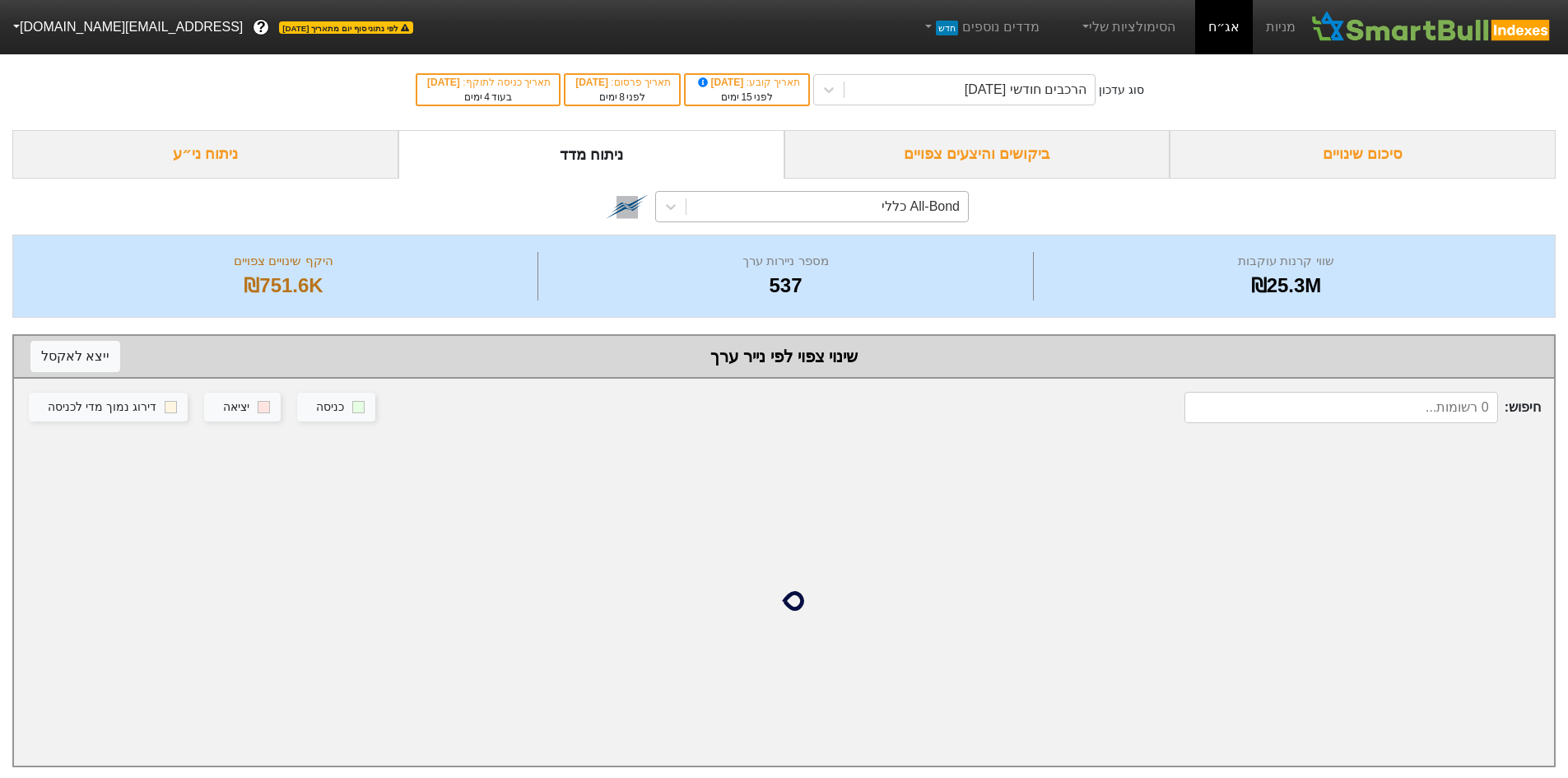
click at [788, 202] on div "All-Bond כללי" at bounding box center [827, 207] width 282 height 30
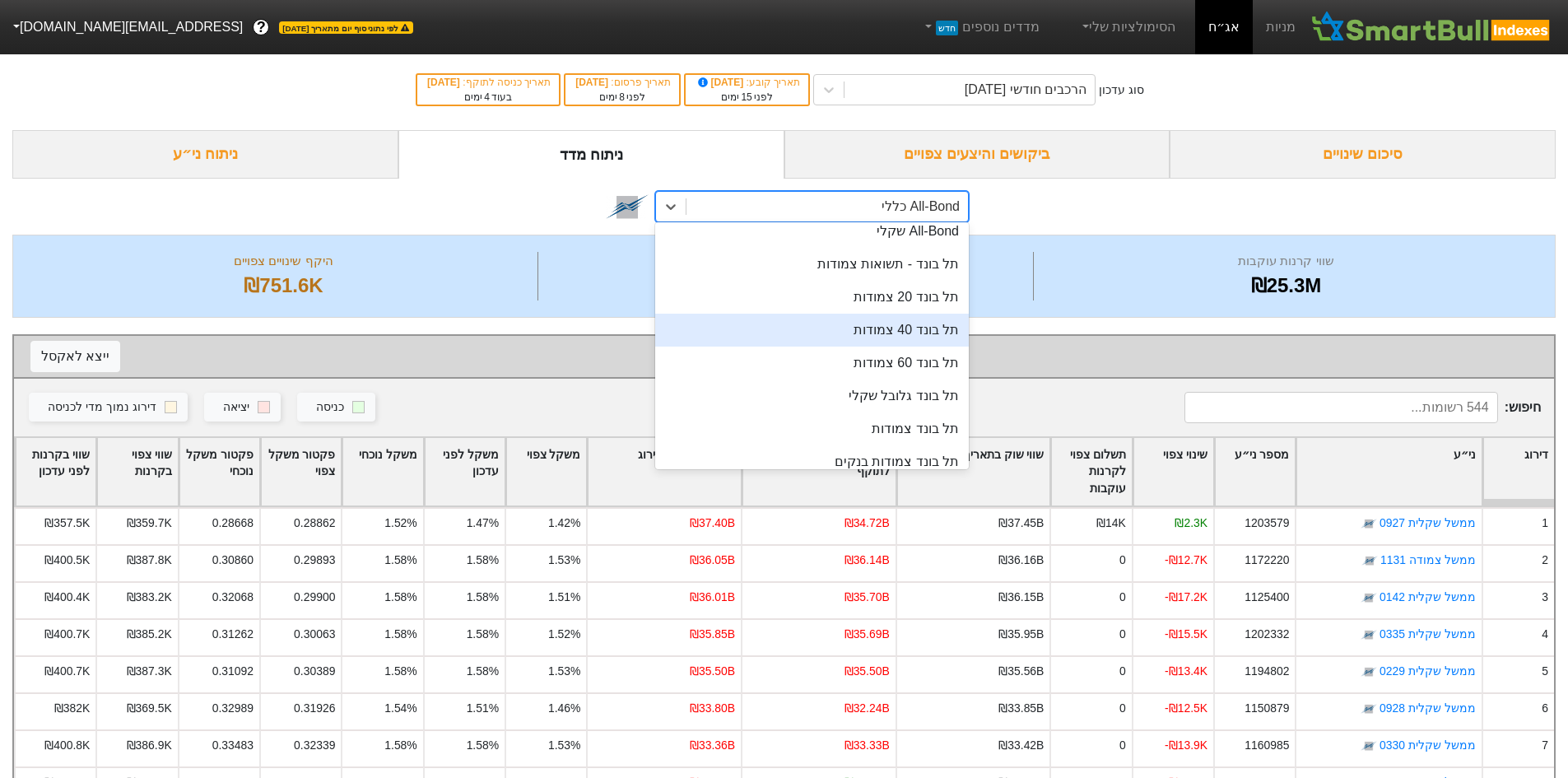
scroll to position [220, 0]
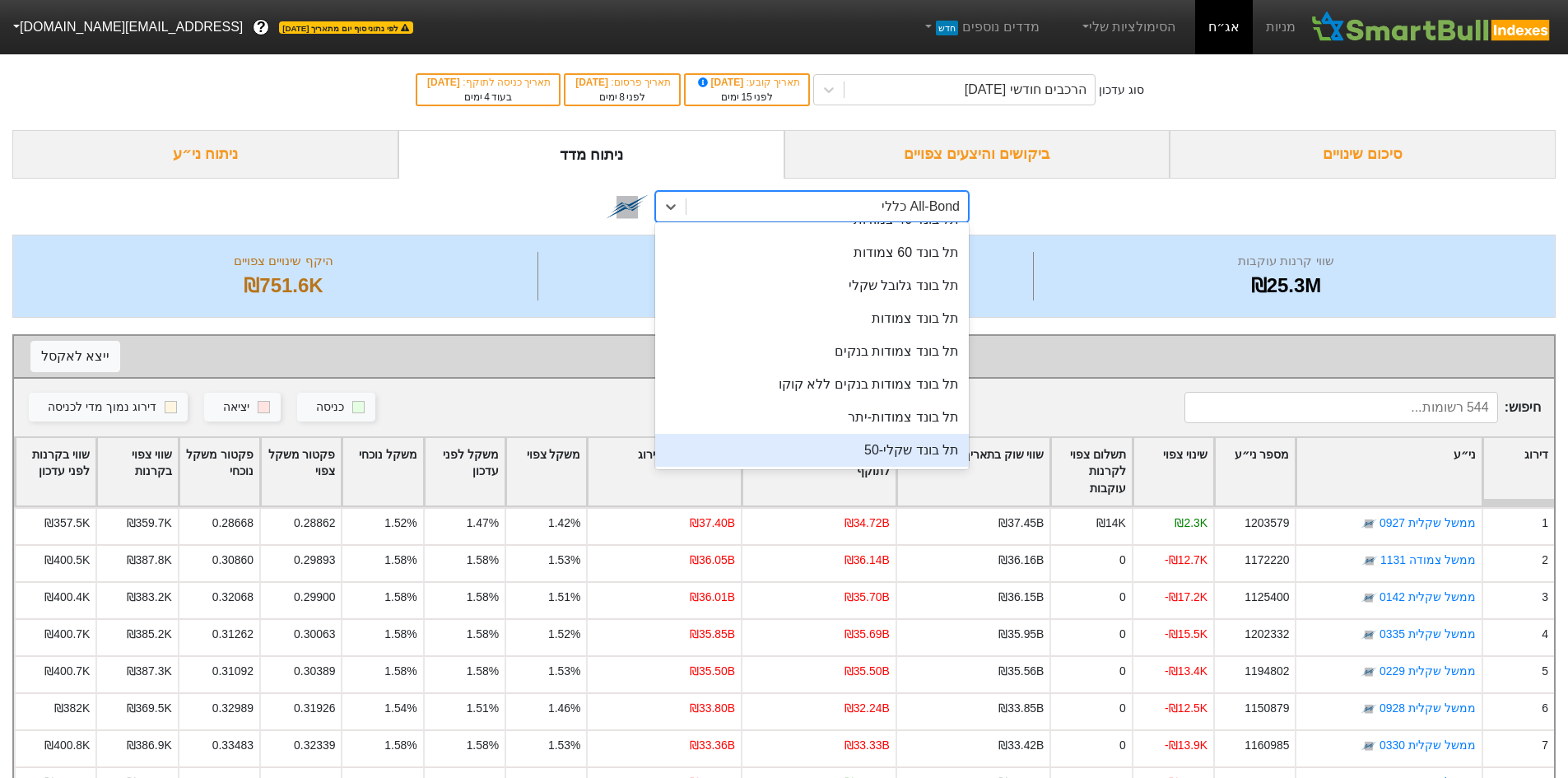
click at [922, 438] on div "תל בונד שקלי-50" at bounding box center [812, 451] width 313 height 33
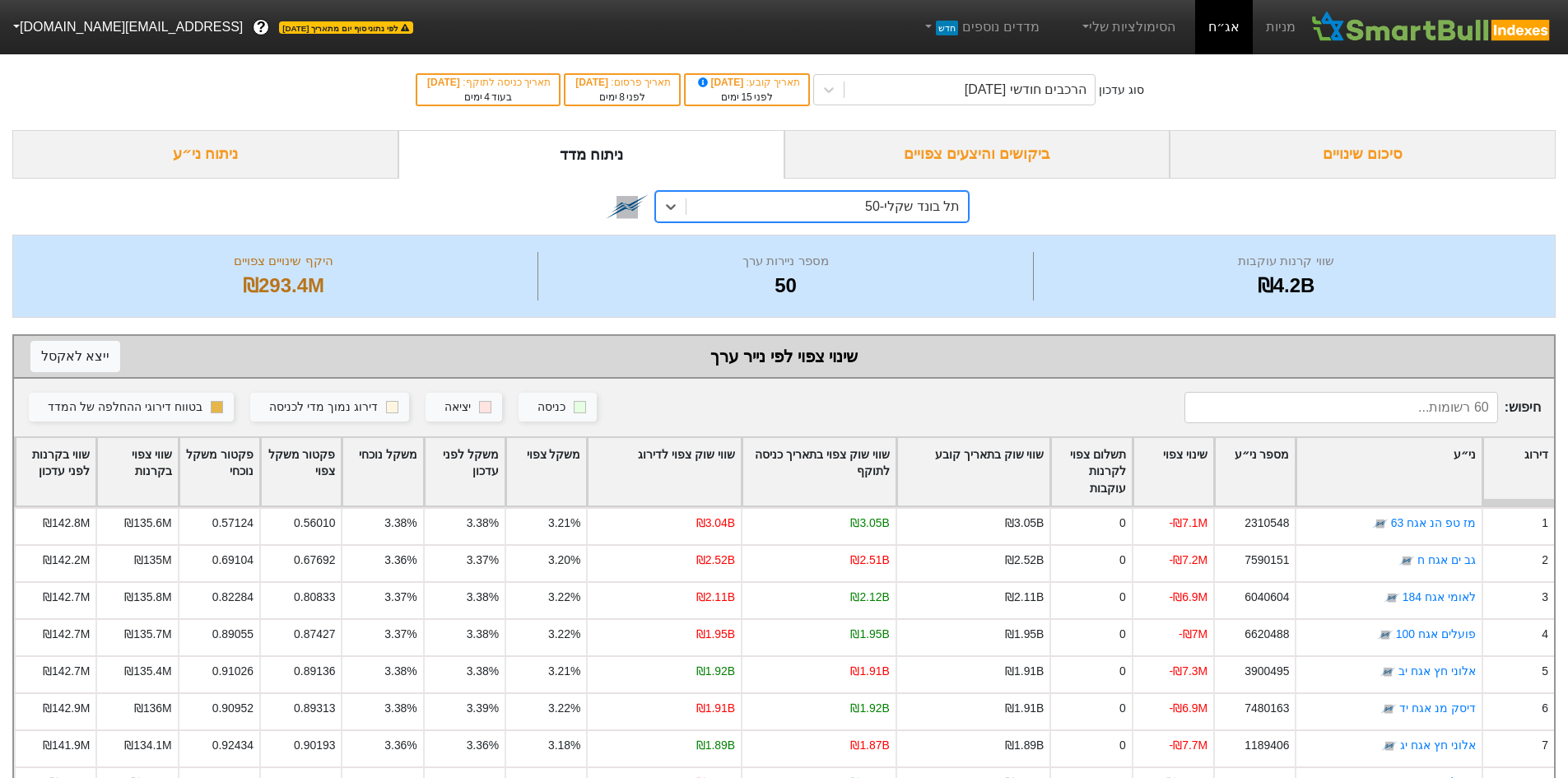
scroll to position [220, 0]
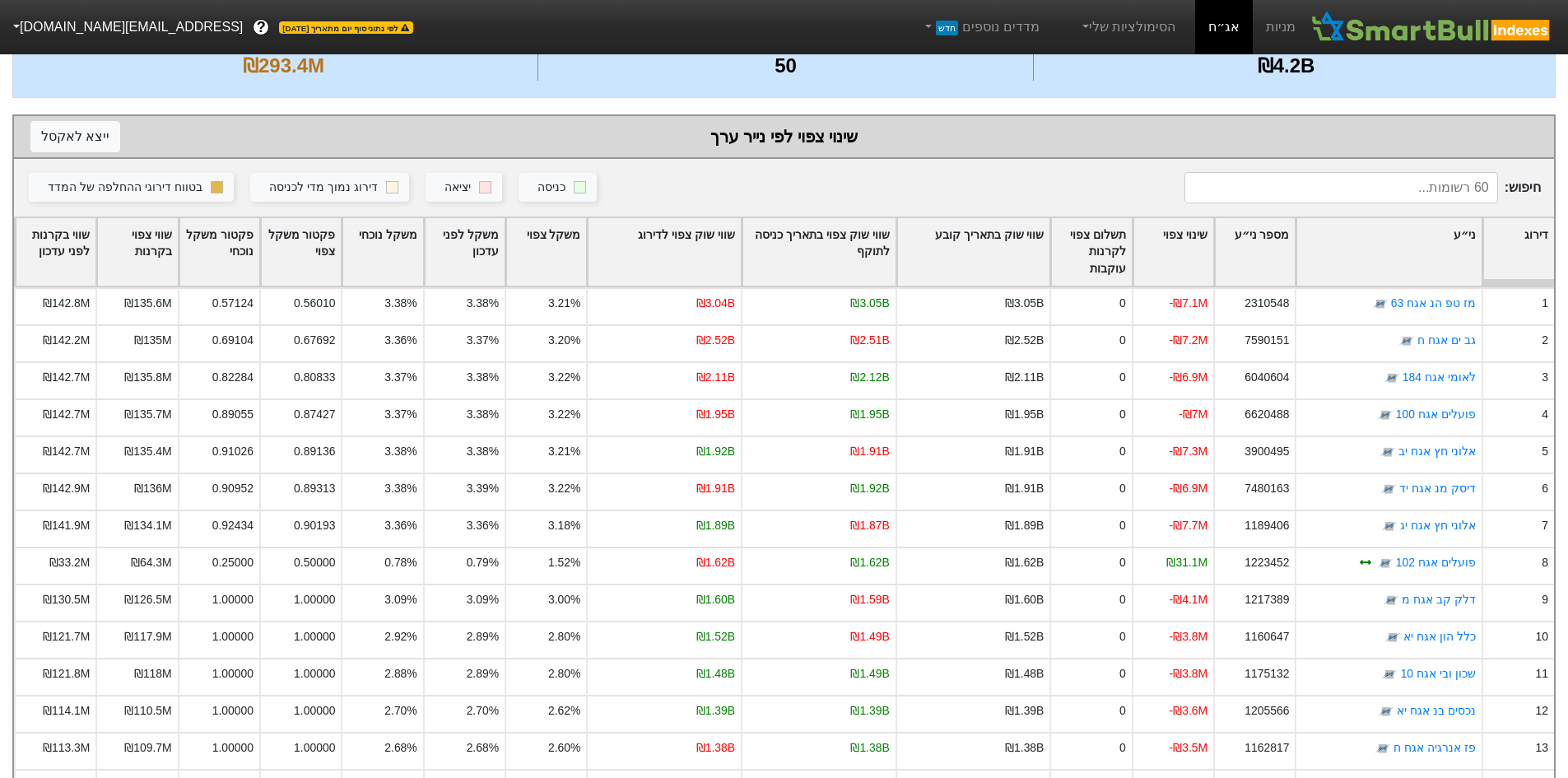
click at [677, 239] on div "שווי שוק צפוי לדירוג" at bounding box center [664, 252] width 153 height 69
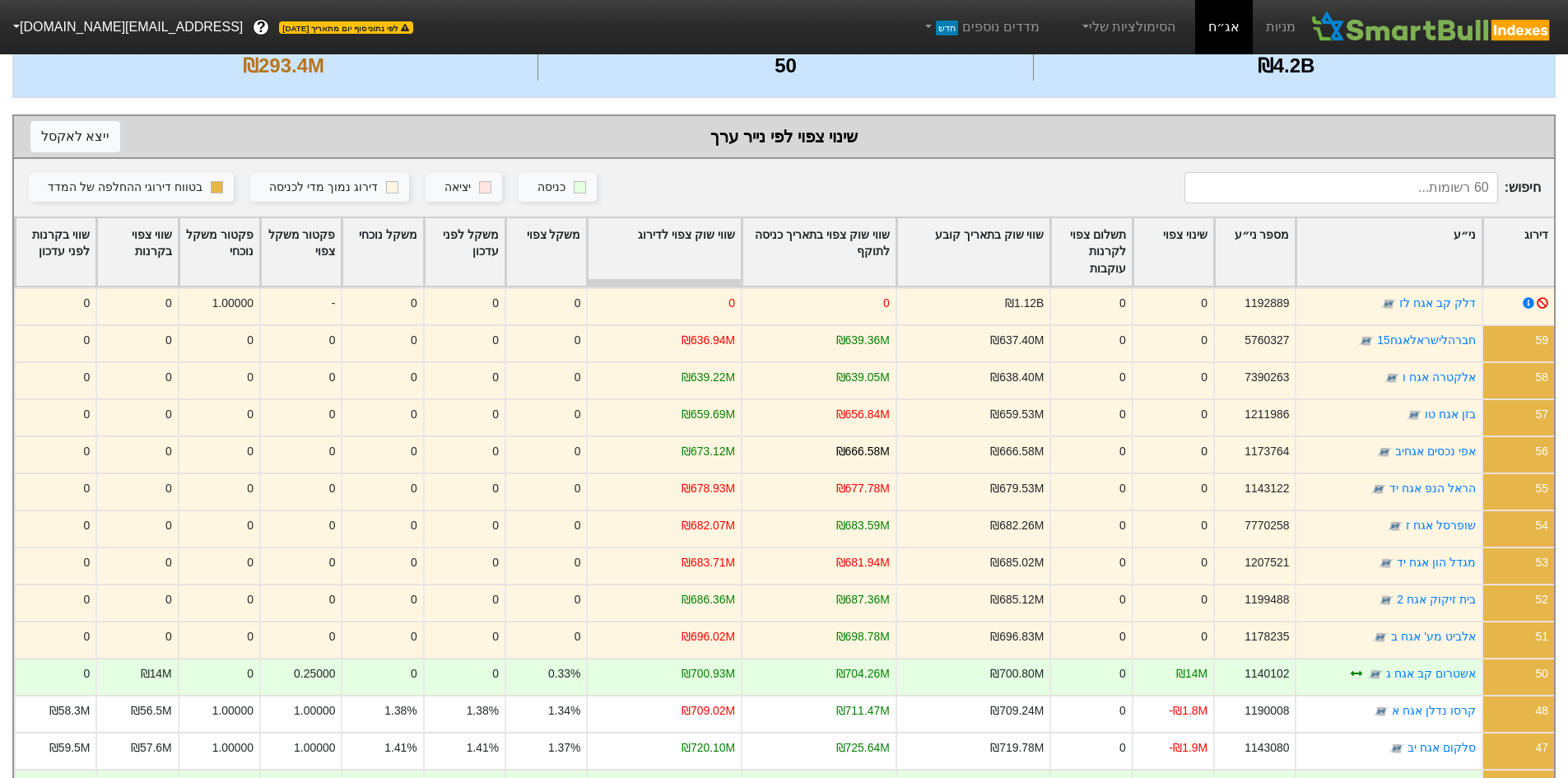
click at [818, 232] on div "שווי שוק צפוי בתאריך כניסה לתוקף" at bounding box center [819, 252] width 153 height 69
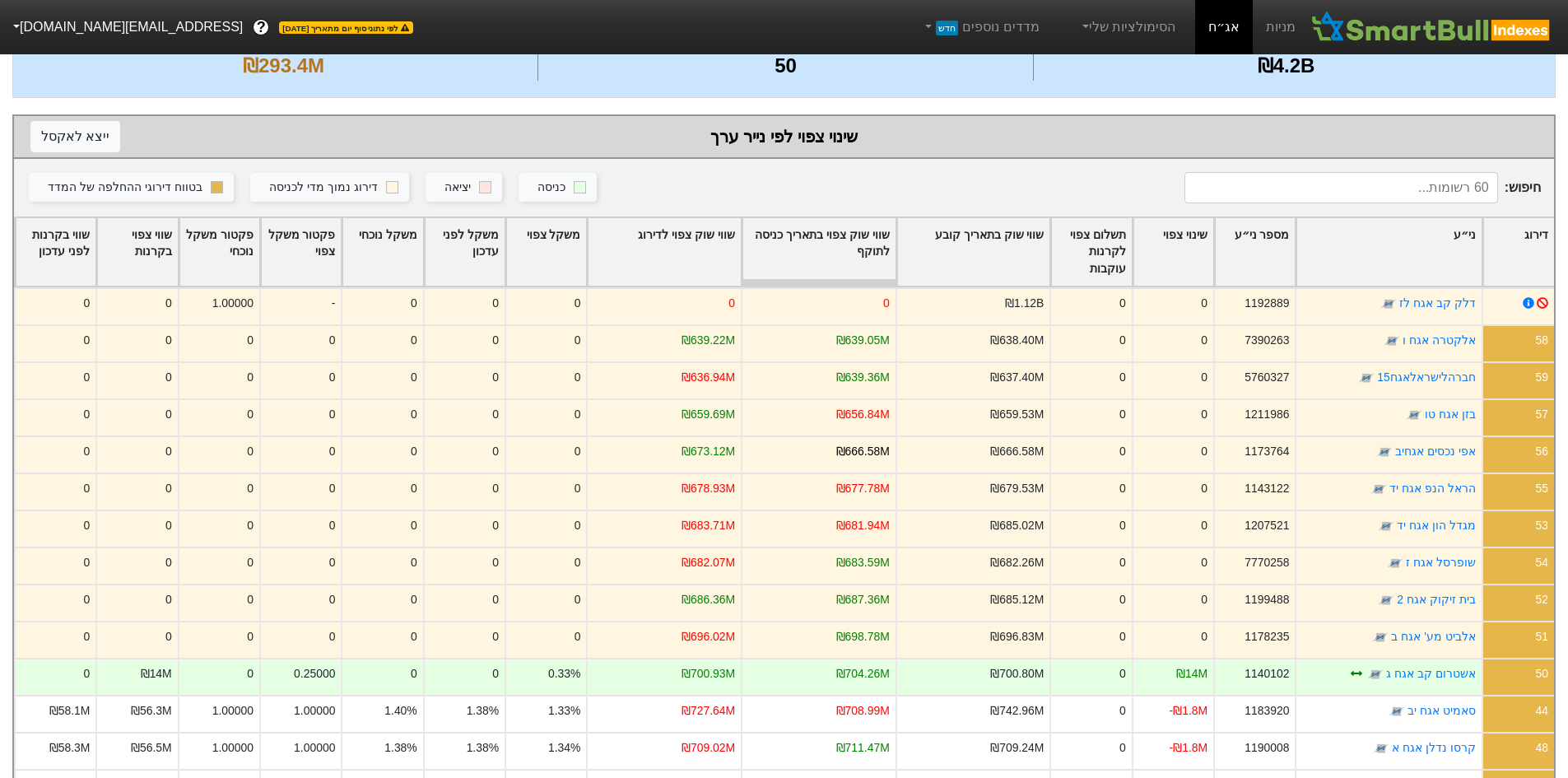
click at [683, 237] on div "שווי שוק צפוי לדירוג" at bounding box center [664, 252] width 153 height 69
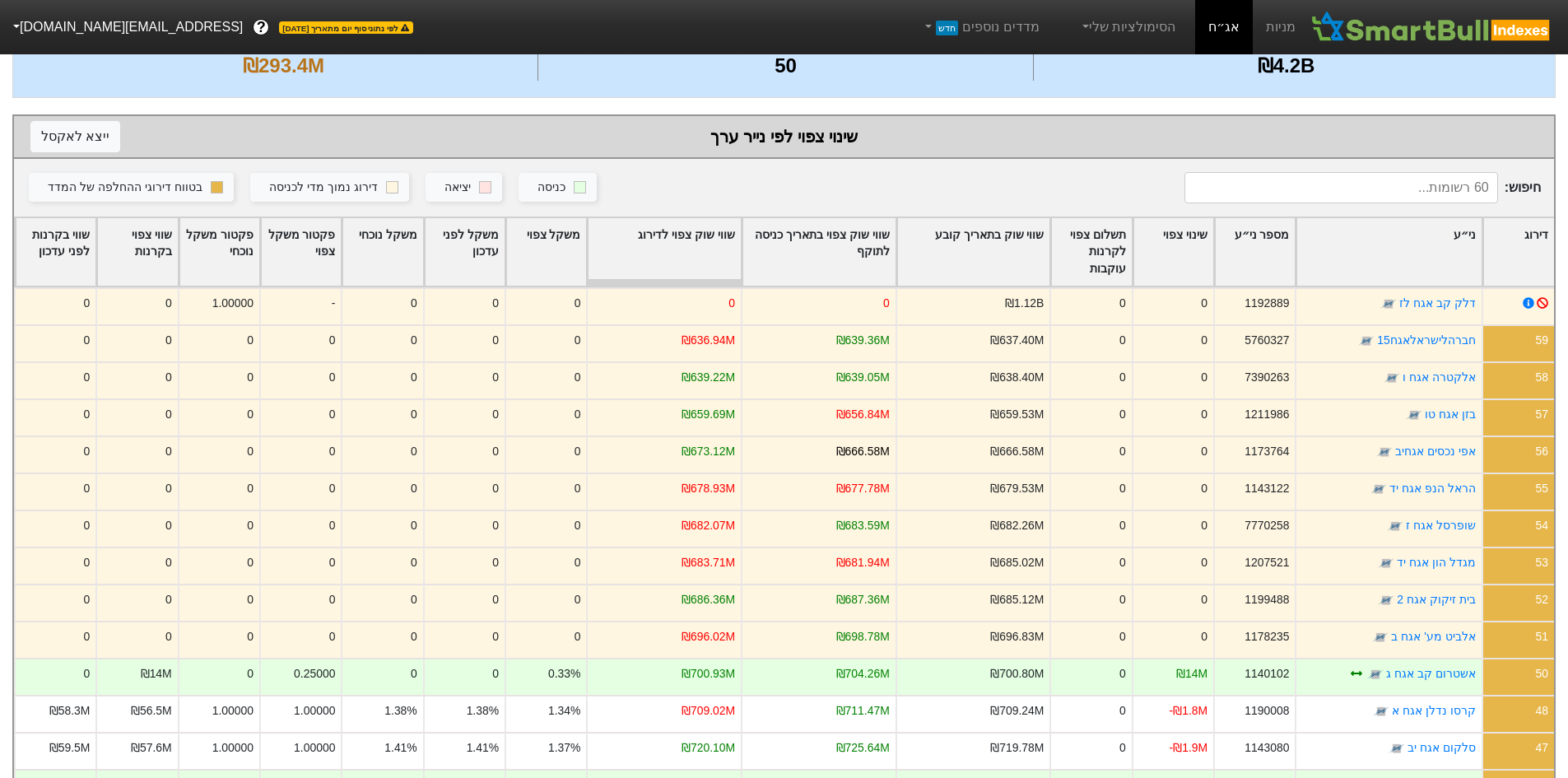
click at [695, 245] on div "שווי שוק צפוי לדירוג" at bounding box center [664, 252] width 153 height 69
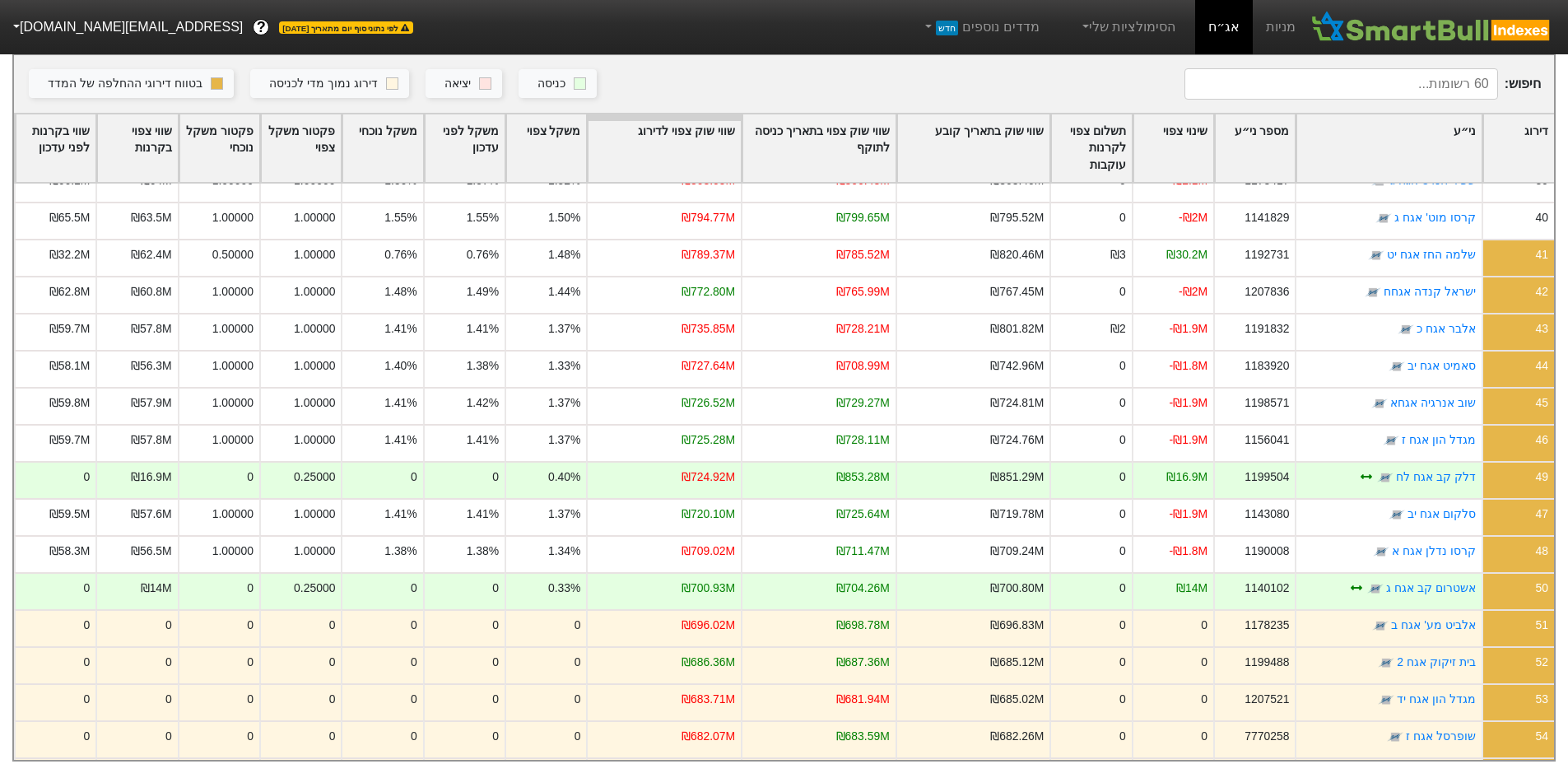
scroll to position [0, 0]
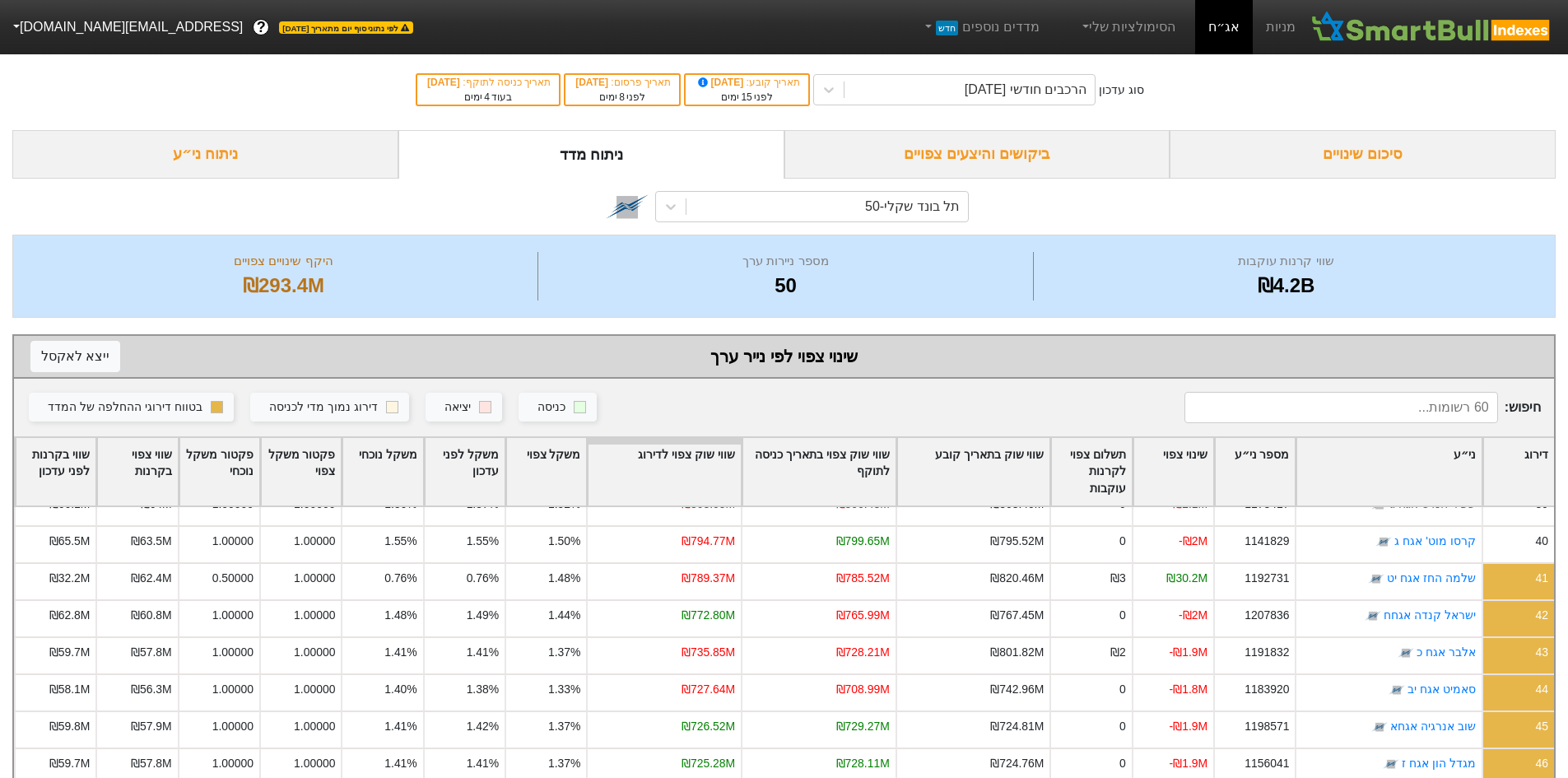
click at [333, 152] on div "ניתוח ני״ע" at bounding box center [205, 154] width 386 height 48
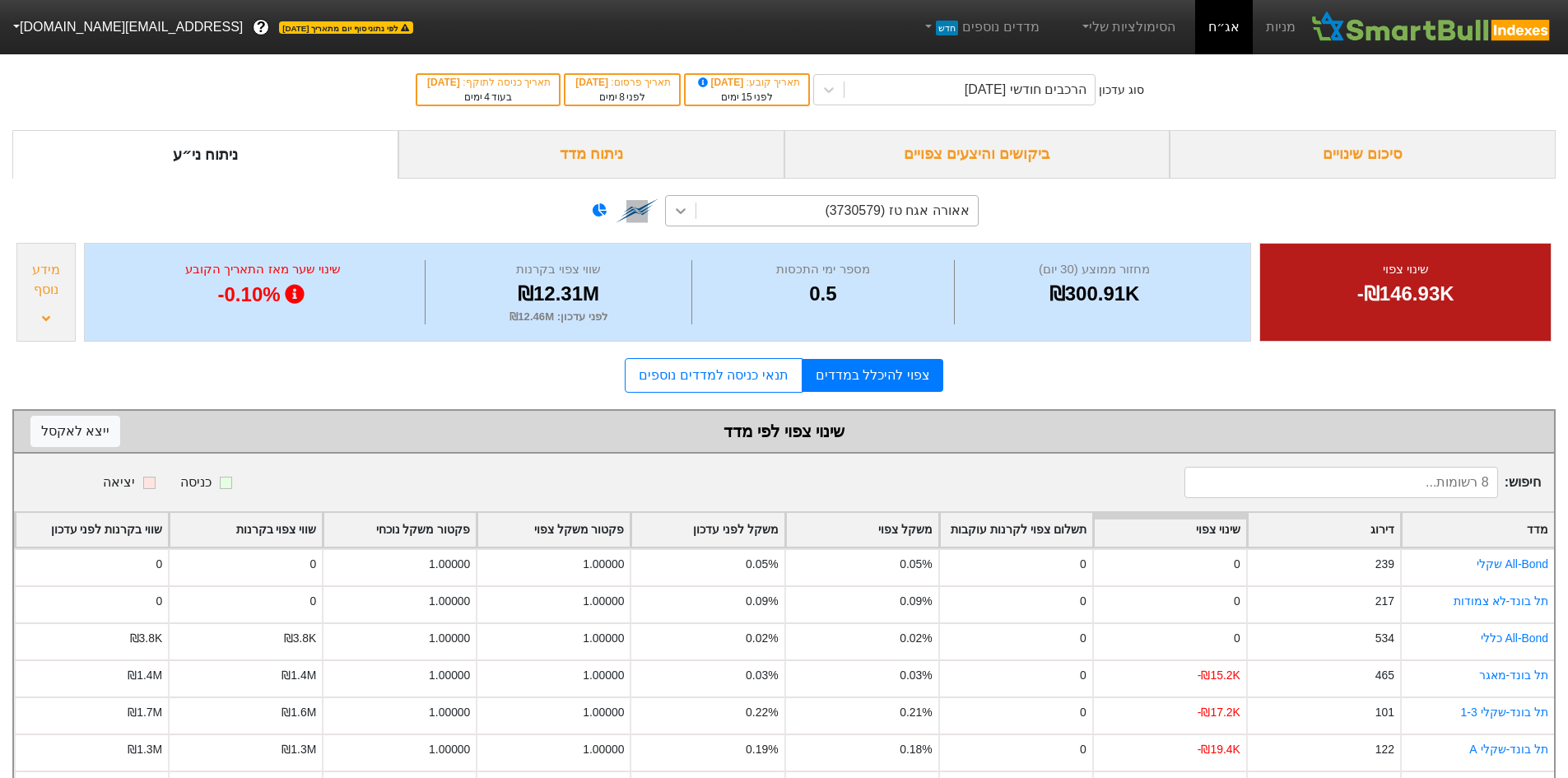
click at [684, 209] on icon at bounding box center [681, 210] width 17 height 17
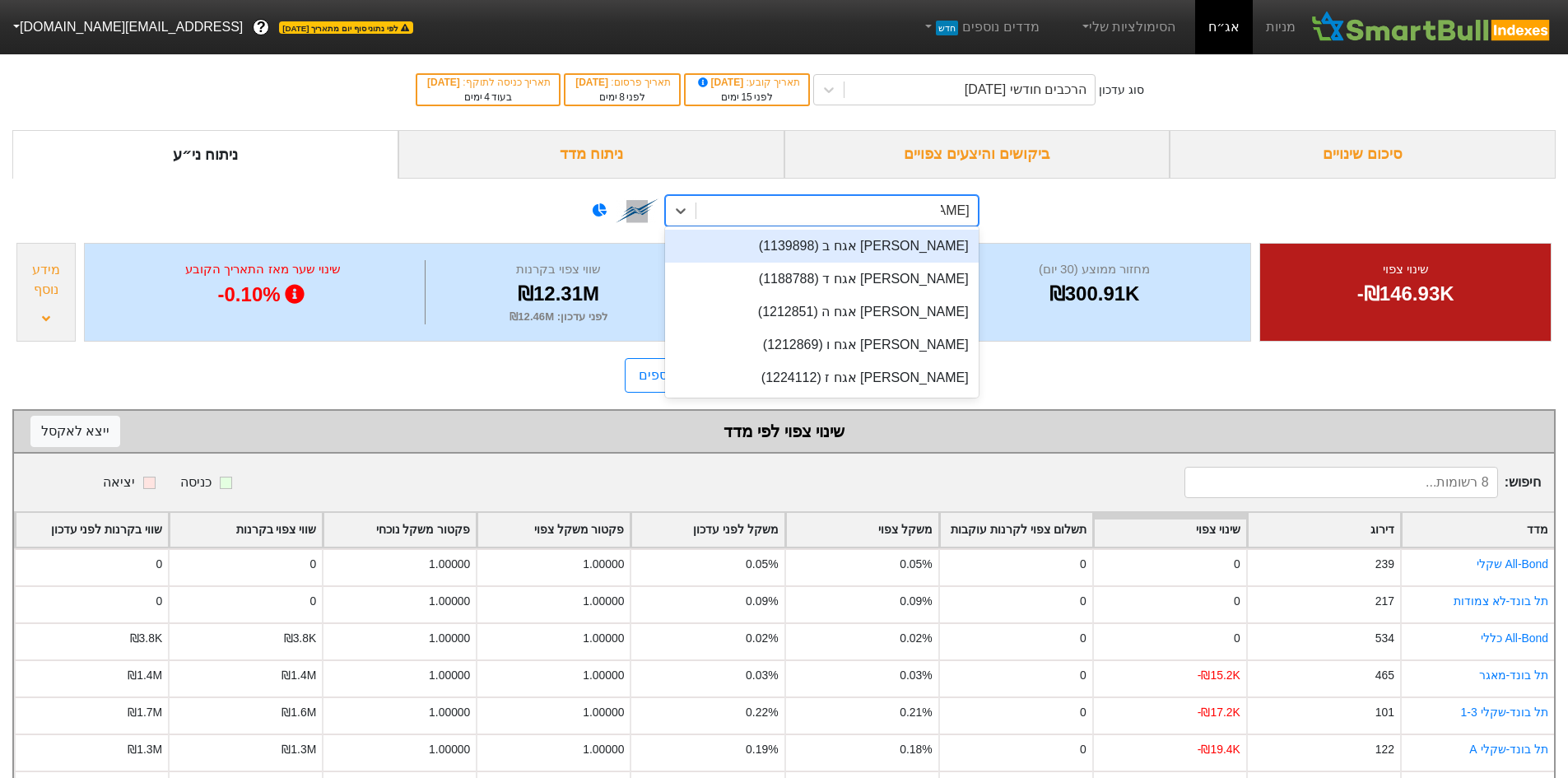
type input "ספנסר"
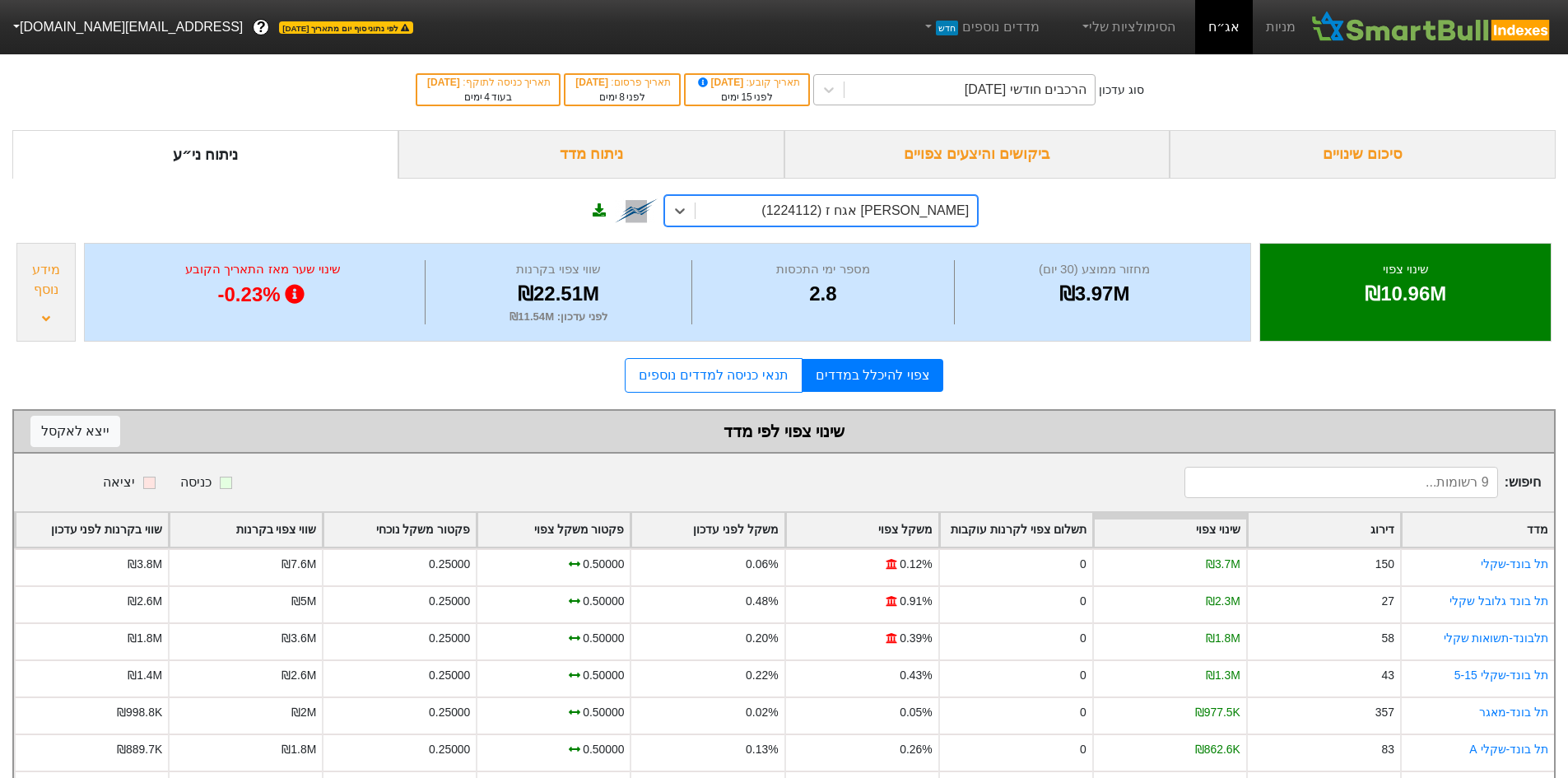
click at [1045, 87] on div "הרכבים חודשי [DATE]" at bounding box center [1025, 89] width 121 height 19
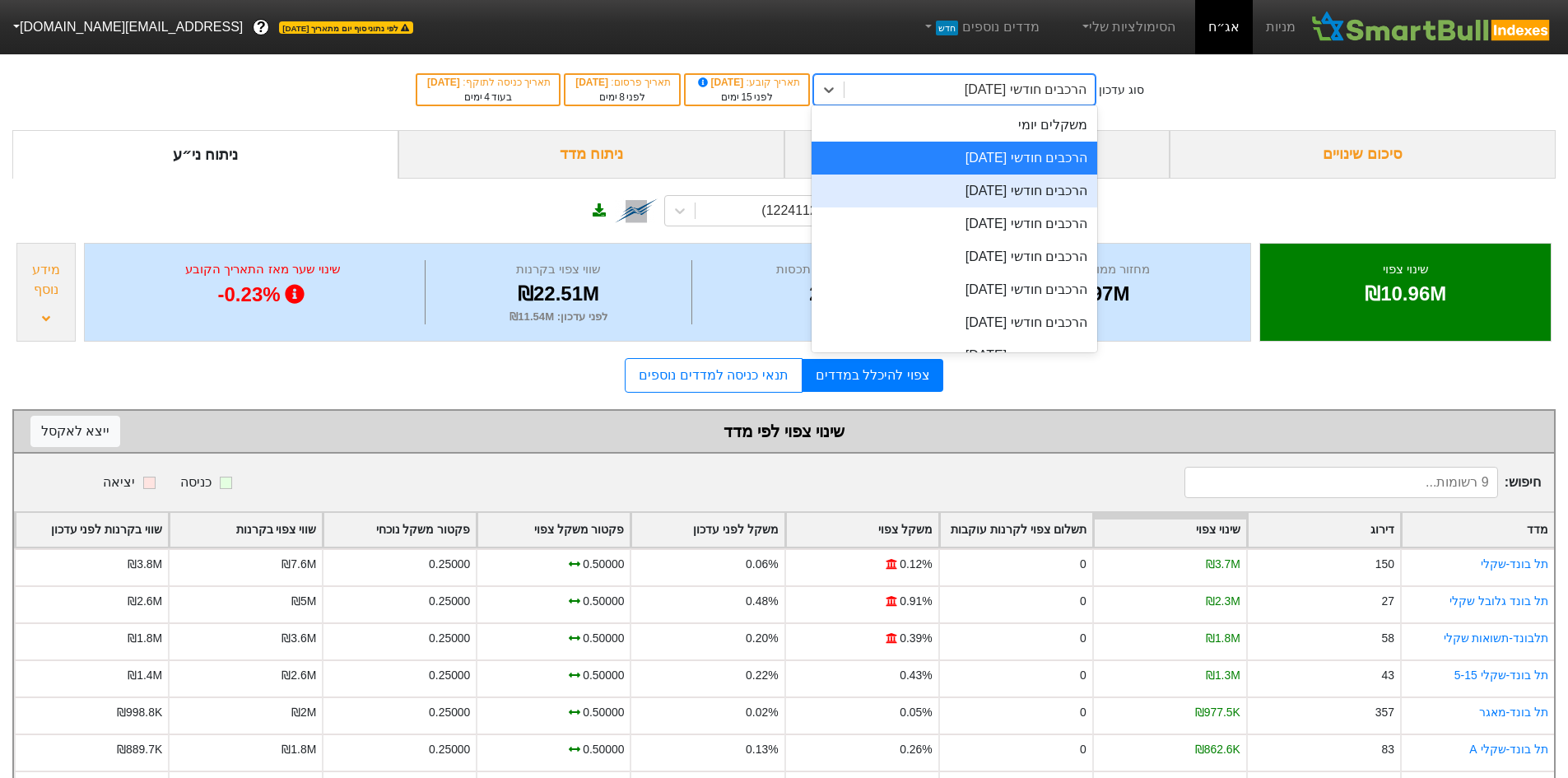
click at [1049, 180] on div "הרכבים חודשי [DATE]" at bounding box center [954, 191] width 286 height 33
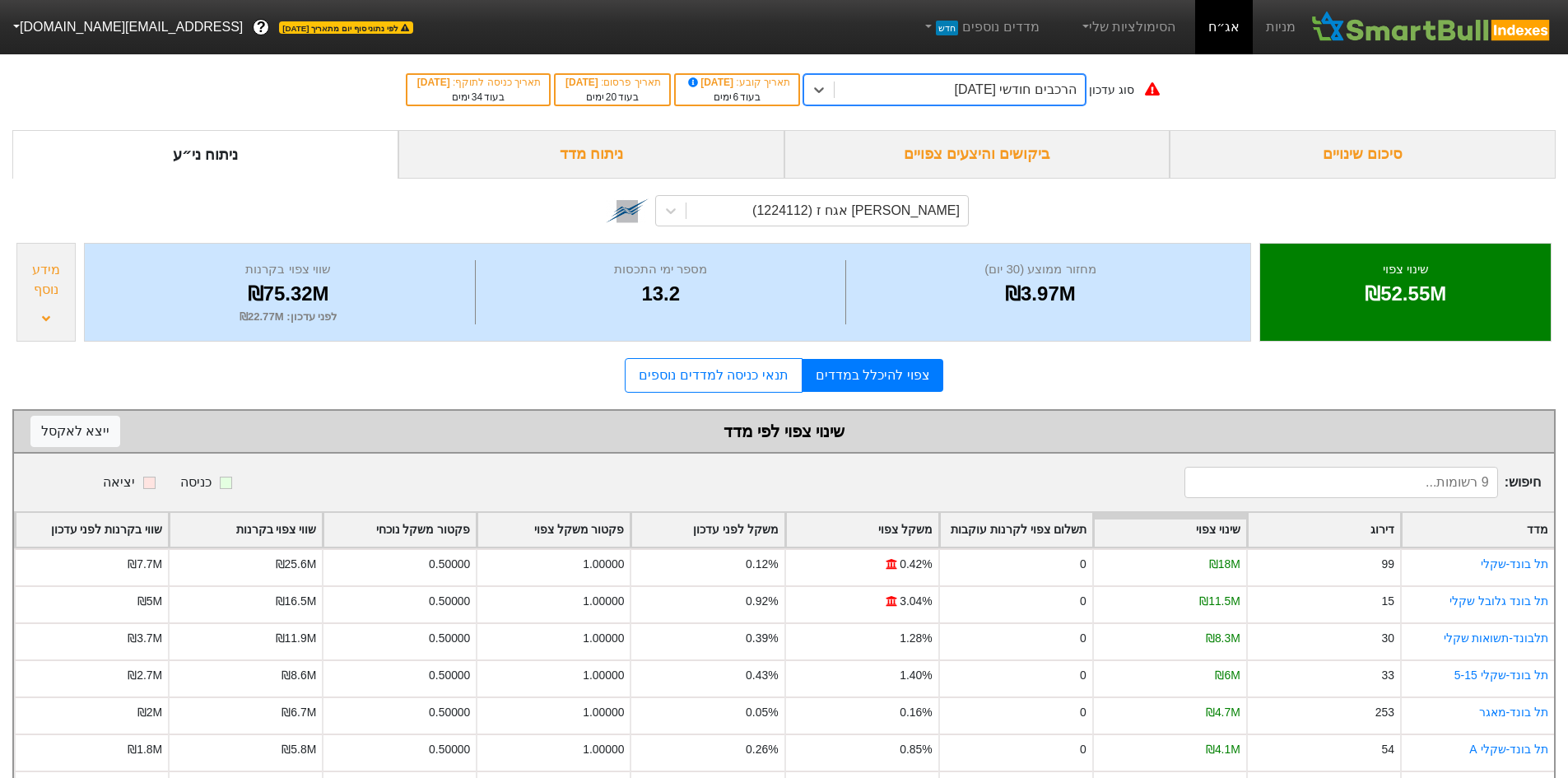
click at [1427, 293] on div "₪52.55M" at bounding box center [1405, 294] width 249 height 30
click at [1411, 344] on div "שינוי צפוי ₪52.55M מחזור ממוצע (30 יום) ₪3.97M מספר ימי התכסות 13.2 שווי צפוי ב…" at bounding box center [784, 291] width 1544 height 107
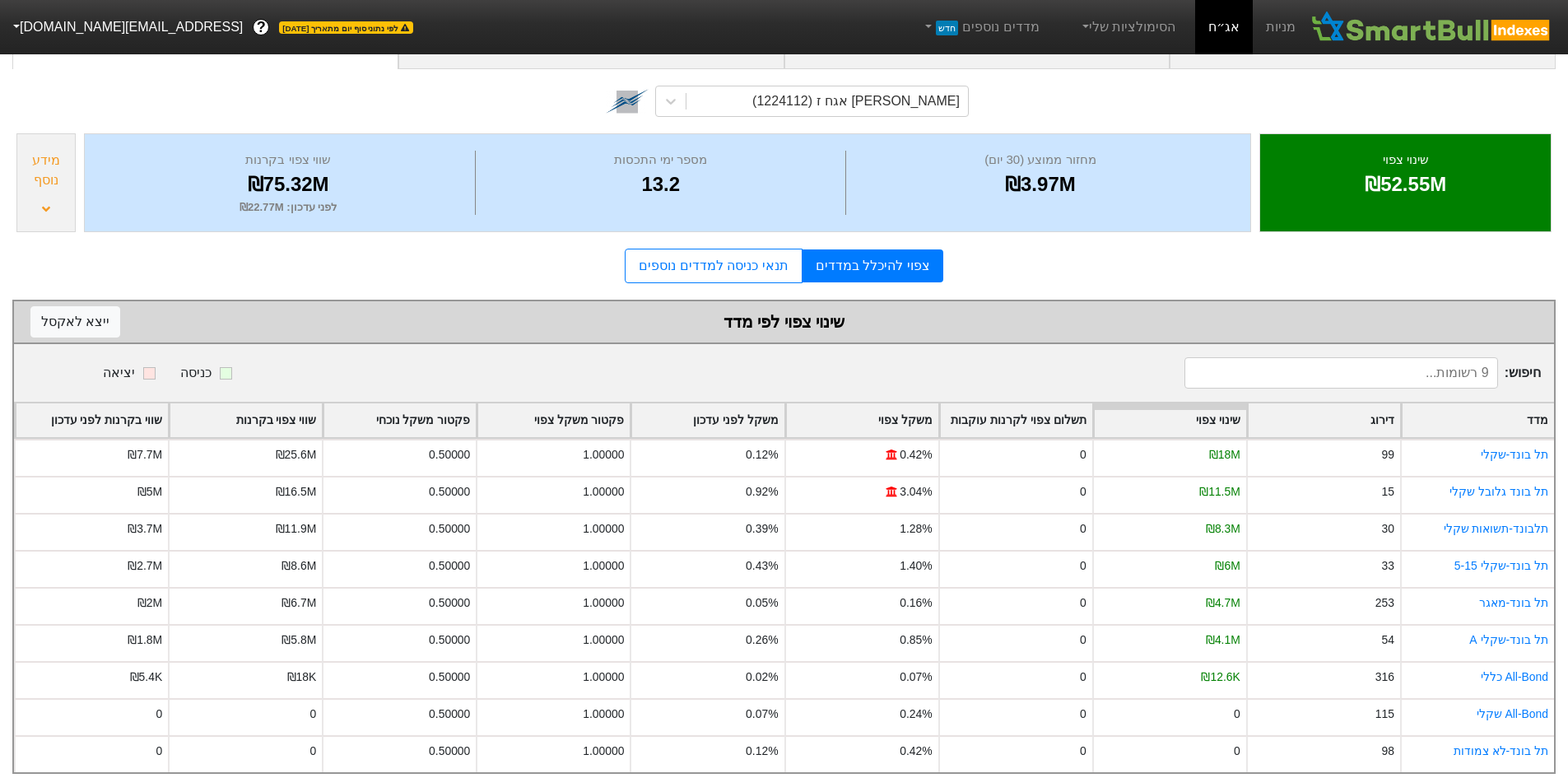
scroll to position [134, 0]
